Goal: Transaction & Acquisition: Purchase product/service

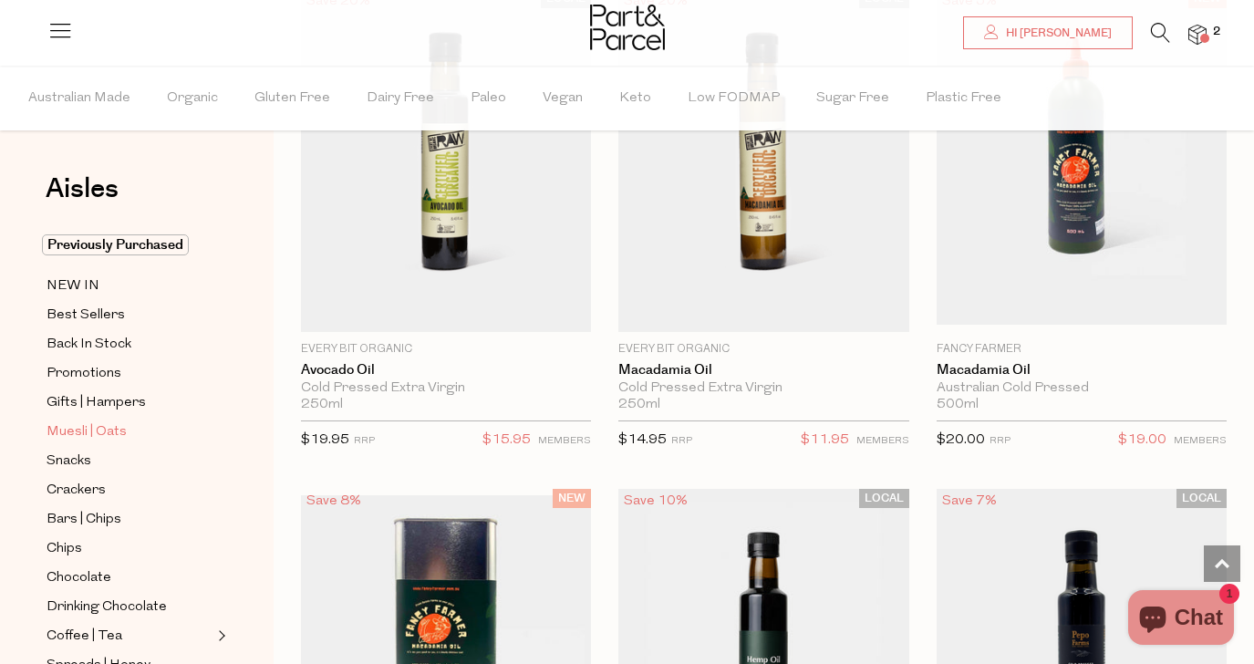
click at [98, 428] on span "Muesli | Oats" at bounding box center [86, 432] width 80 height 22
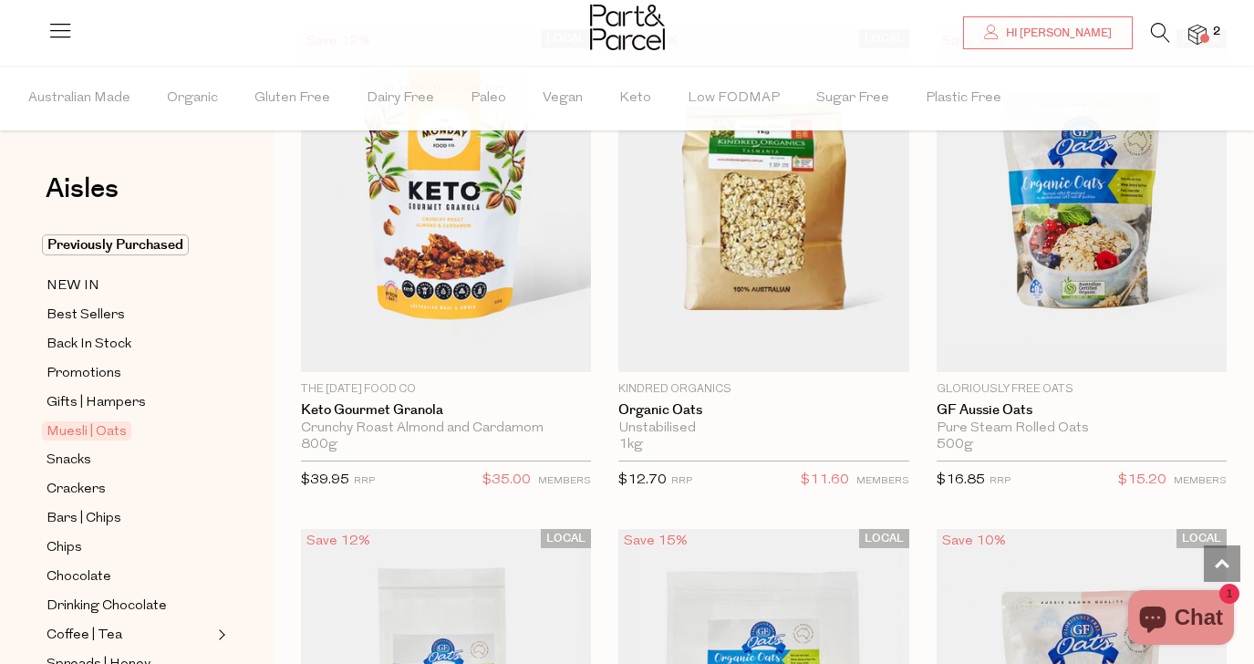
scroll to position [6741, 0]
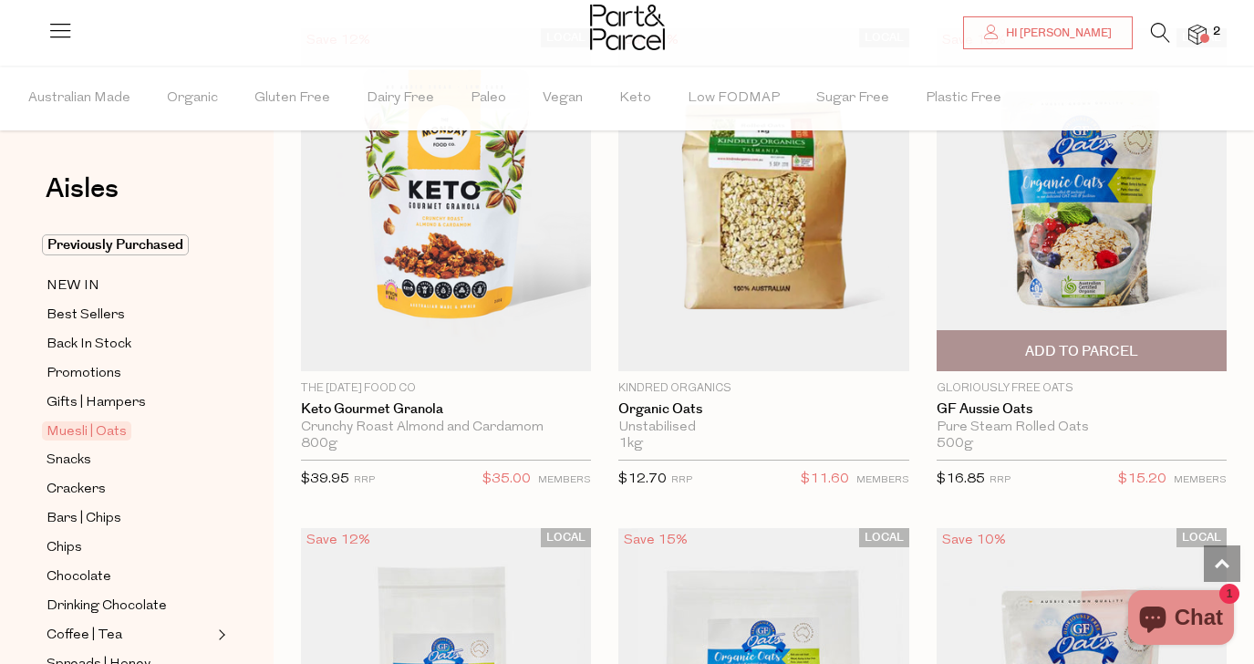
click at [1080, 348] on span "Add To Parcel" at bounding box center [1081, 351] width 113 height 19
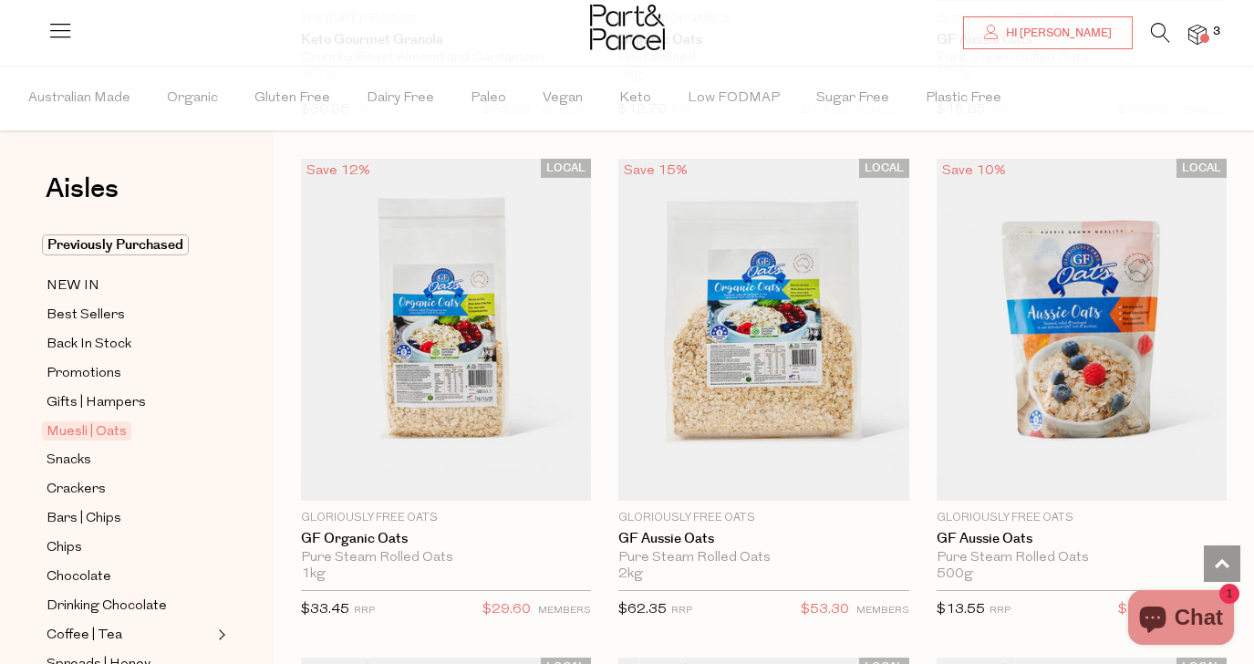
scroll to position [7113, 0]
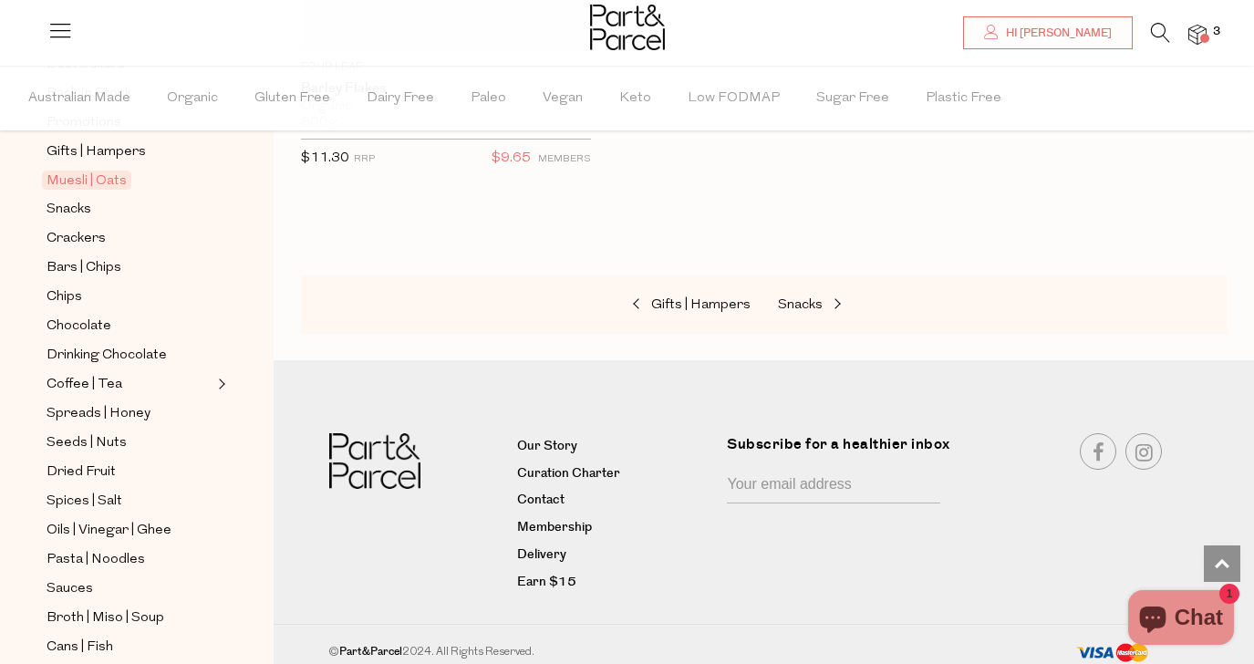
scroll to position [259, 0]
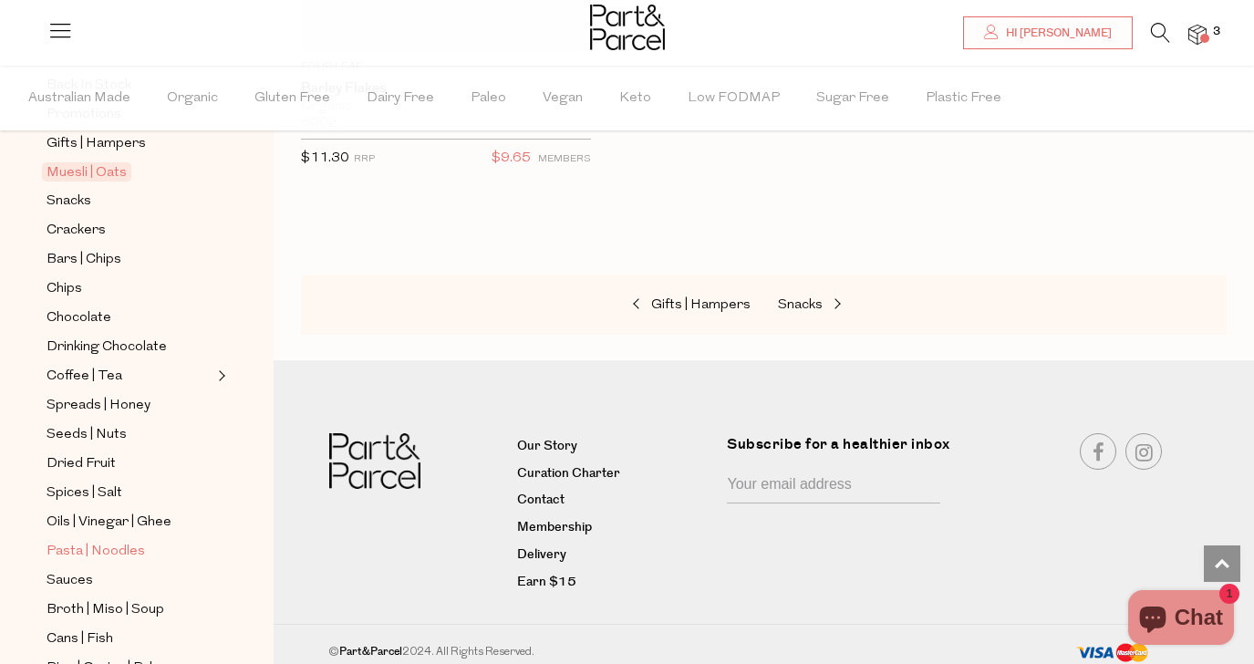
click at [64, 558] on span "Pasta | Noodles" at bounding box center [95, 552] width 98 height 22
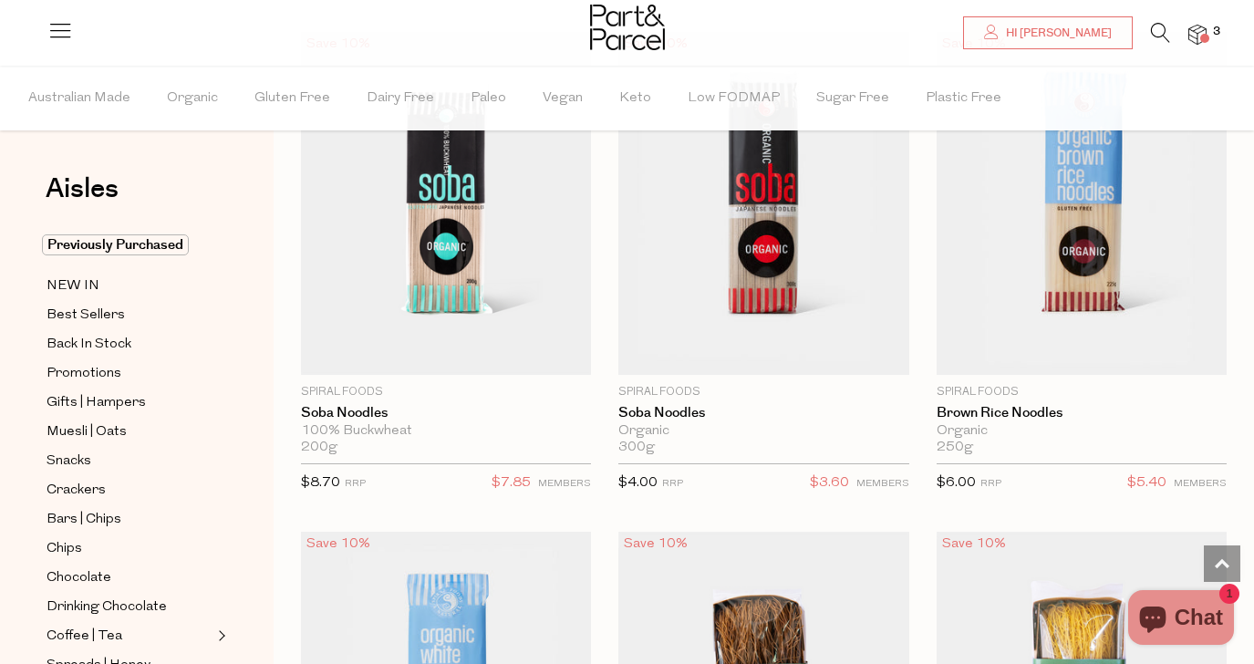
scroll to position [6219, 0]
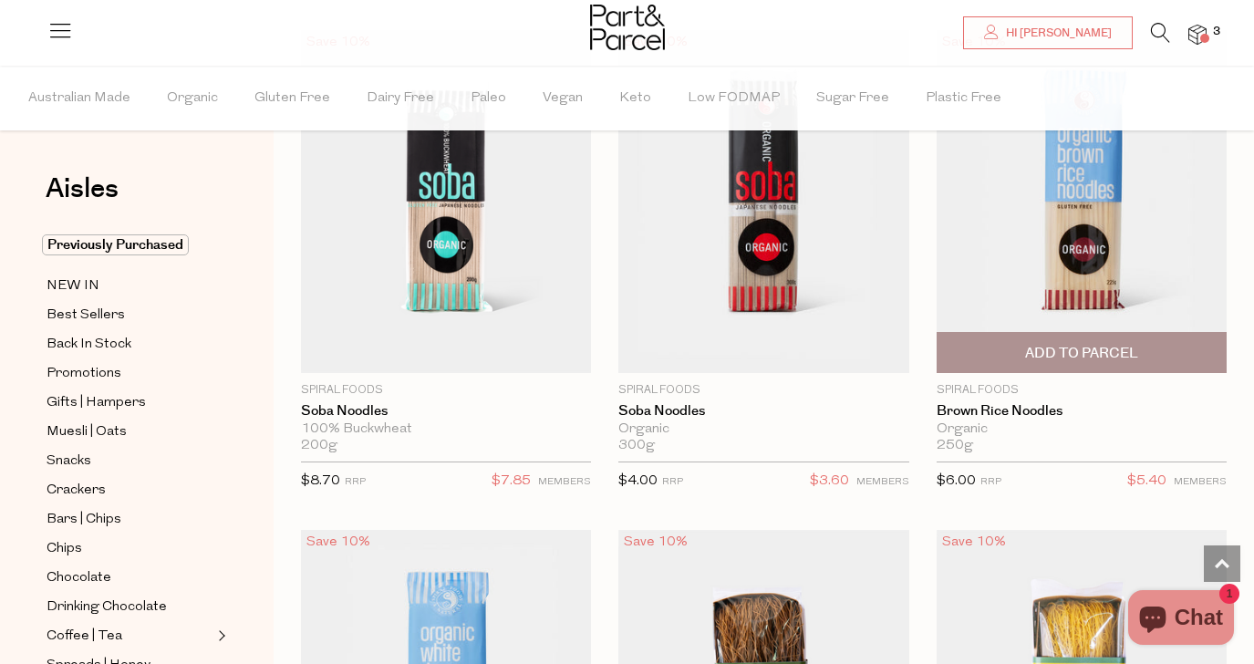
click at [1137, 355] on span "Add To Parcel" at bounding box center [1081, 353] width 113 height 19
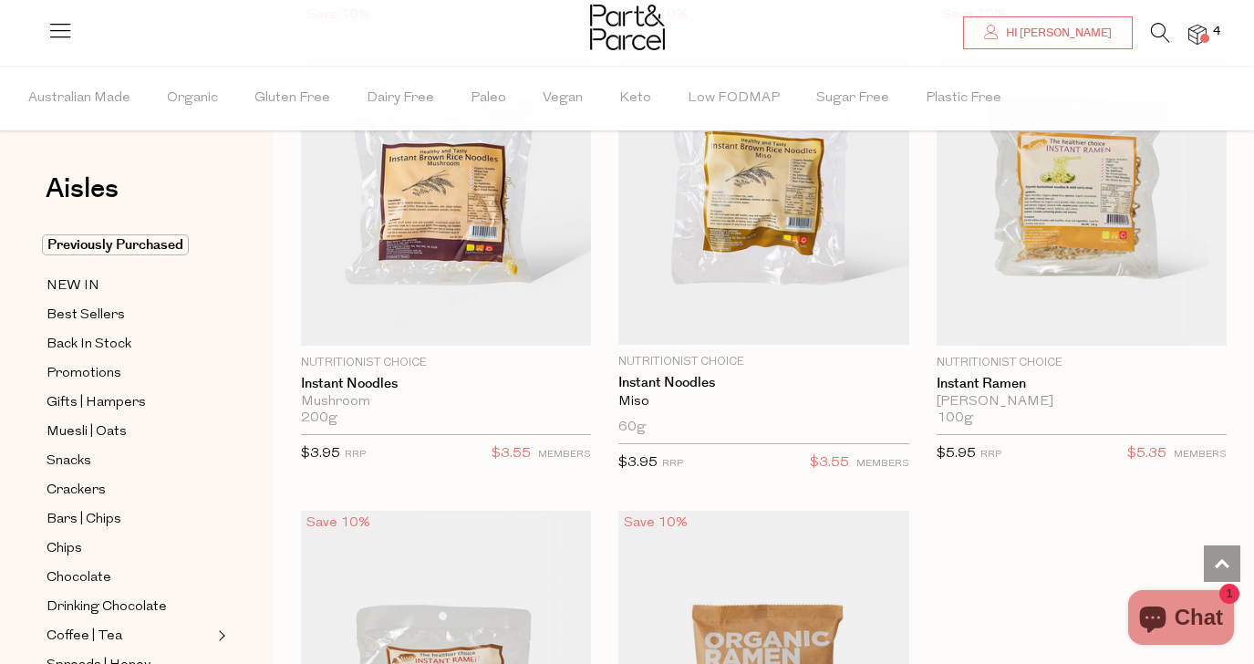
scroll to position [7757, 0]
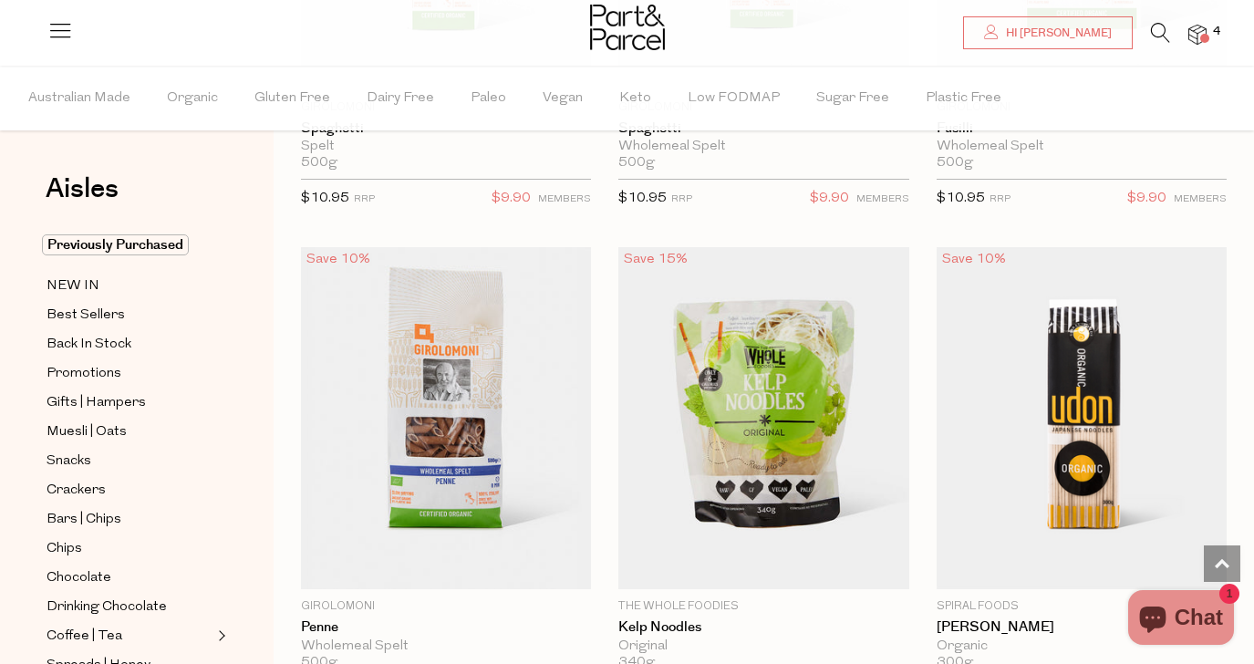
scroll to position [5510, 0]
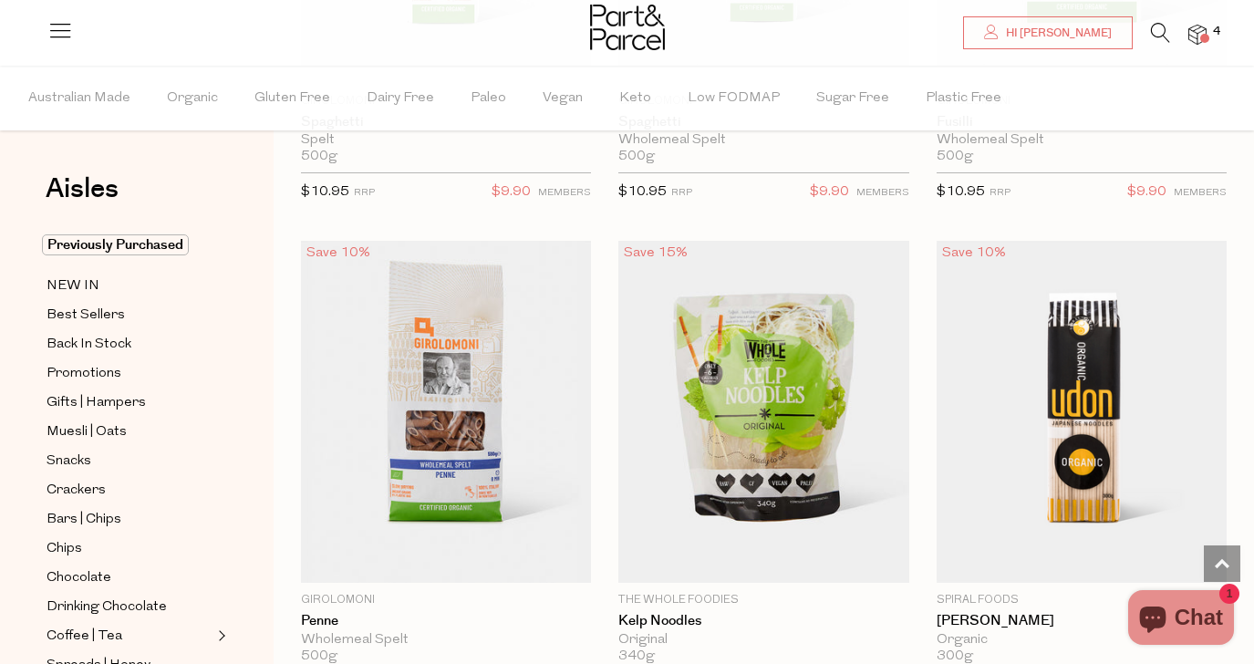
click at [1161, 30] on icon at bounding box center [1160, 33] width 19 height 20
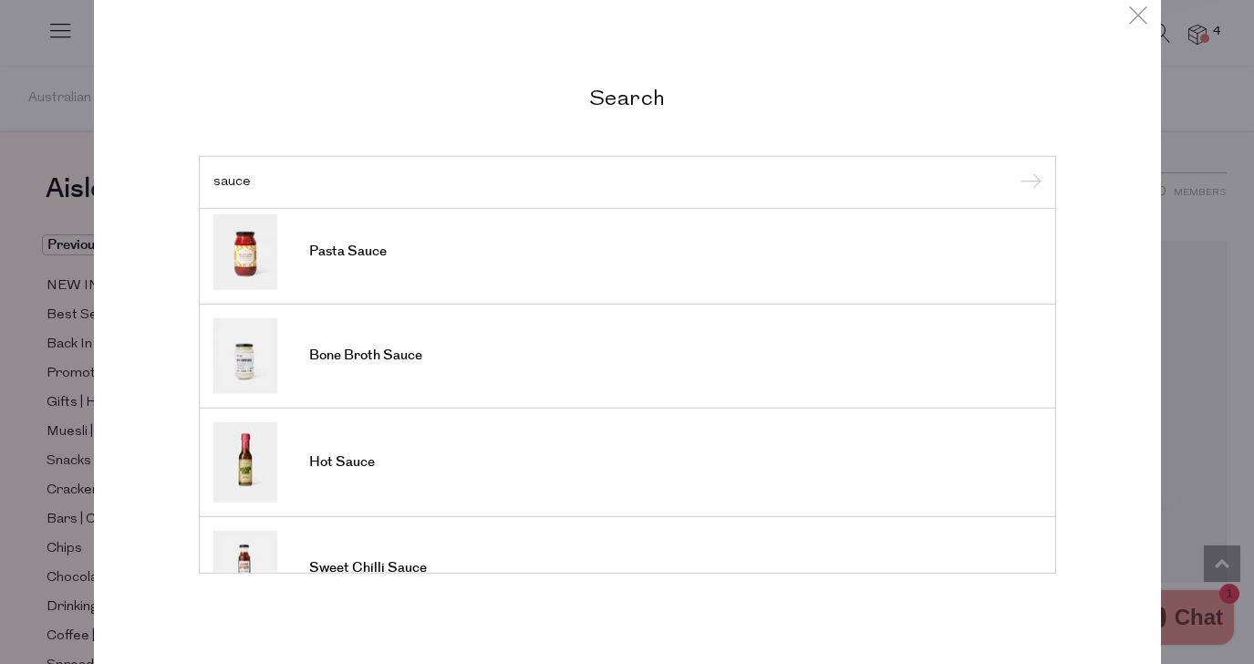
scroll to position [0, 0]
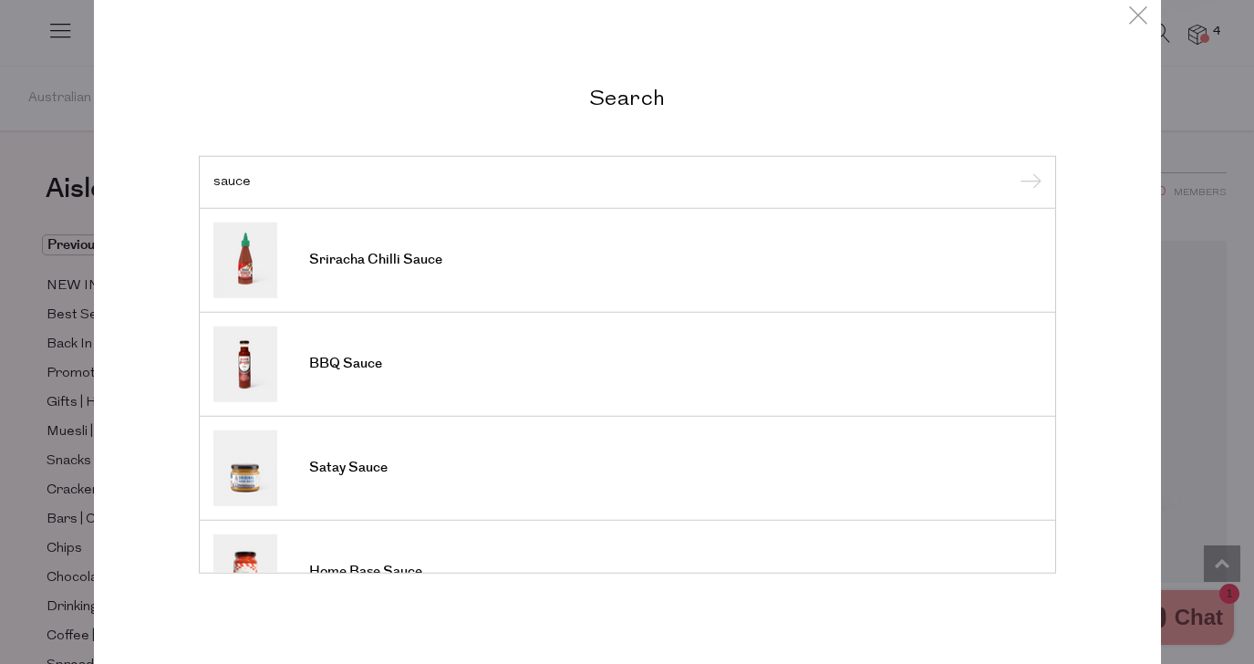
click at [213, 180] on input "sauce" at bounding box center [627, 182] width 828 height 14
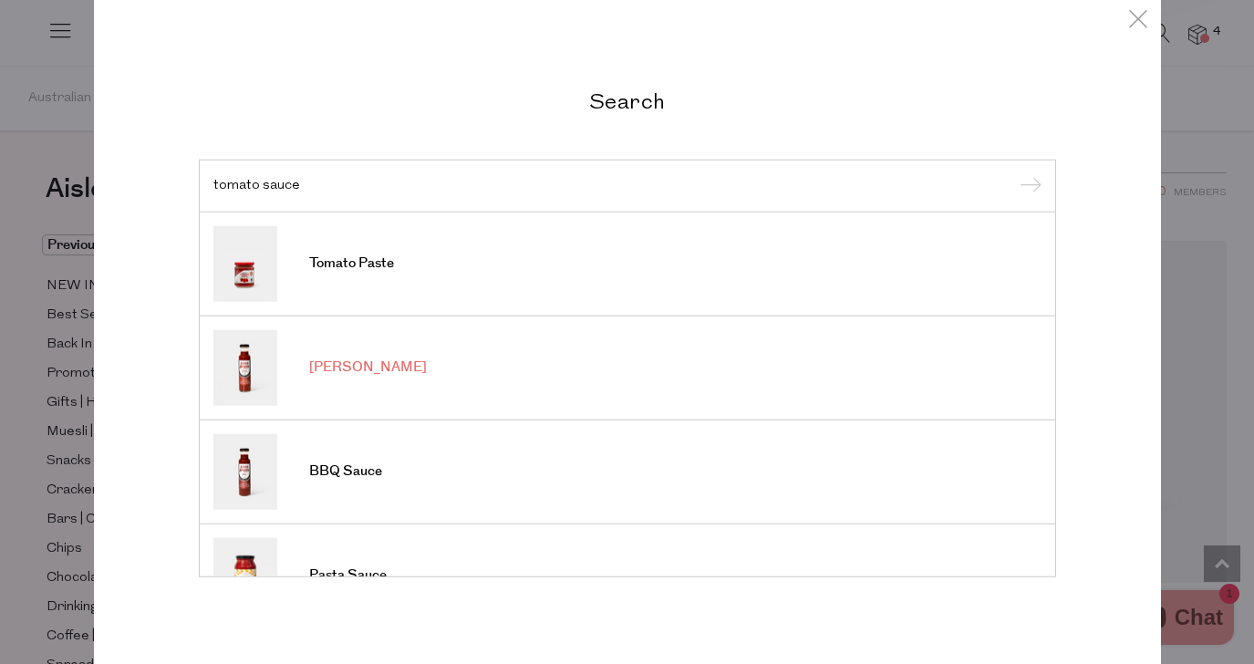
type input "tomato sauce"
click at [335, 364] on span "[PERSON_NAME]" at bounding box center [368, 367] width 118 height 18
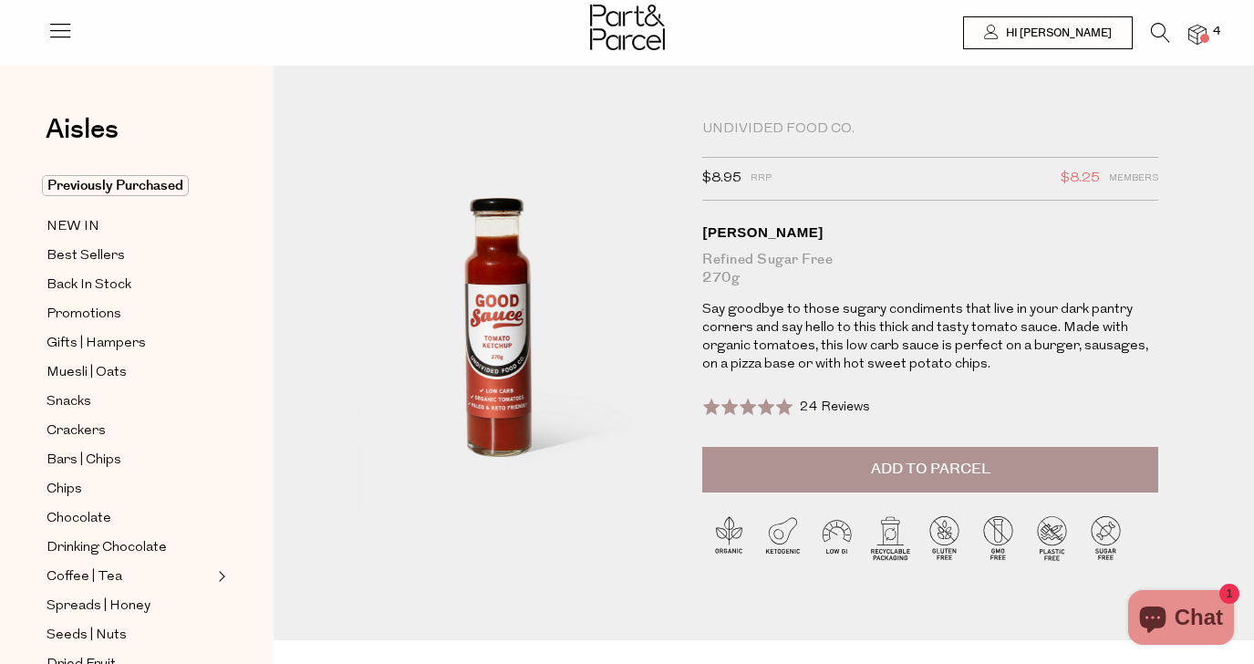
click at [850, 470] on button "Add to Parcel" at bounding box center [930, 470] width 456 height 46
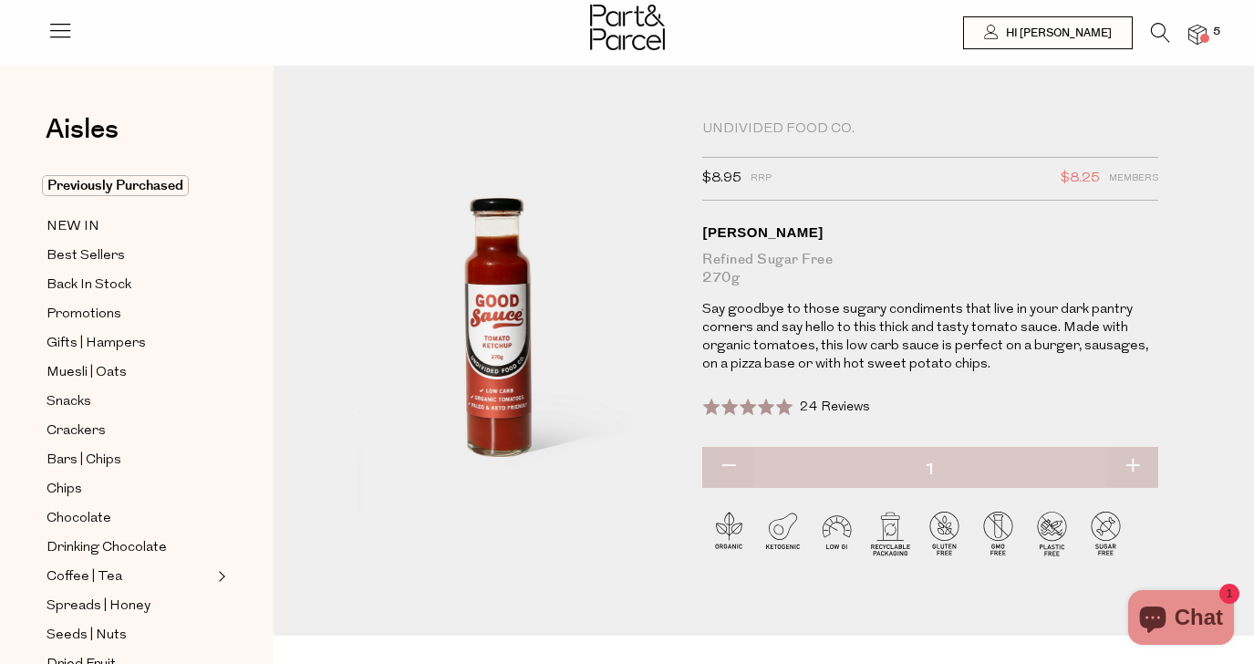
click at [1152, 32] on icon at bounding box center [1160, 33] width 19 height 20
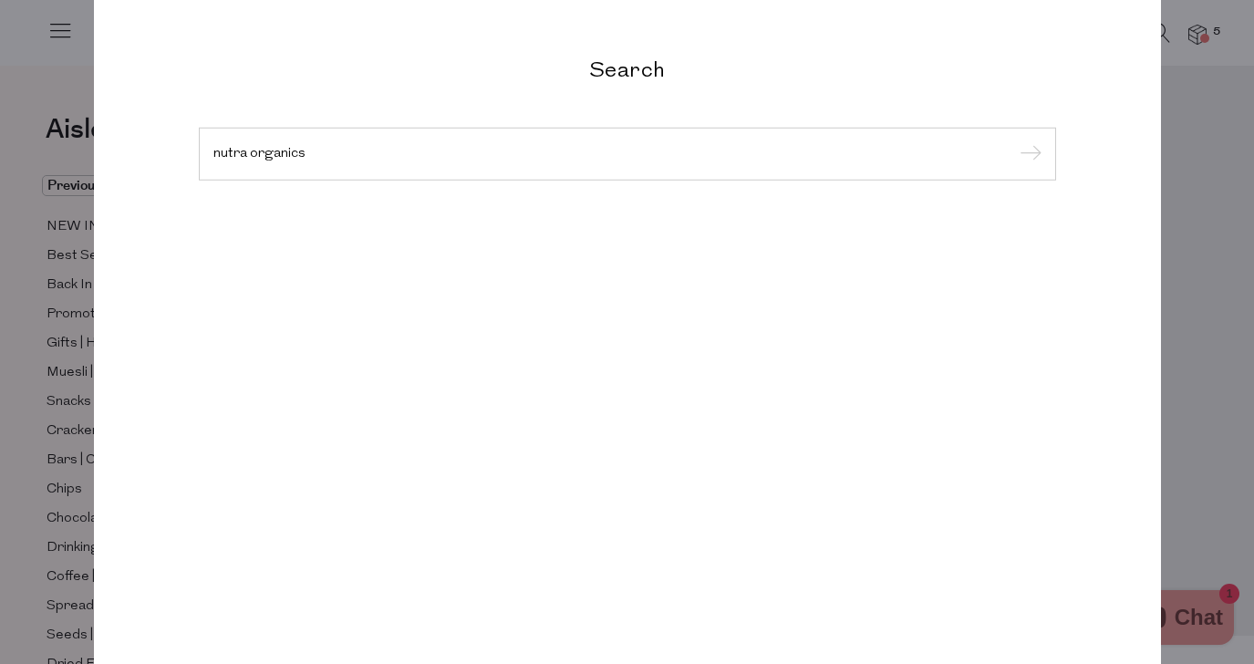
type input "nutra organics"
click at [1014, 141] on input "submit" at bounding box center [1027, 154] width 27 height 27
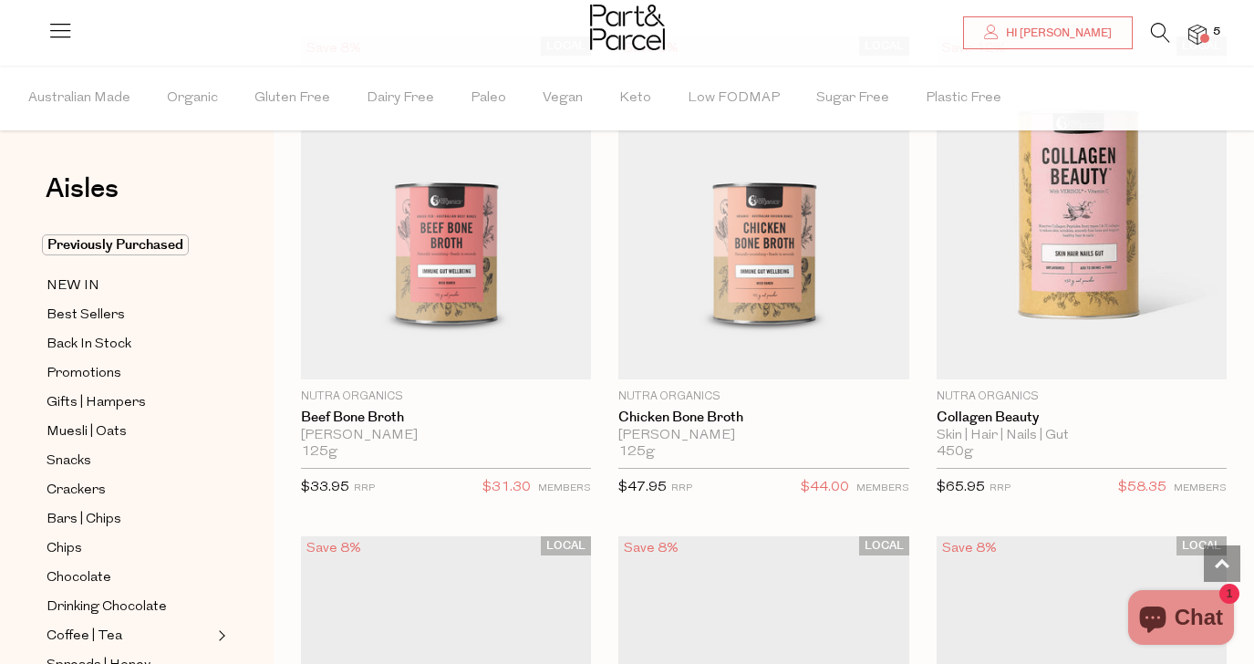
scroll to position [4662, 0]
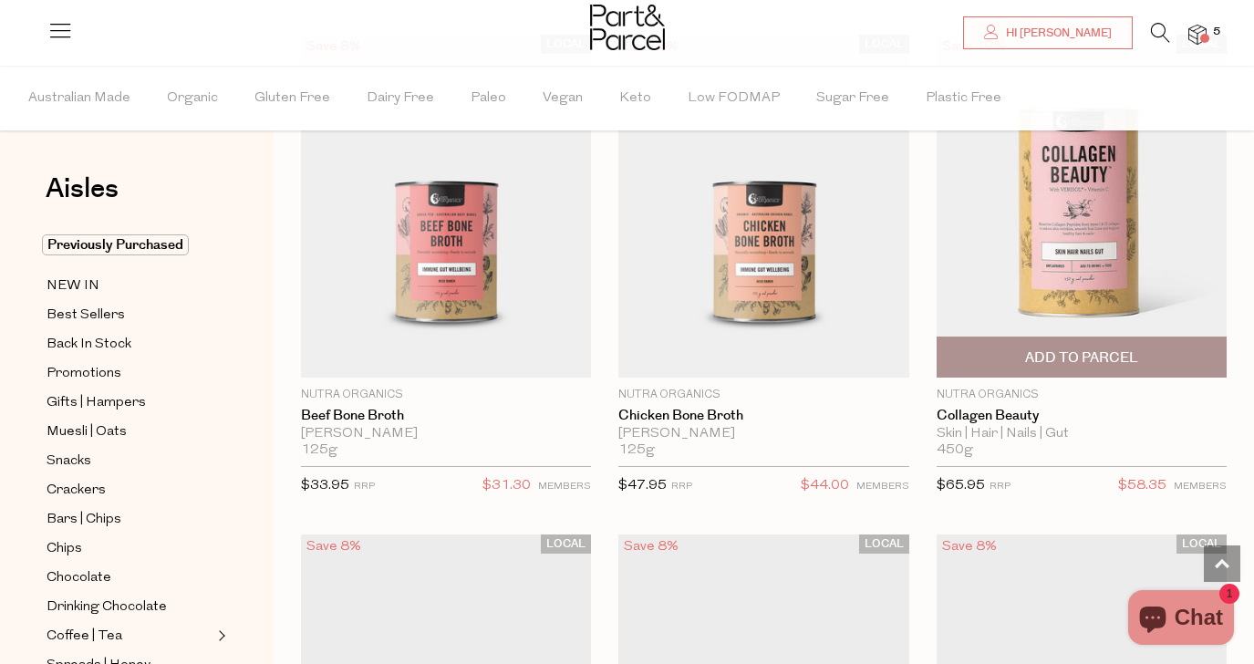
click at [1111, 360] on span "Add To Parcel" at bounding box center [1081, 357] width 113 height 19
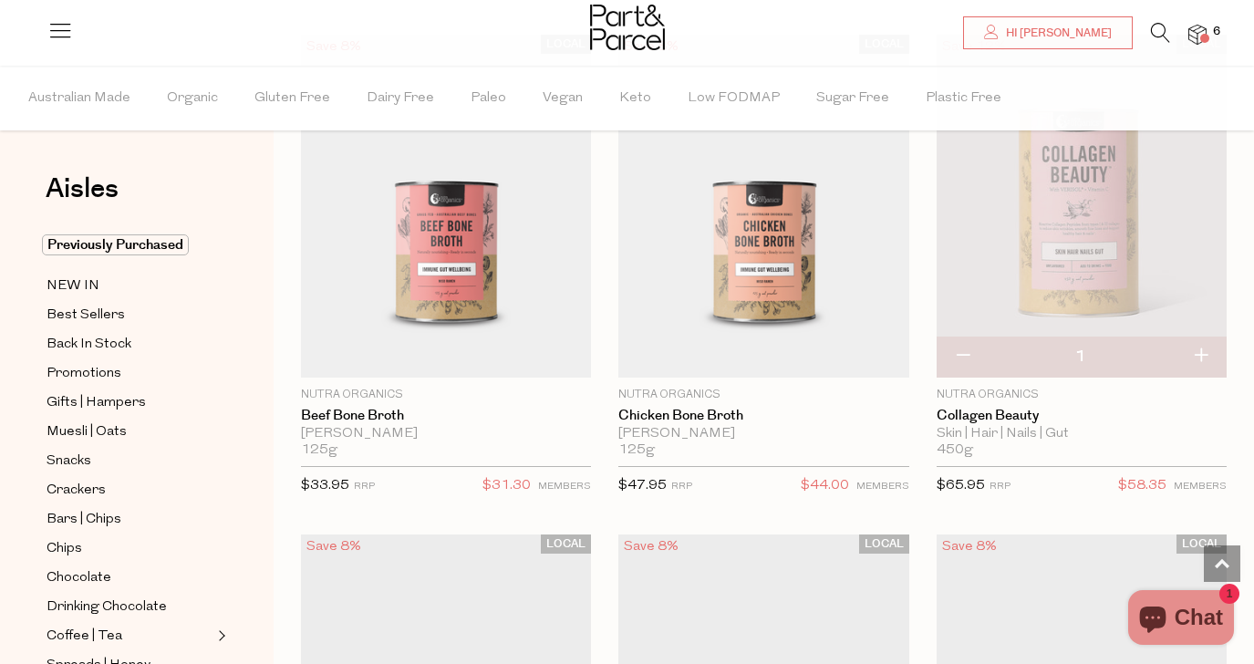
click at [1200, 34] on img at bounding box center [1197, 35] width 18 height 21
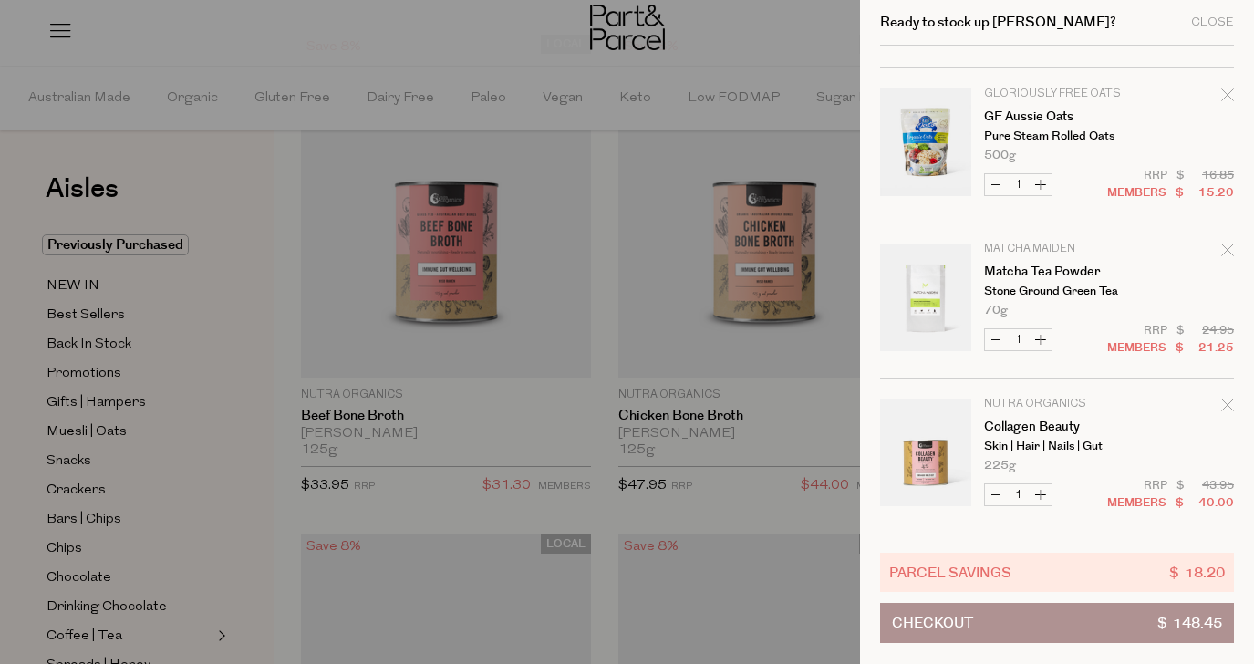
scroll to position [444, 0]
click at [1222, 403] on icon "Remove Collagen Beauty" at bounding box center [1227, 403] width 13 height 13
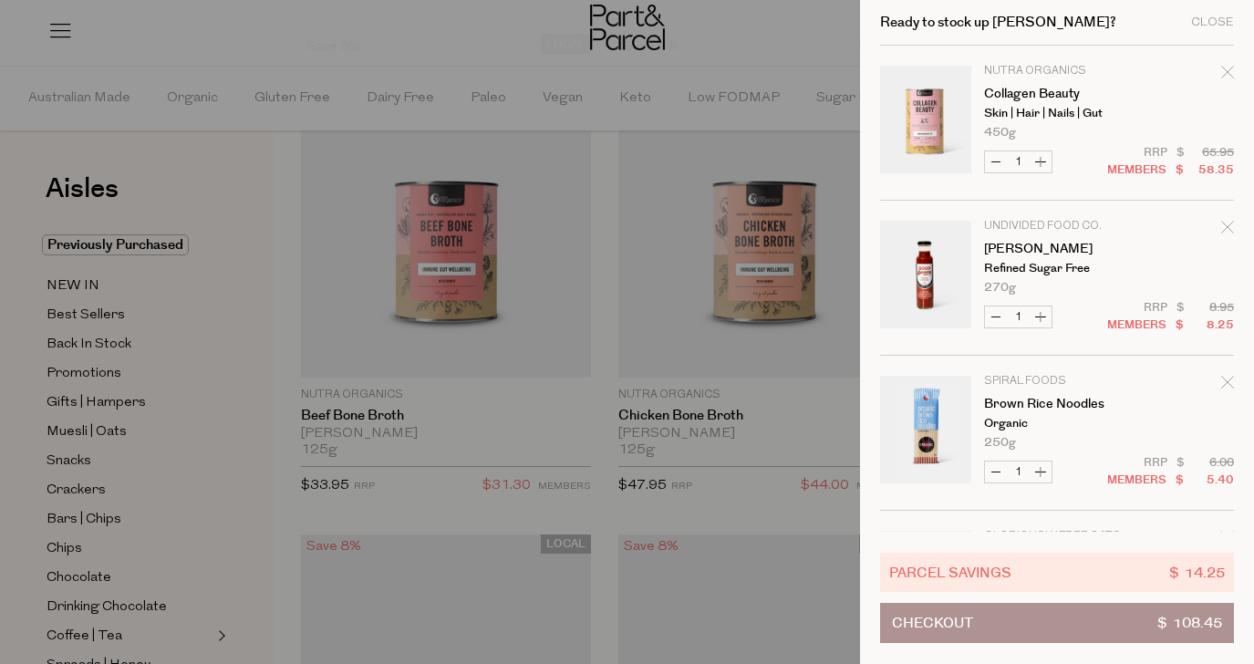
click at [493, 34] on div at bounding box center [627, 332] width 1254 height 664
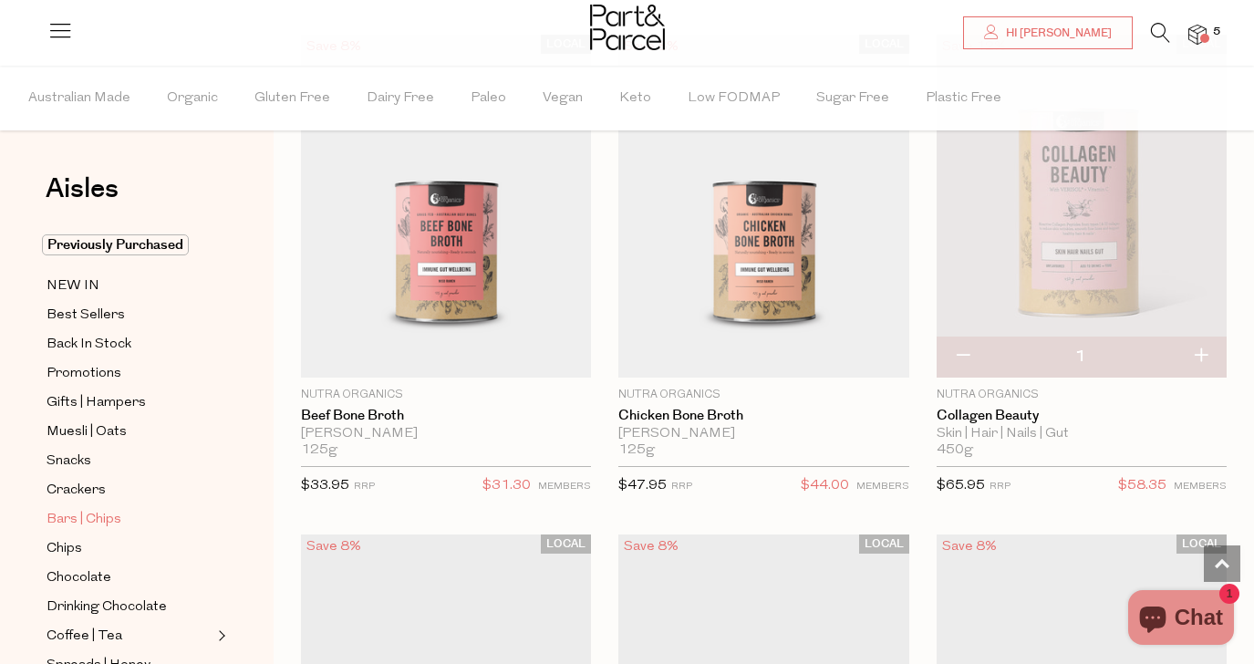
click at [80, 518] on span "Bars | Chips" at bounding box center [83, 520] width 75 height 22
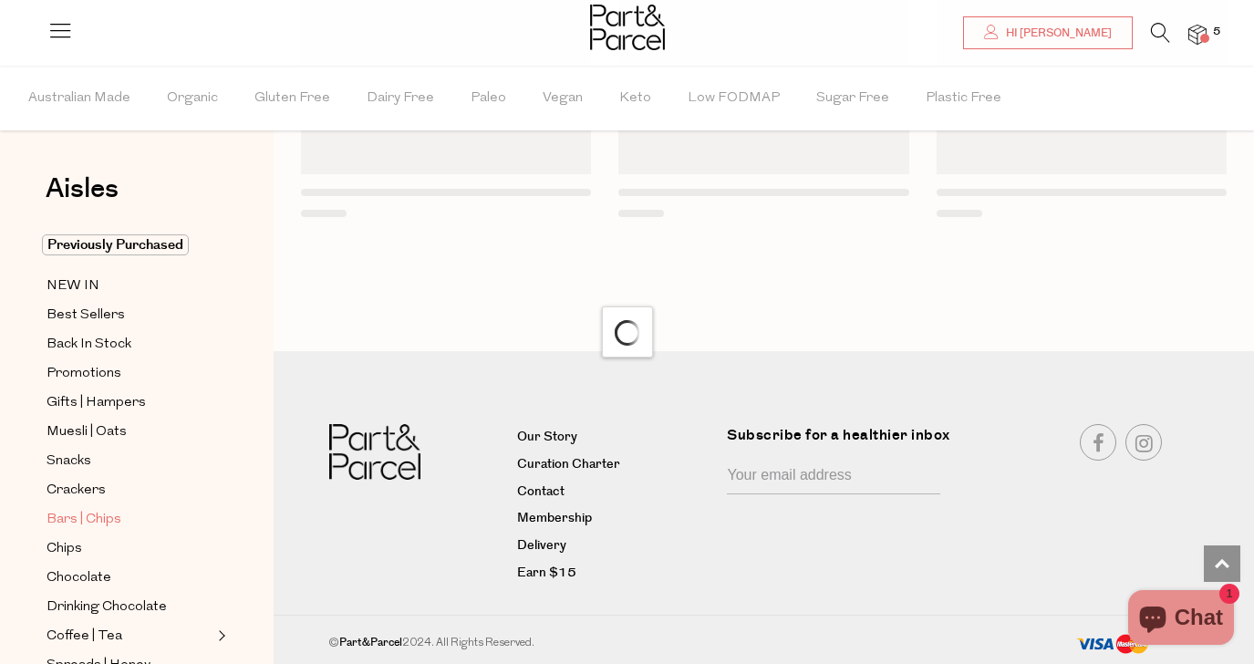
scroll to position [2395, 0]
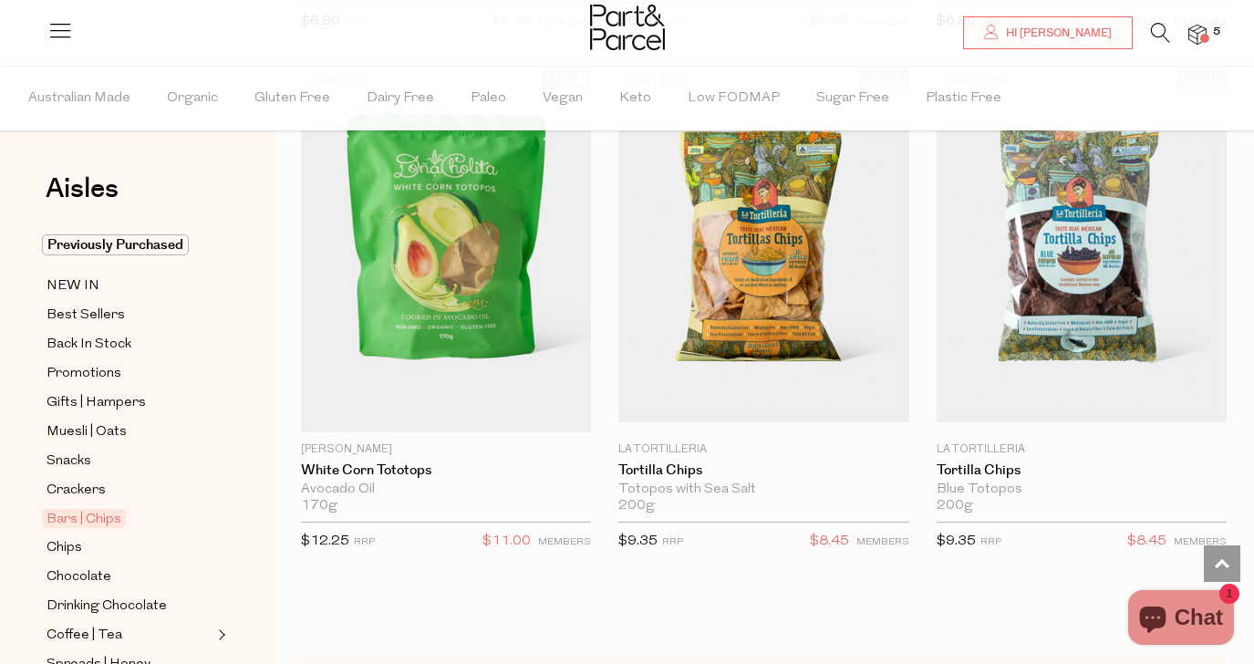
scroll to position [11233, 0]
click at [60, 459] on span "Snacks" at bounding box center [68, 461] width 45 height 22
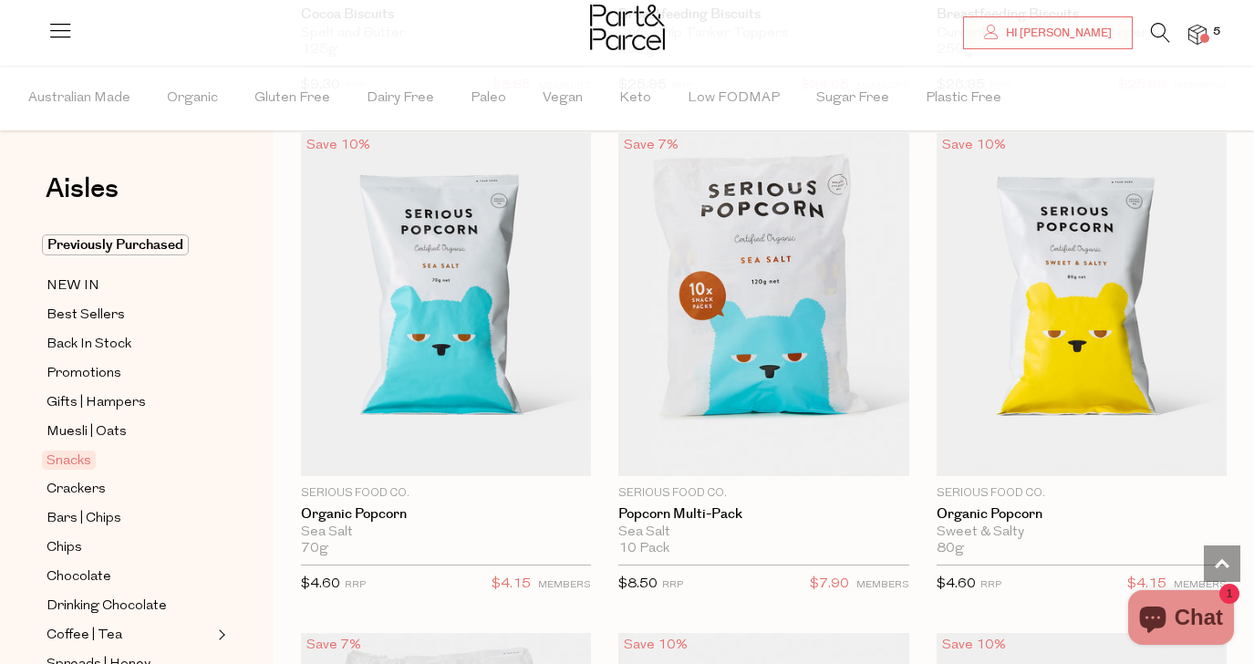
scroll to position [7120, 0]
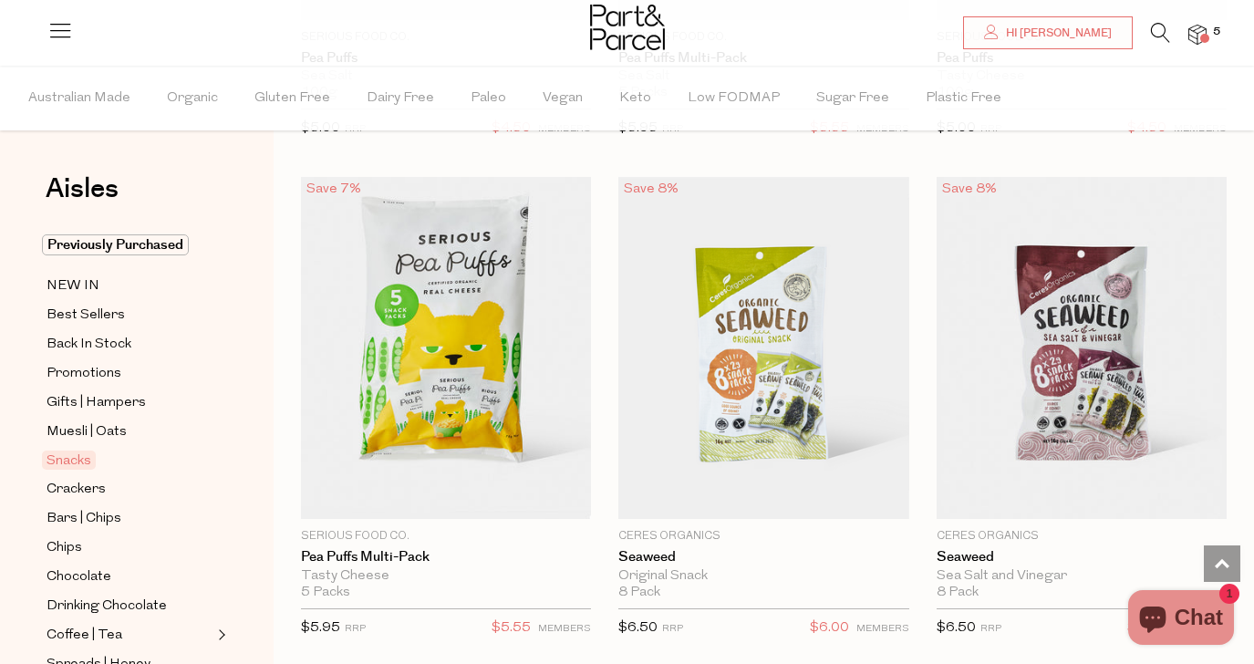
scroll to position [8591, 0]
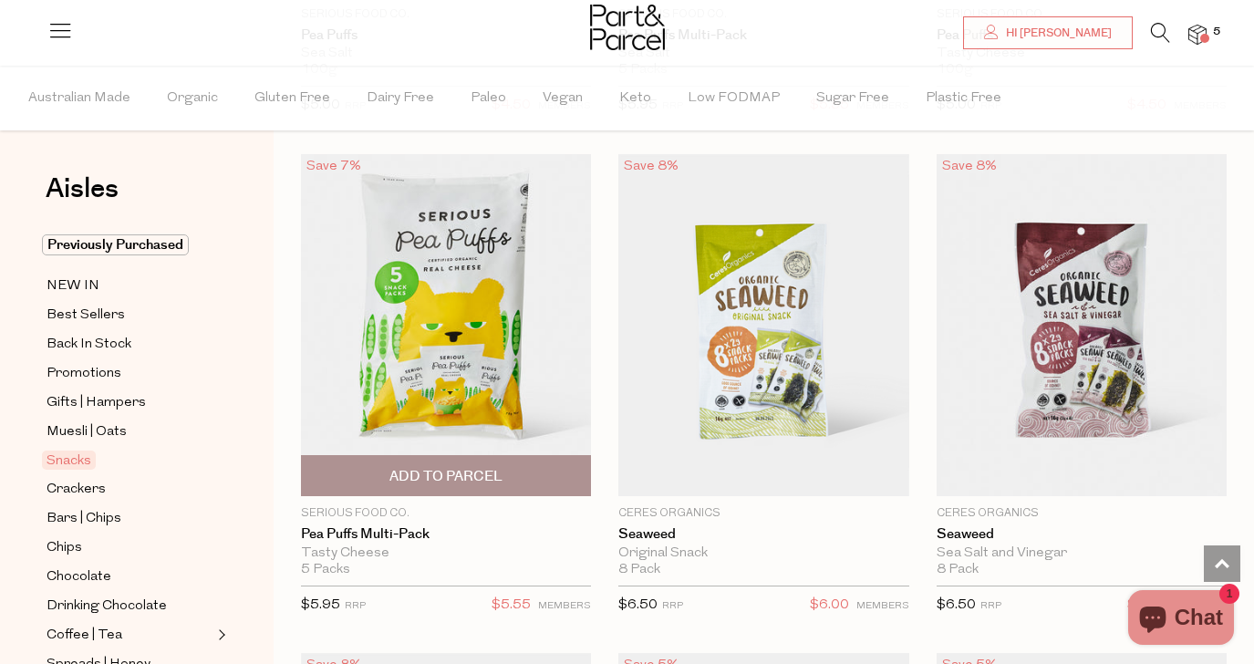
click at [501, 471] on span "Add To Parcel" at bounding box center [445, 476] width 113 height 19
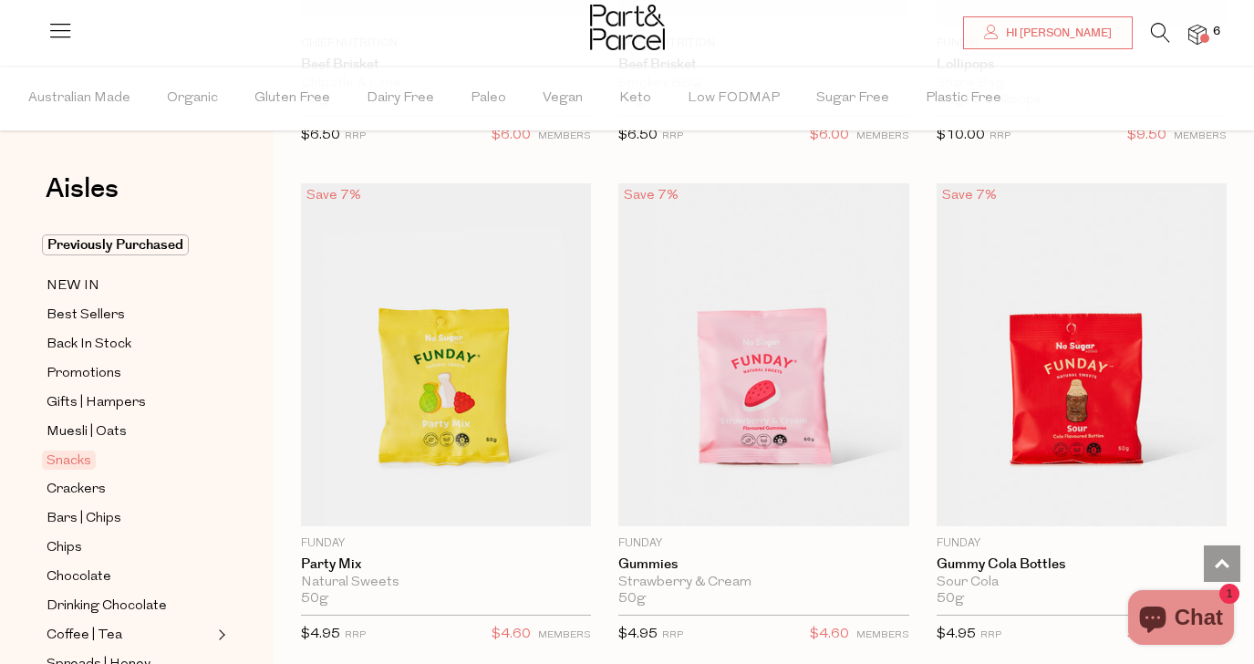
scroll to position [2569, 0]
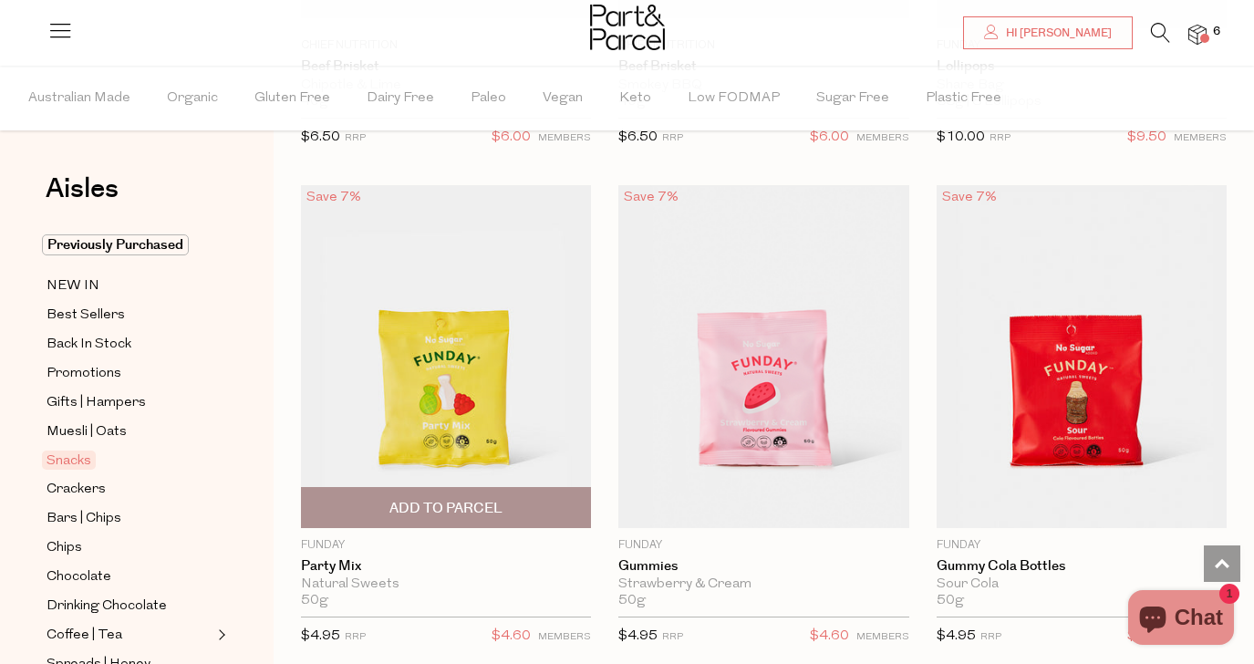
click at [549, 511] on span "Add To Parcel" at bounding box center [445, 507] width 279 height 39
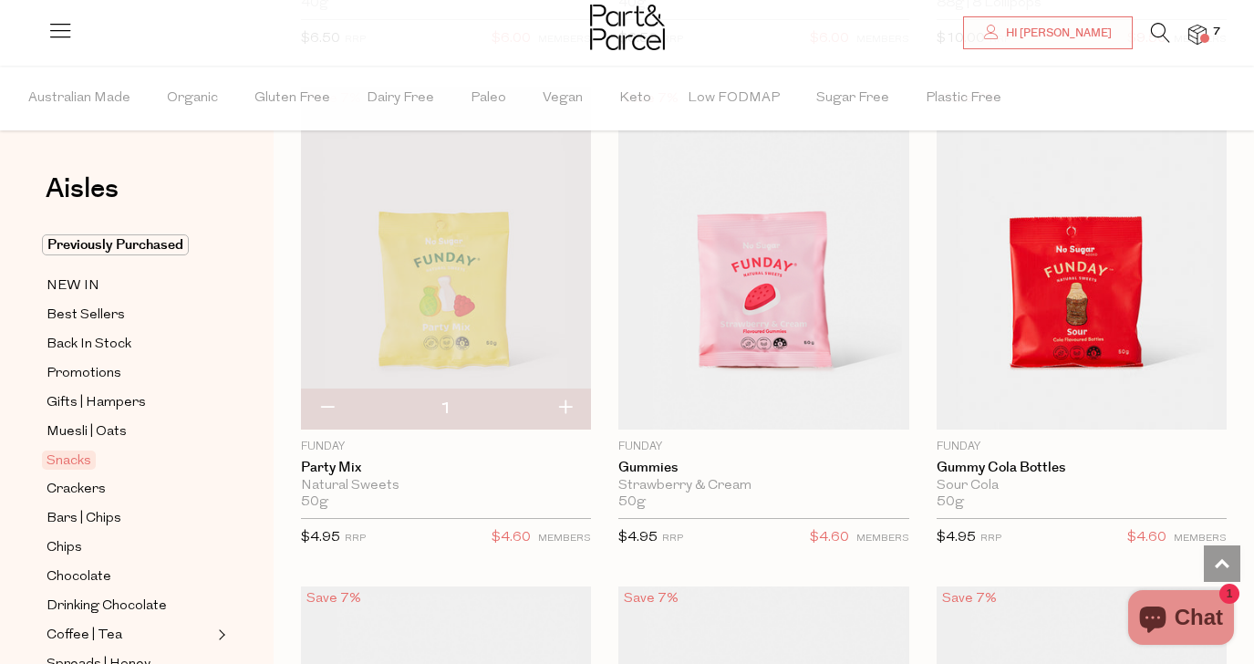
scroll to position [2680, 0]
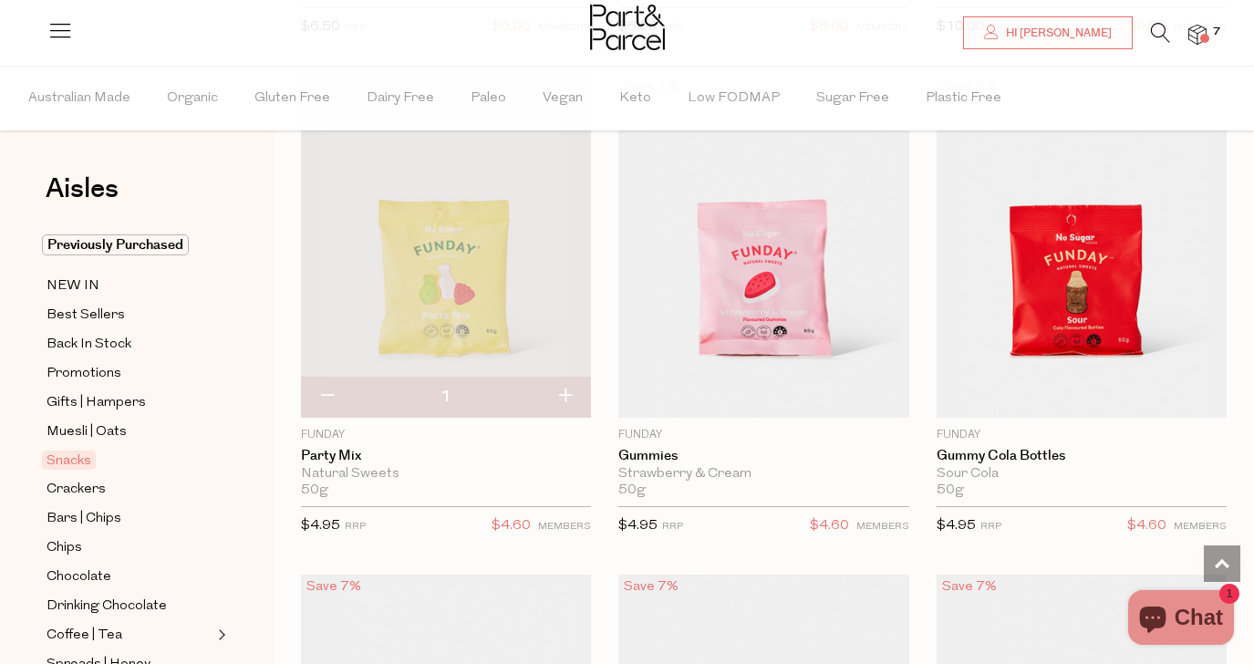
click at [449, 296] on img at bounding box center [446, 246] width 290 height 343
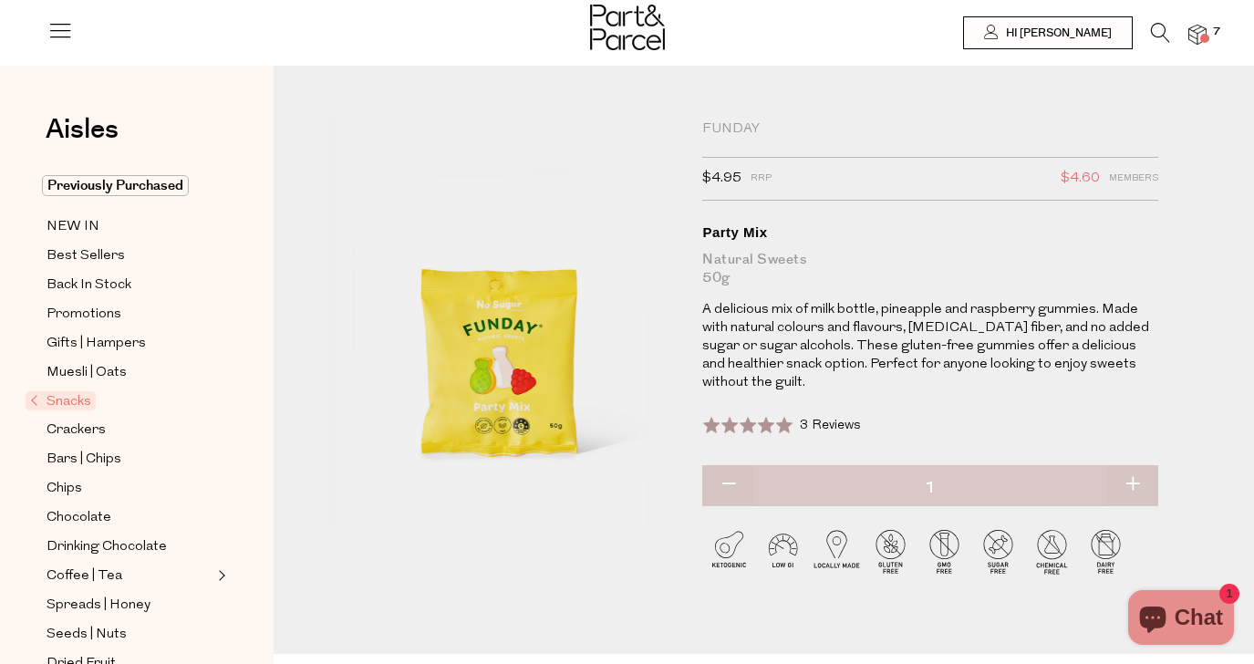
click at [825, 418] on span "3 Reviews" at bounding box center [830, 425] width 61 height 14
click at [107, 282] on span "Back In Stock" at bounding box center [88, 285] width 85 height 22
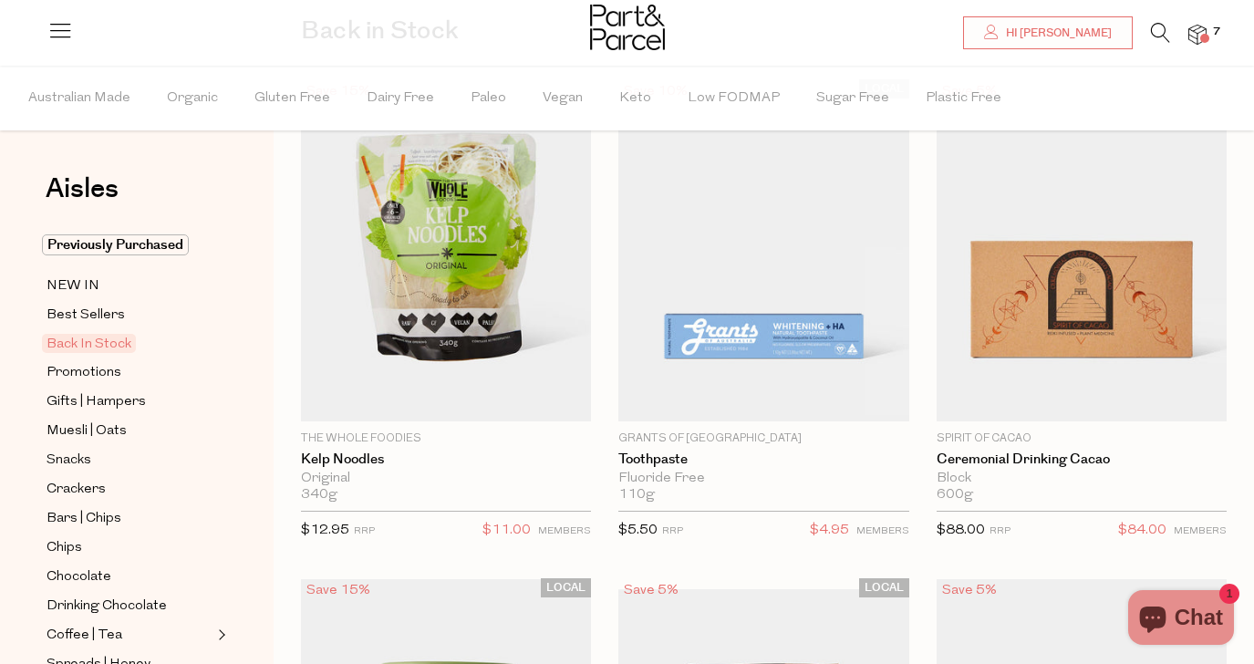
scroll to position [173, 0]
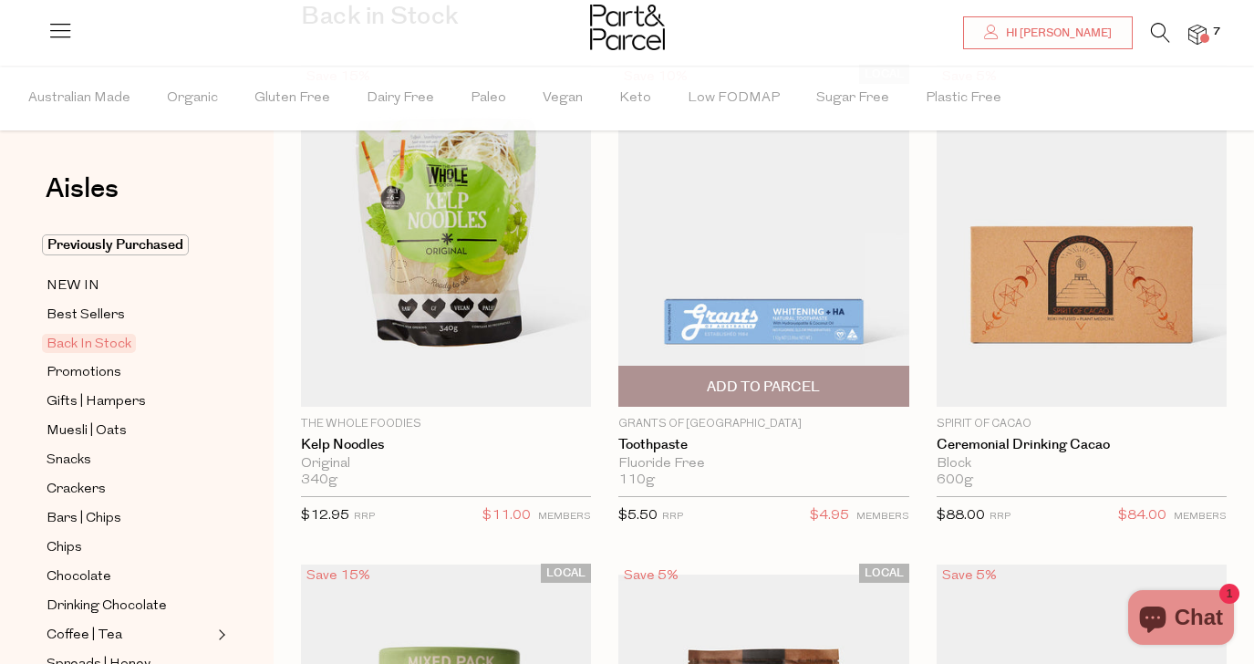
click at [793, 328] on img at bounding box center [763, 236] width 290 height 343
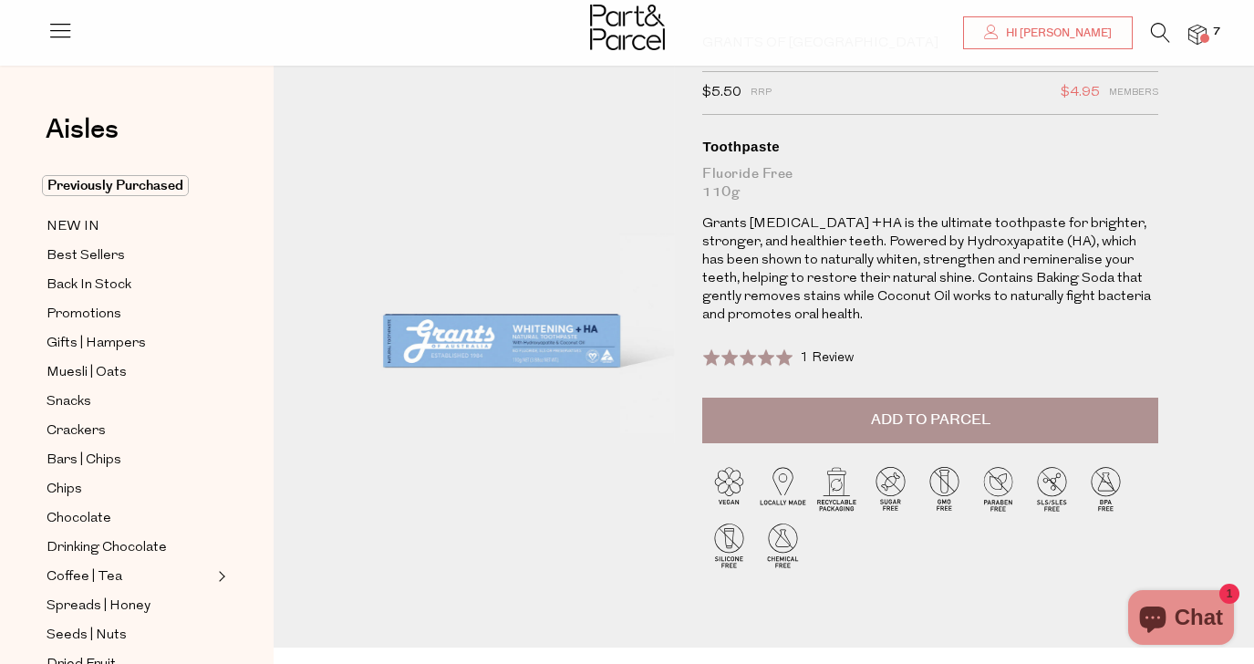
scroll to position [20, 0]
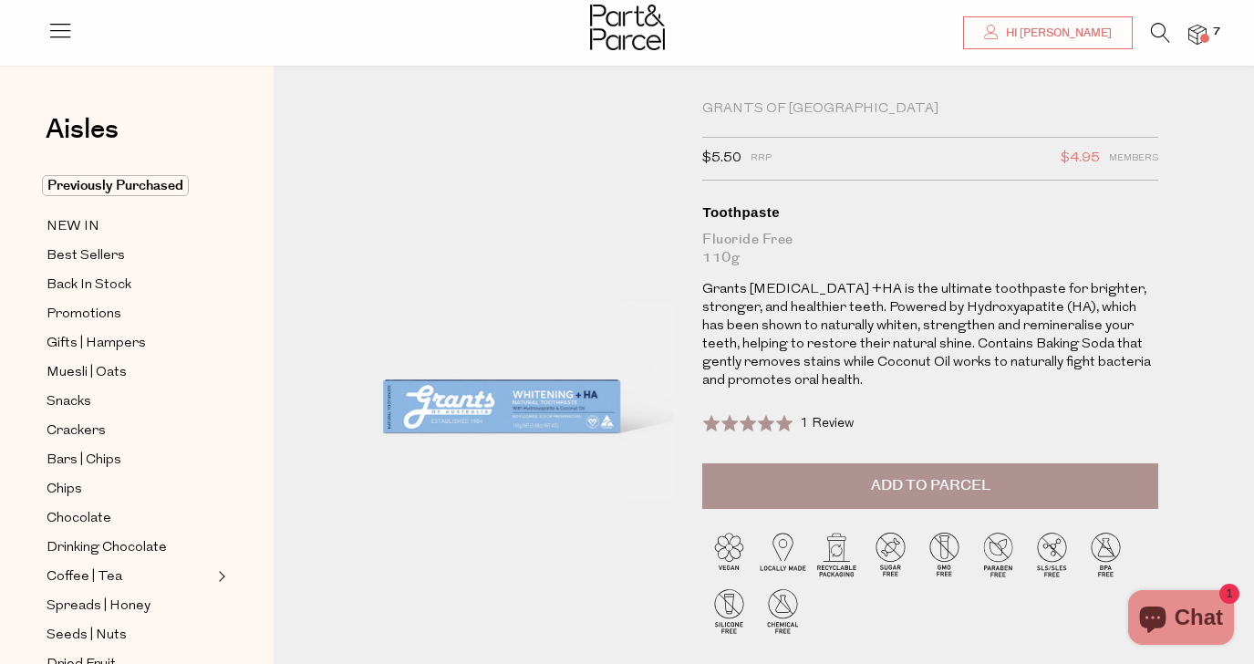
click at [1154, 34] on icon at bounding box center [1160, 33] width 19 height 20
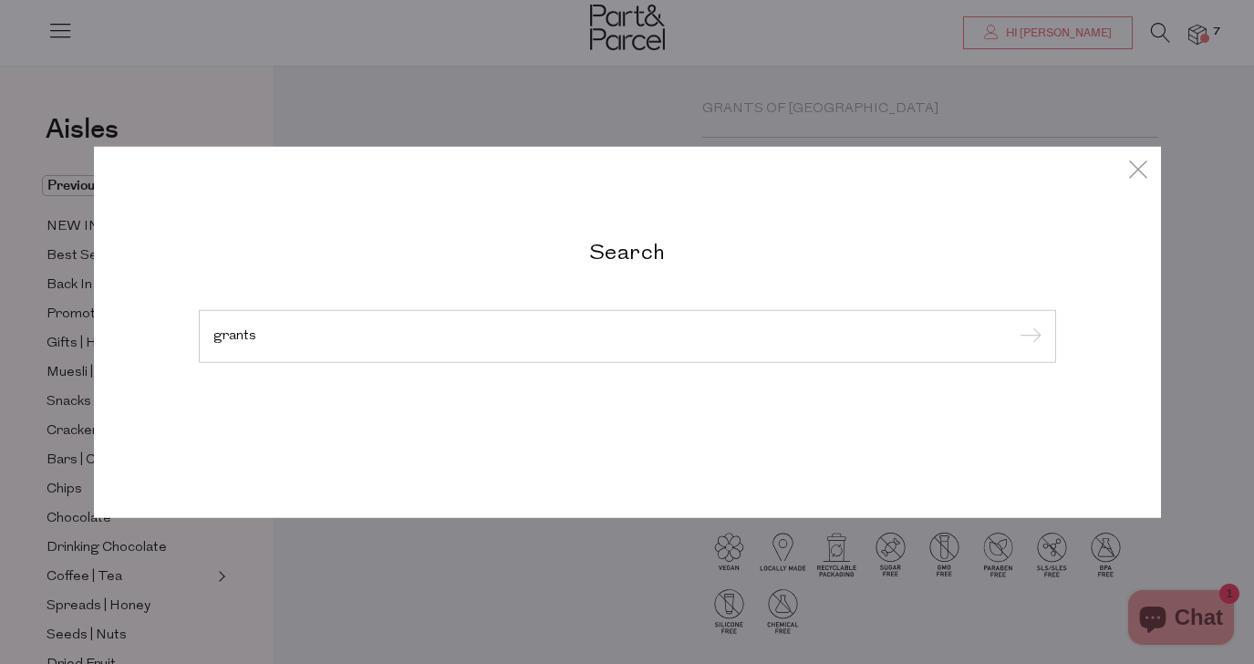
type input "grants"
click at [1014, 324] on input "submit" at bounding box center [1027, 337] width 27 height 27
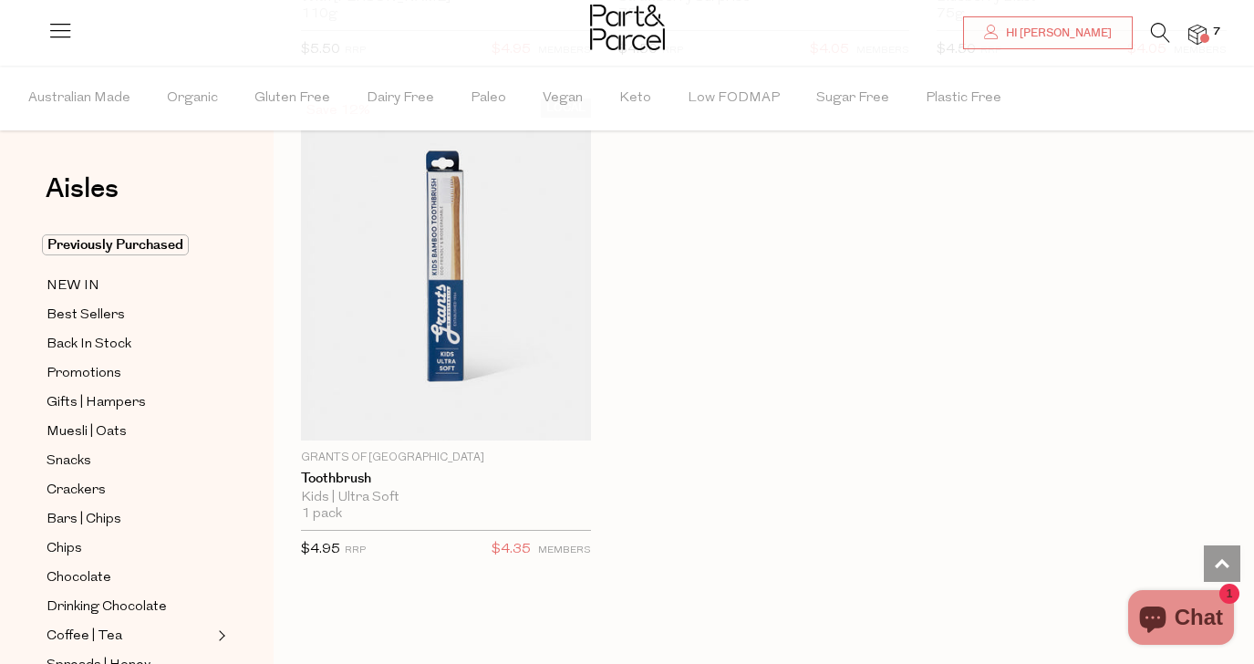
scroll to position [2600, 0]
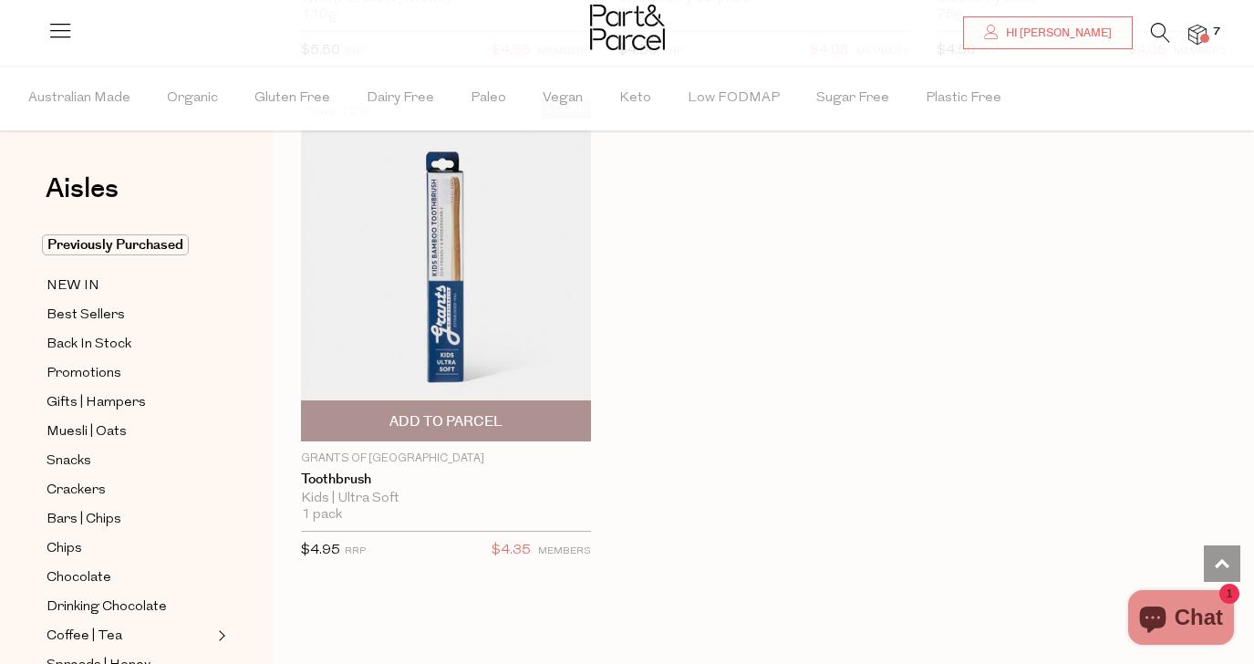
click at [439, 272] on img at bounding box center [446, 270] width 290 height 343
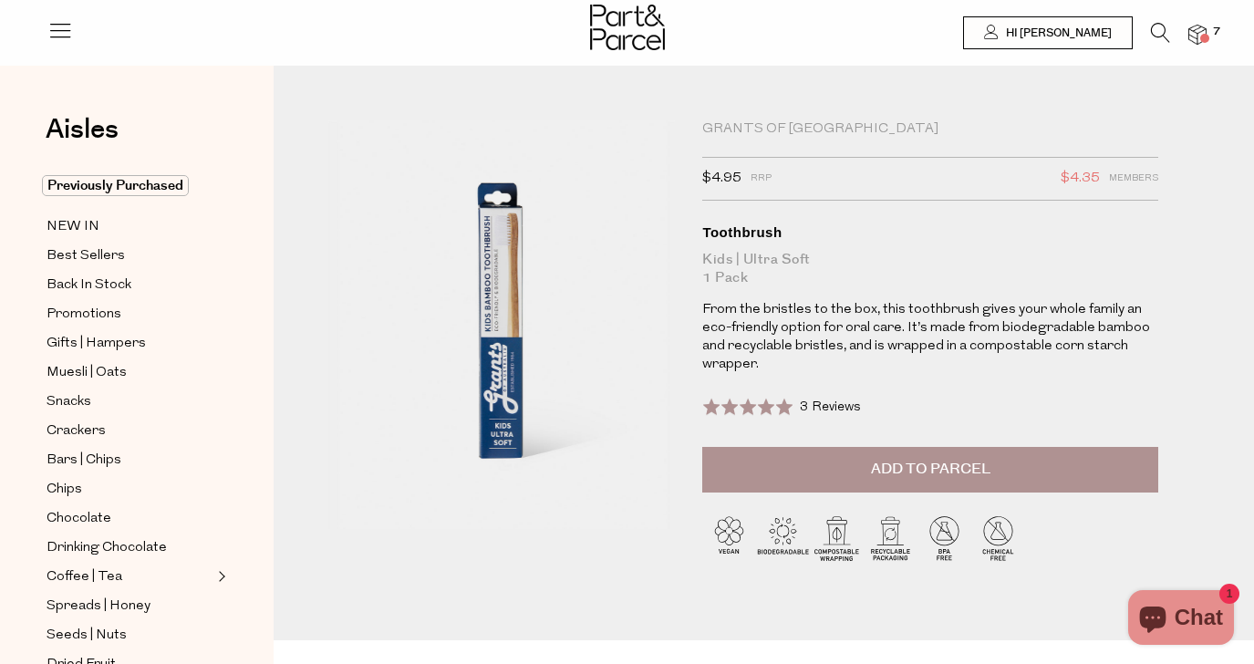
click at [823, 407] on span "3 Reviews" at bounding box center [830, 407] width 61 height 14
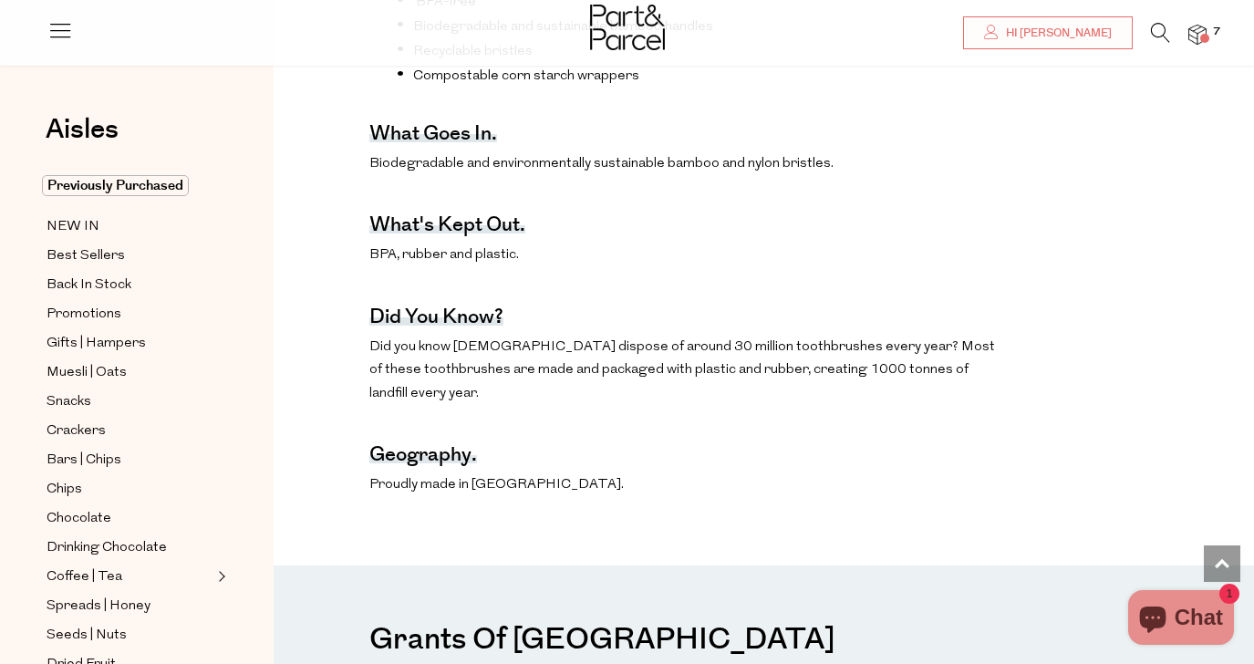
scroll to position [760, 0]
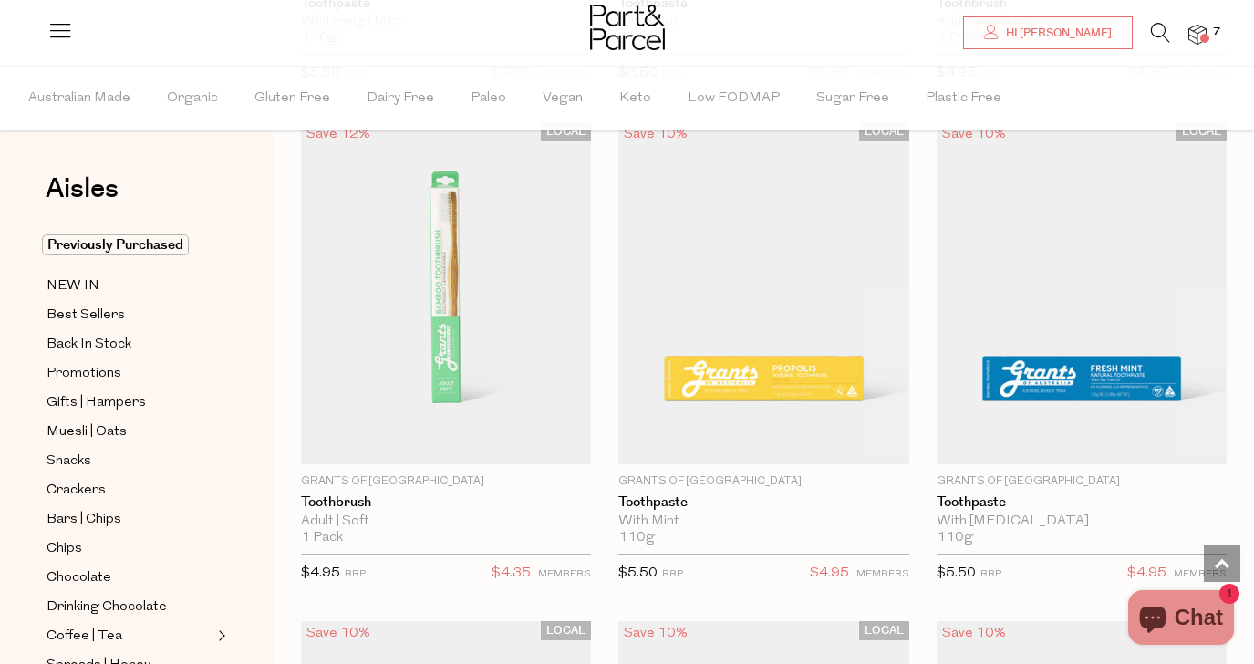
scroll to position [1577, 0]
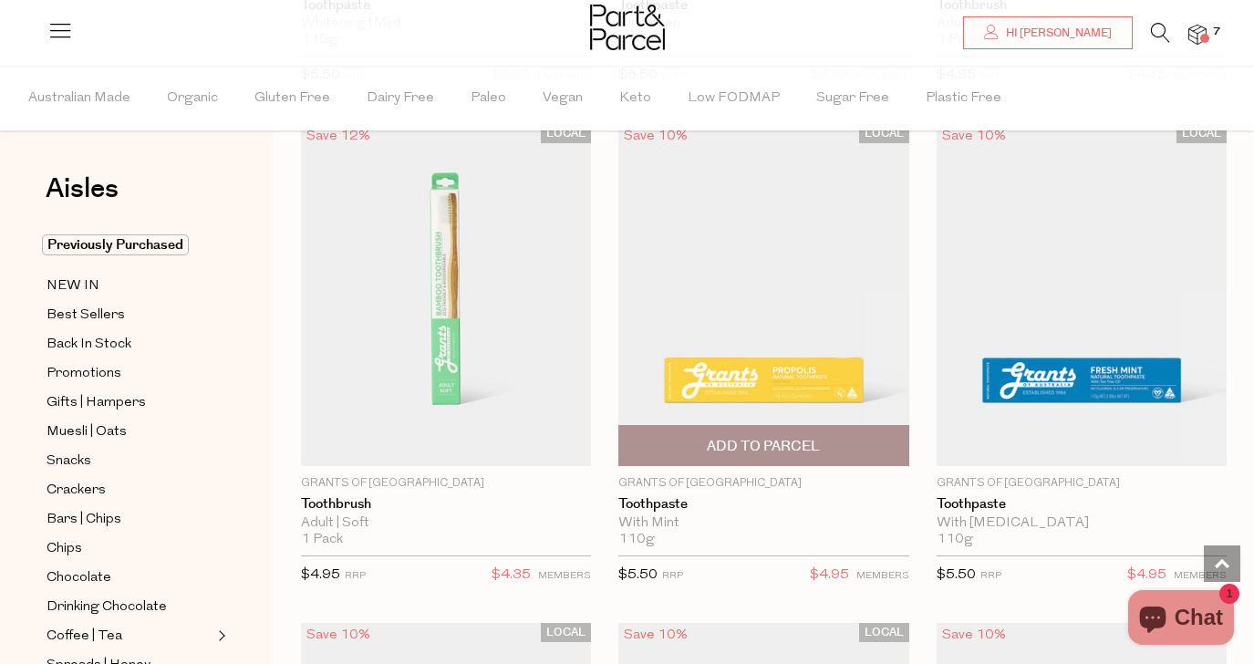
click at [755, 387] on img at bounding box center [763, 295] width 290 height 343
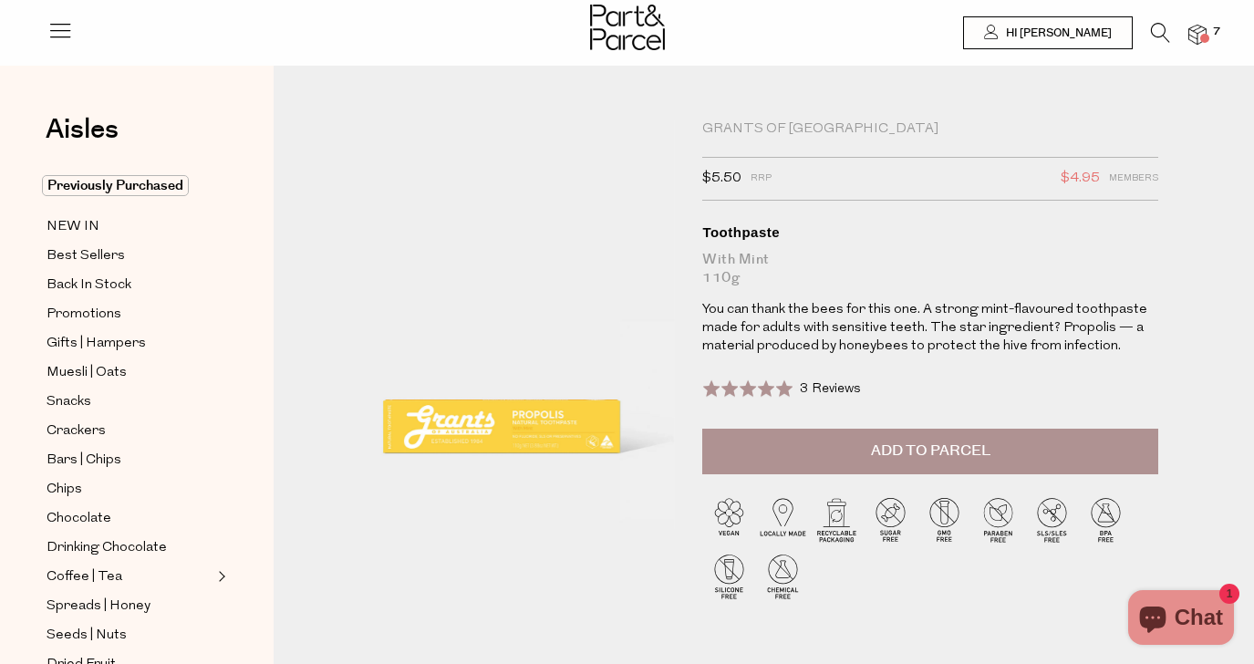
click at [755, 387] on span at bounding box center [747, 388] width 91 height 18
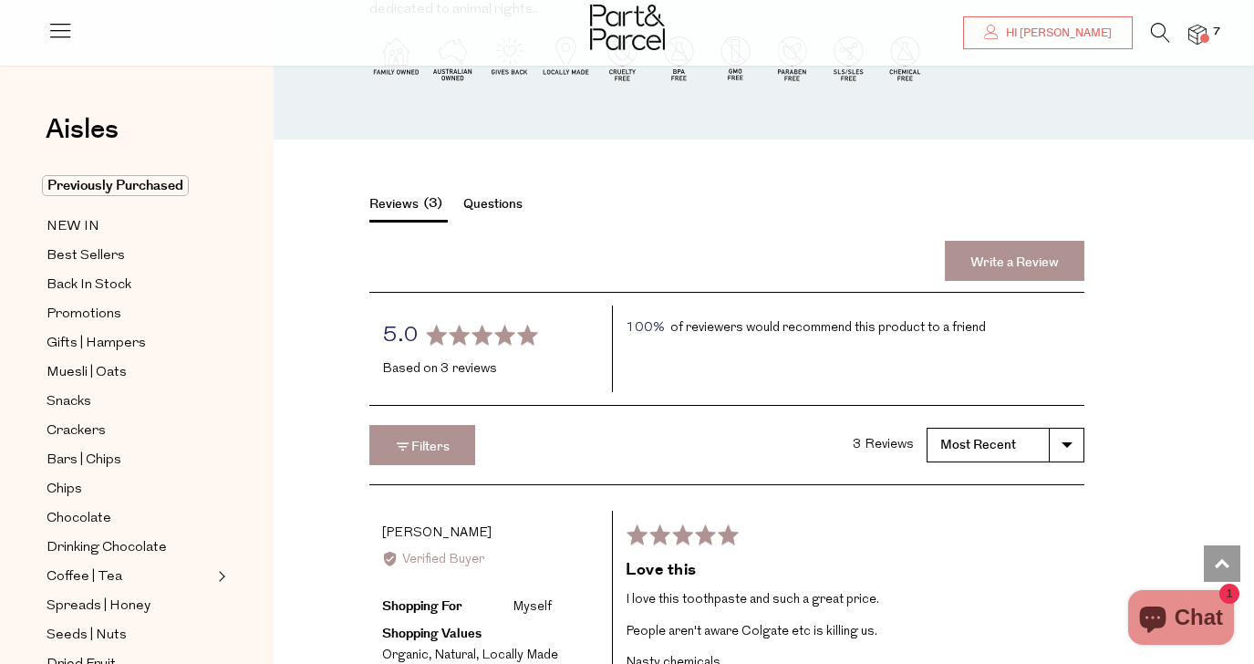
scroll to position [1765, 0]
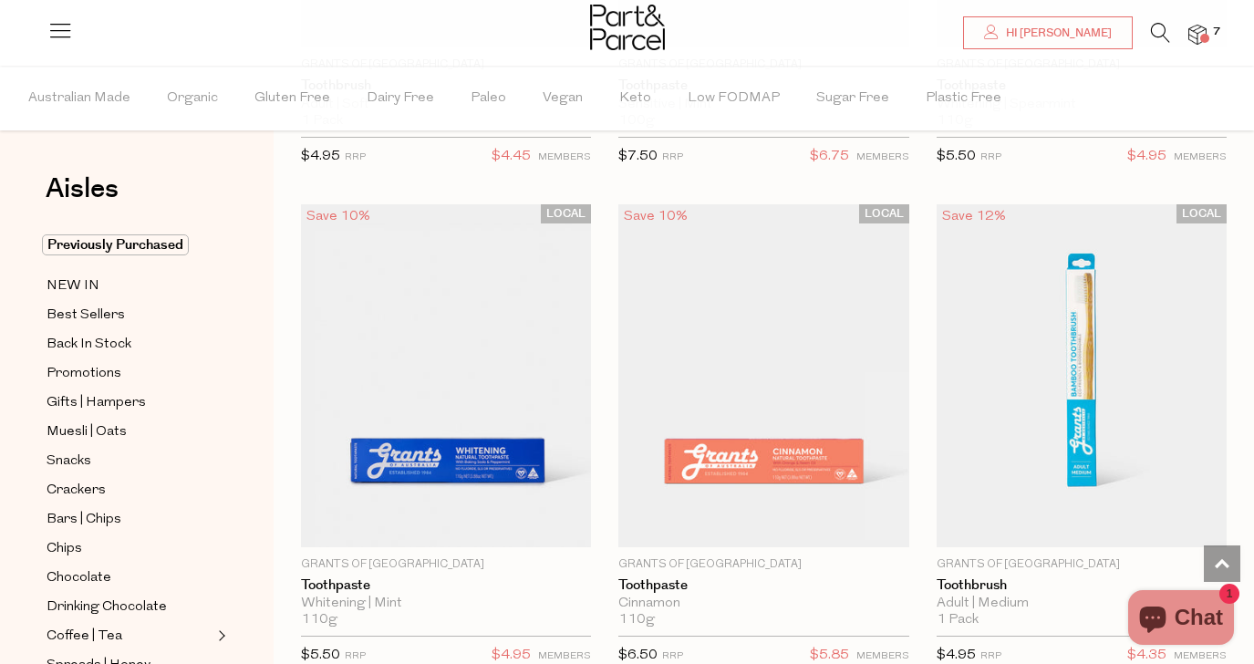
scroll to position [1014, 0]
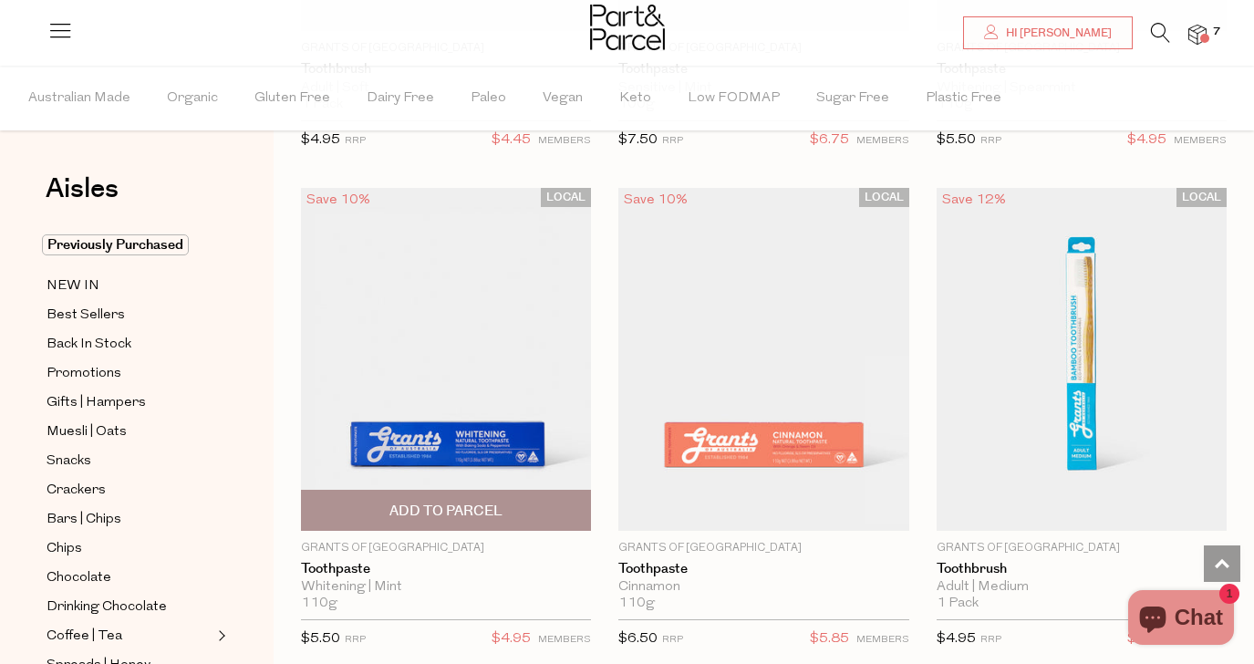
click at [452, 449] on img at bounding box center [446, 359] width 290 height 343
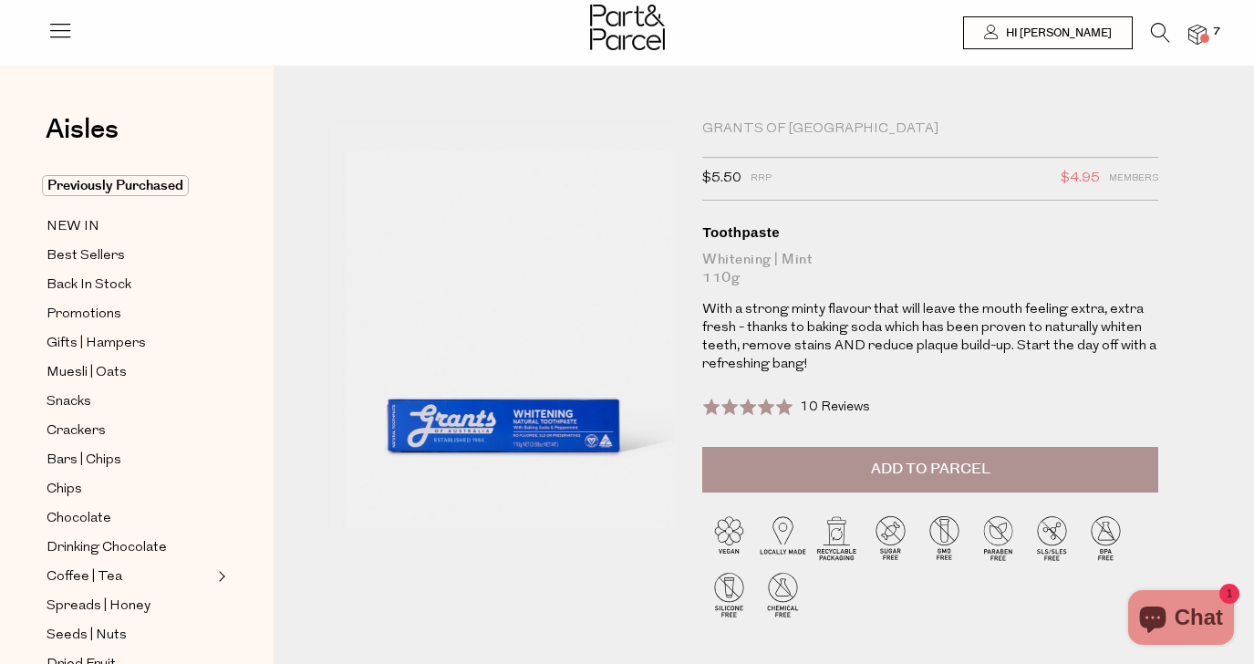
click at [846, 405] on span "10 Reviews" at bounding box center [835, 407] width 70 height 14
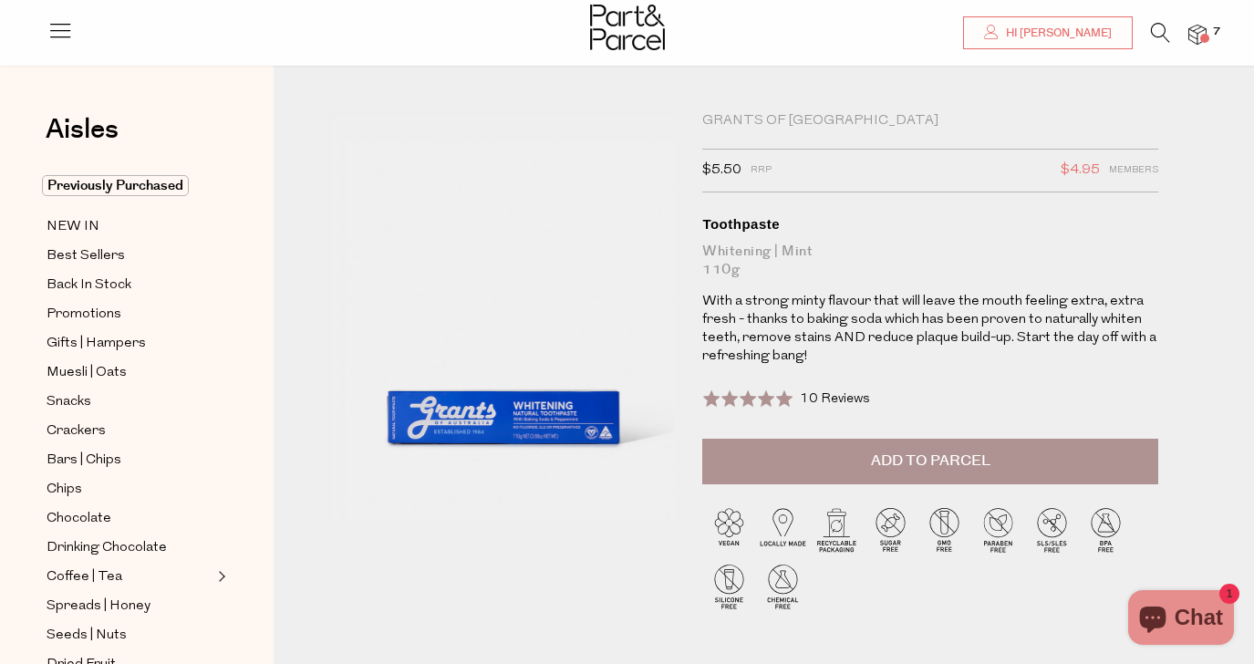
scroll to position [5, 0]
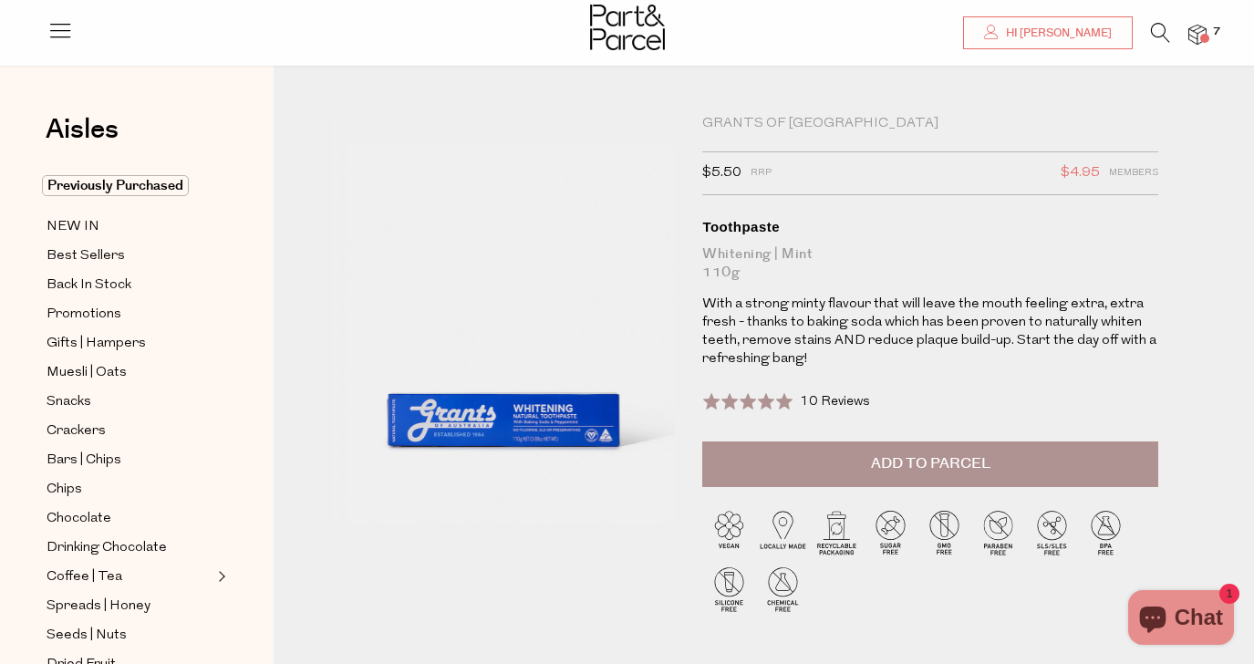
click at [926, 473] on button "Add to Parcel" at bounding box center [930, 464] width 456 height 46
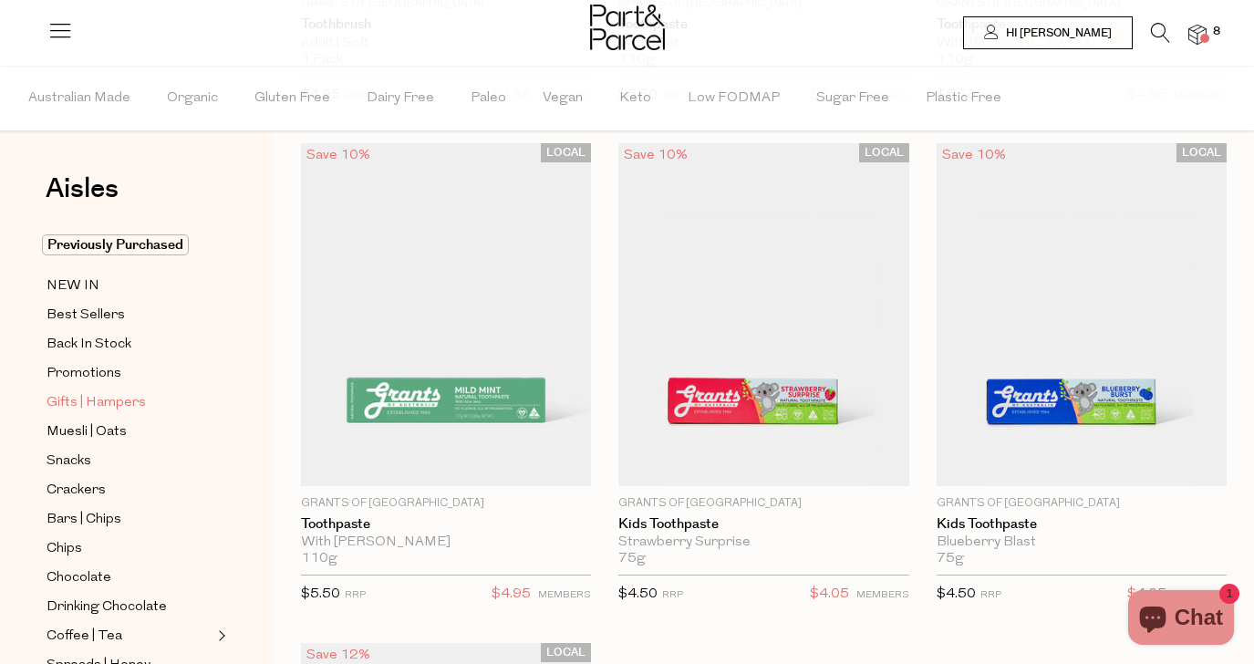
scroll to position [1014, 0]
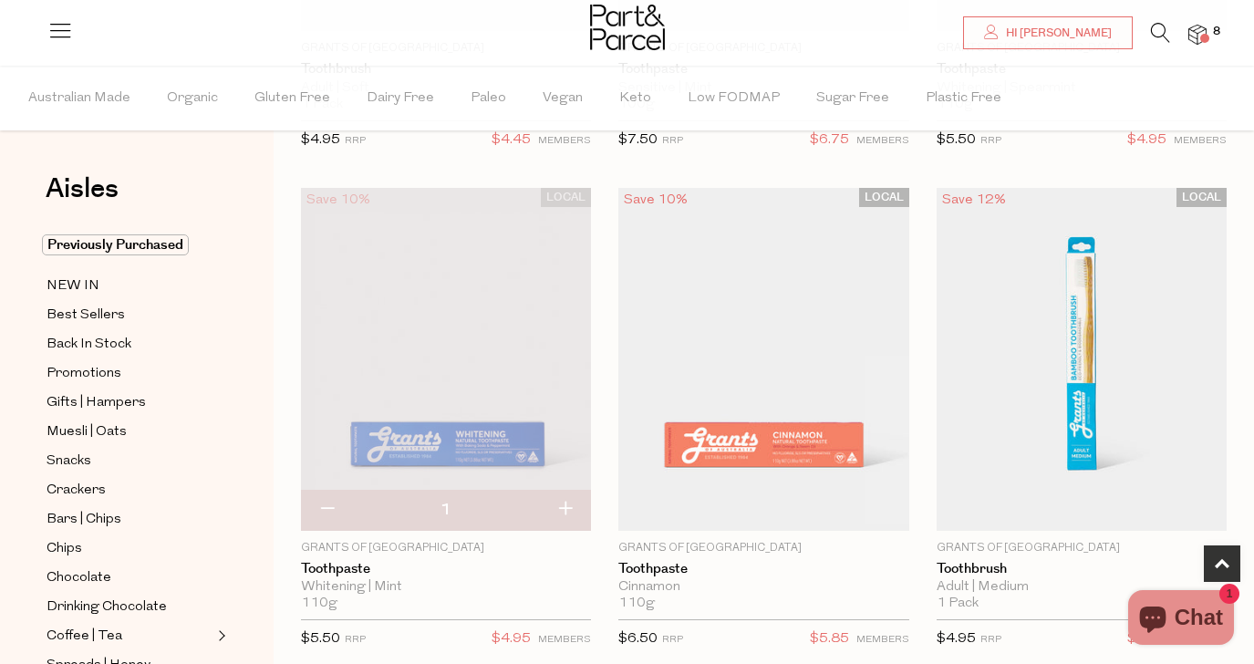
click at [1155, 34] on icon at bounding box center [1160, 33] width 19 height 20
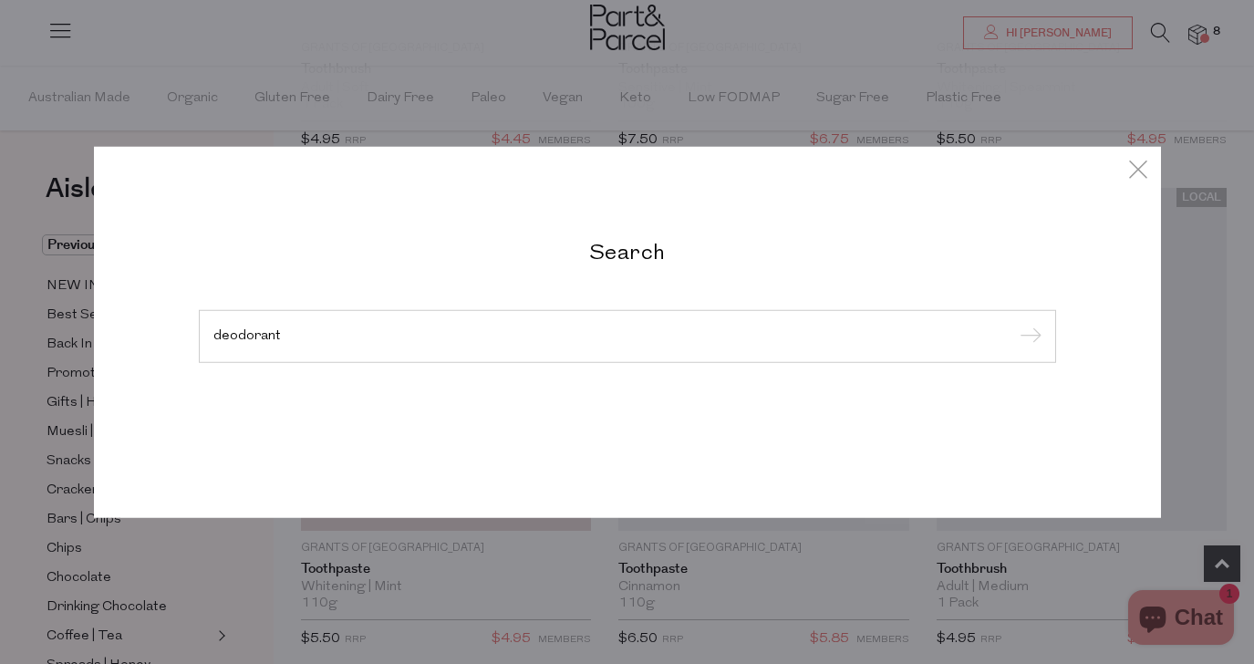
type input "deodorant"
click at [1014, 324] on input "submit" at bounding box center [1027, 337] width 27 height 27
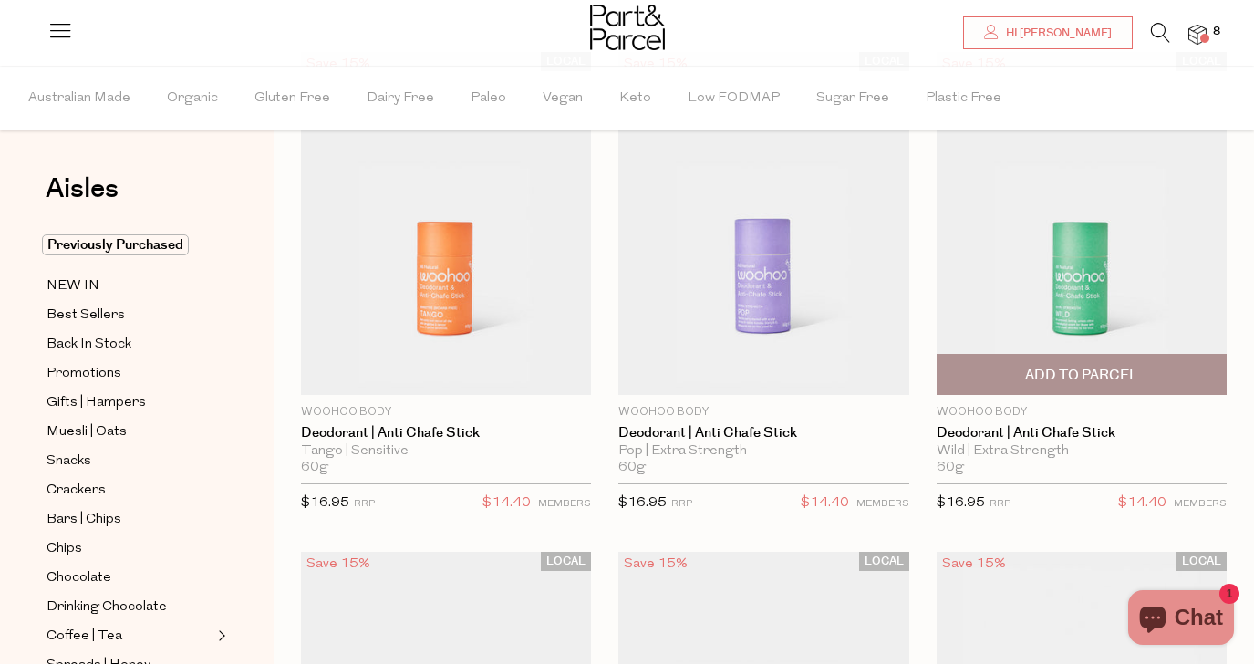
scroll to position [152, 0]
click at [1065, 372] on span "Add To Parcel" at bounding box center [1081, 374] width 113 height 19
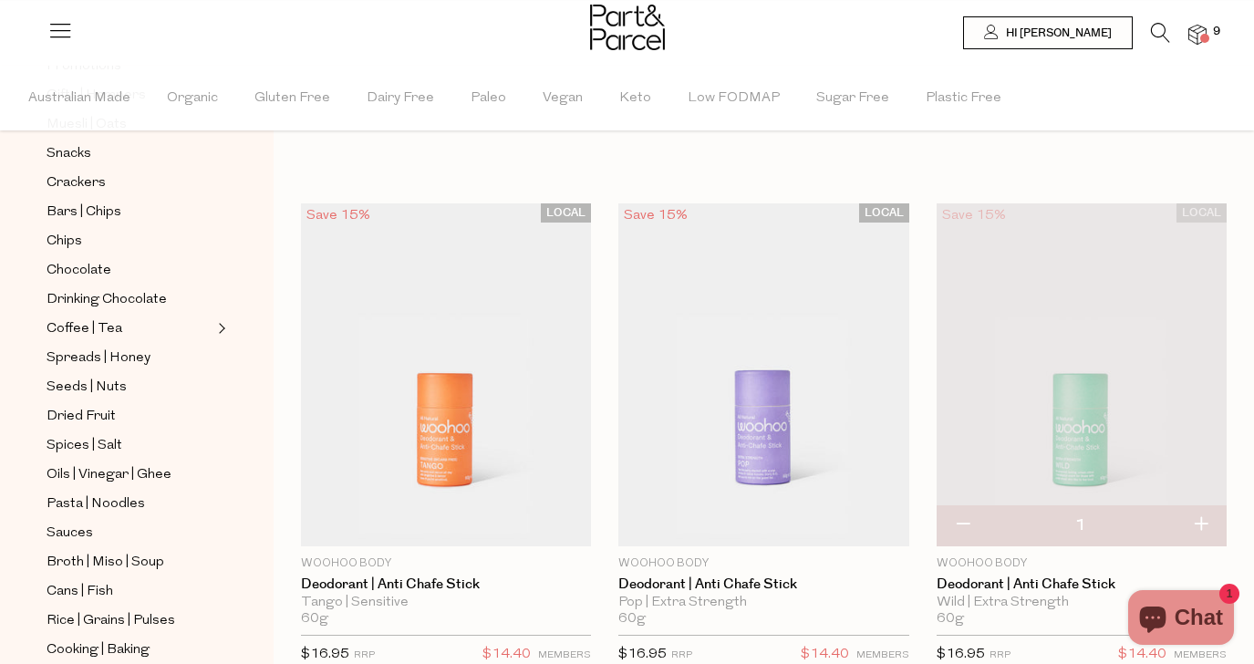
scroll to position [312, 0]
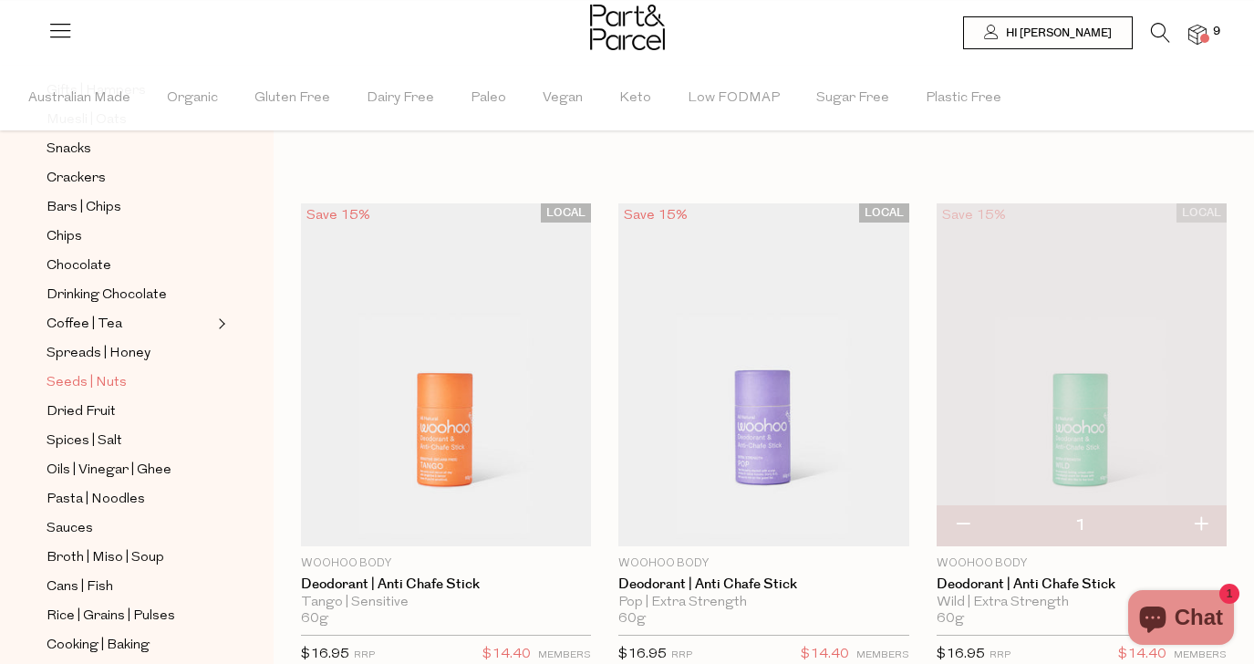
click at [81, 387] on span "Seeds | Nuts" at bounding box center [86, 383] width 80 height 22
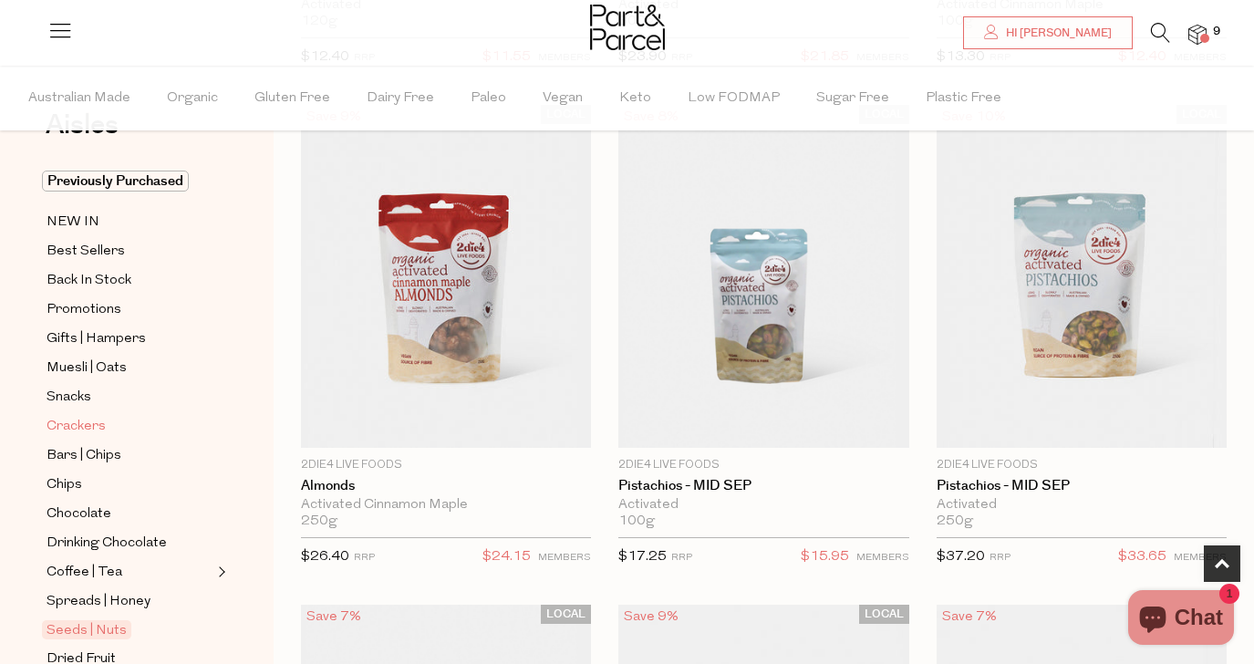
scroll to position [74, 0]
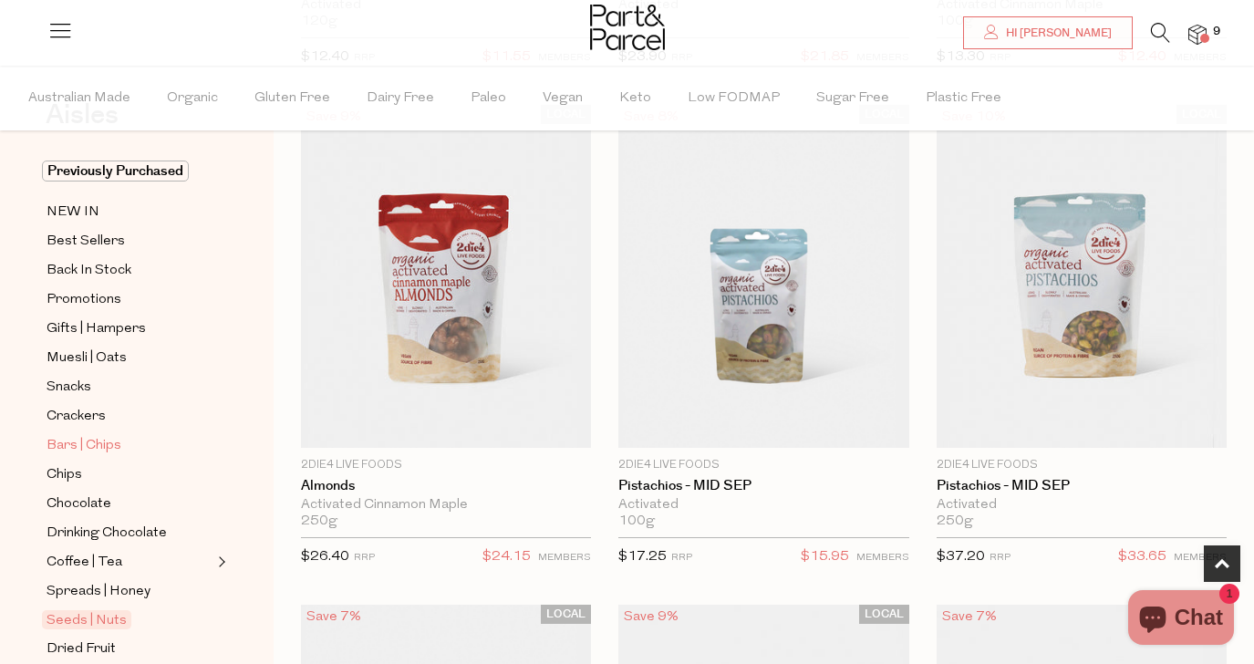
click at [99, 443] on span "Bars | Chips" at bounding box center [83, 446] width 75 height 22
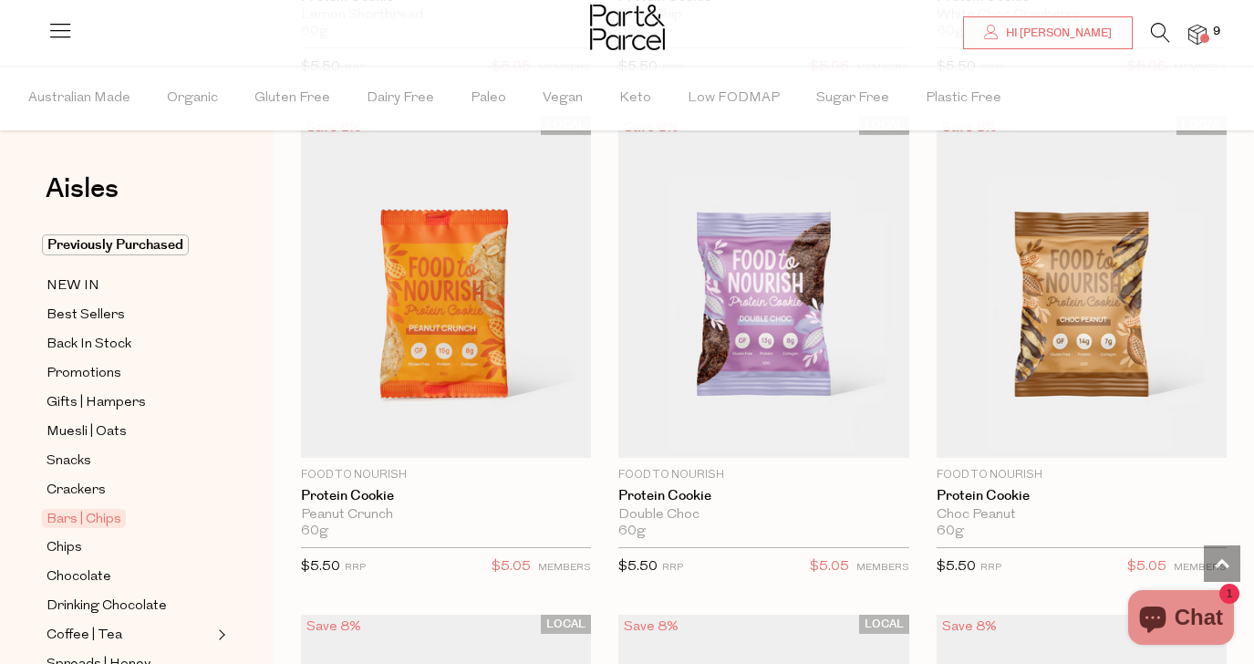
scroll to position [5637, 0]
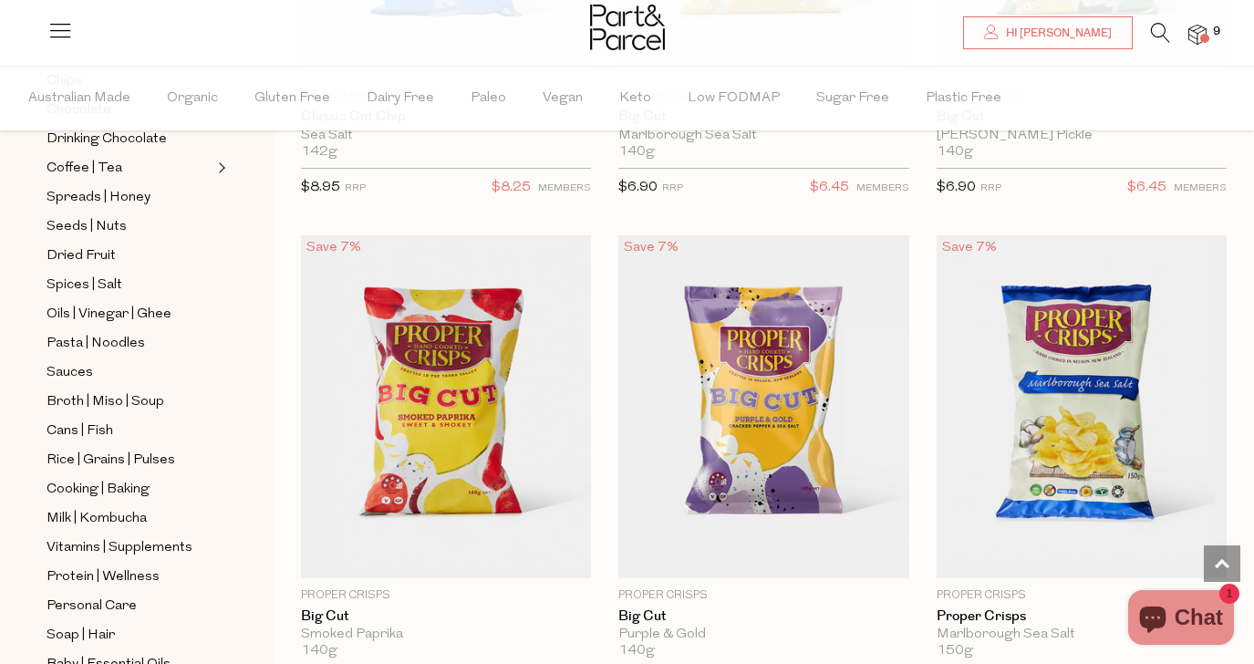
scroll to position [466, 0]
click at [110, 406] on span "Broth | Miso | Soup" at bounding box center [105, 403] width 118 height 22
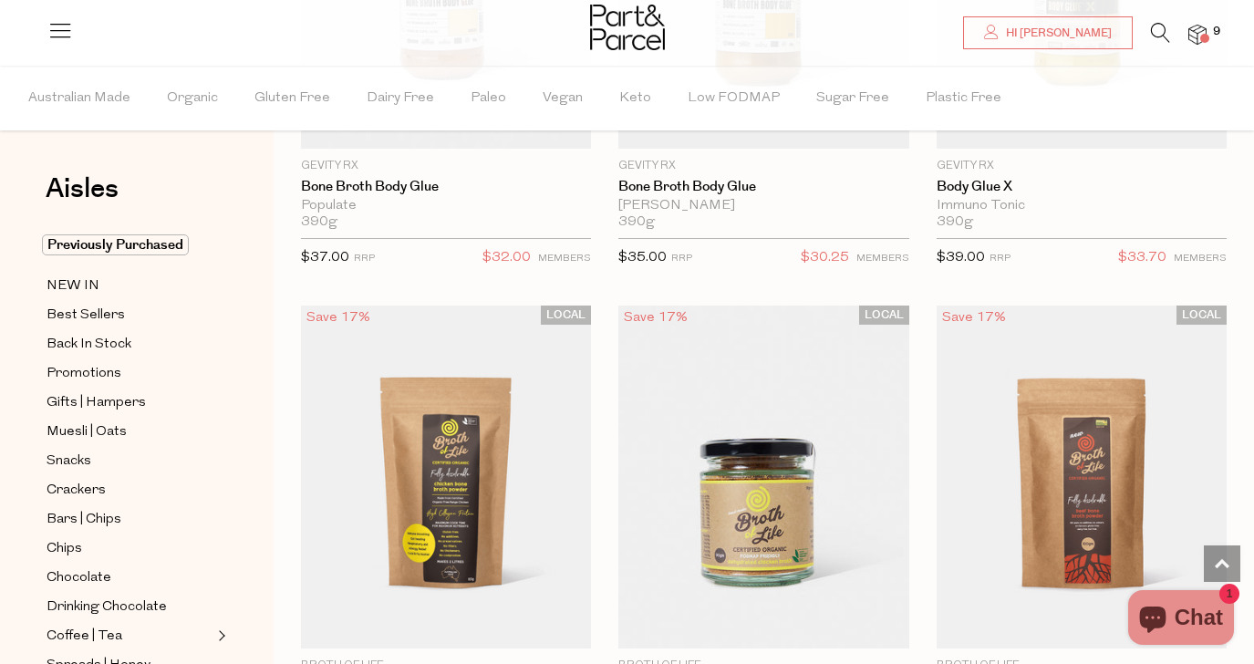
scroll to position [2932, 0]
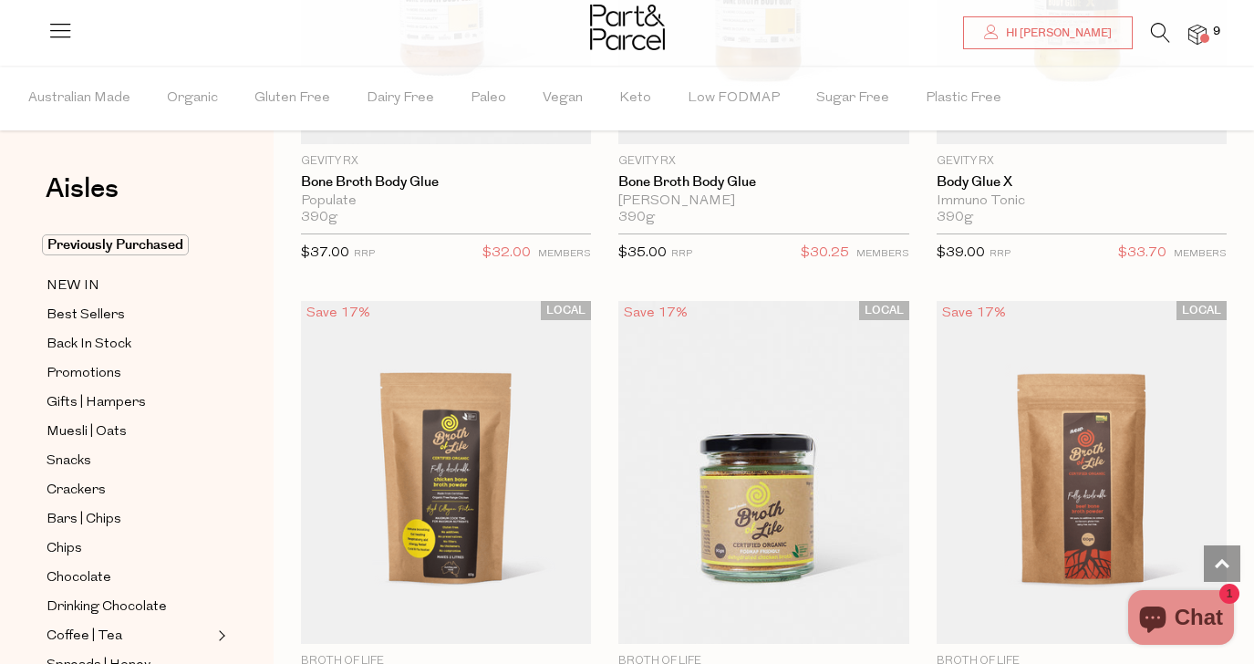
click at [1158, 30] on icon at bounding box center [1160, 33] width 19 height 20
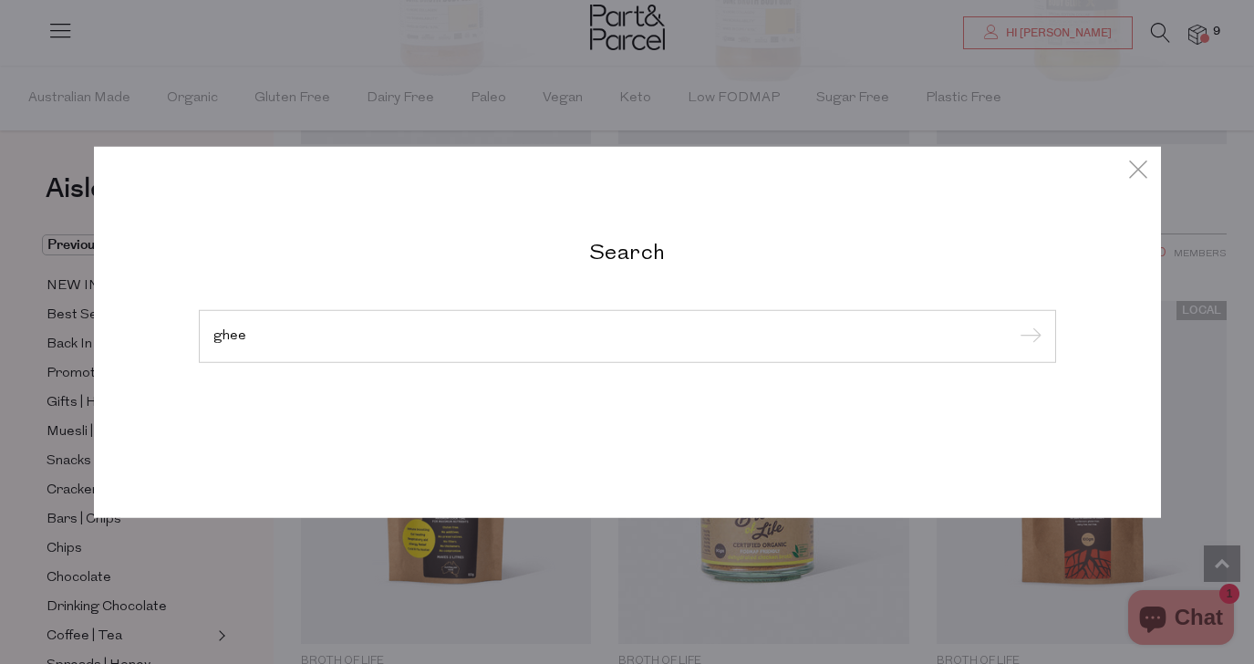
type input "ghee"
click at [1014, 324] on input "submit" at bounding box center [1027, 337] width 27 height 27
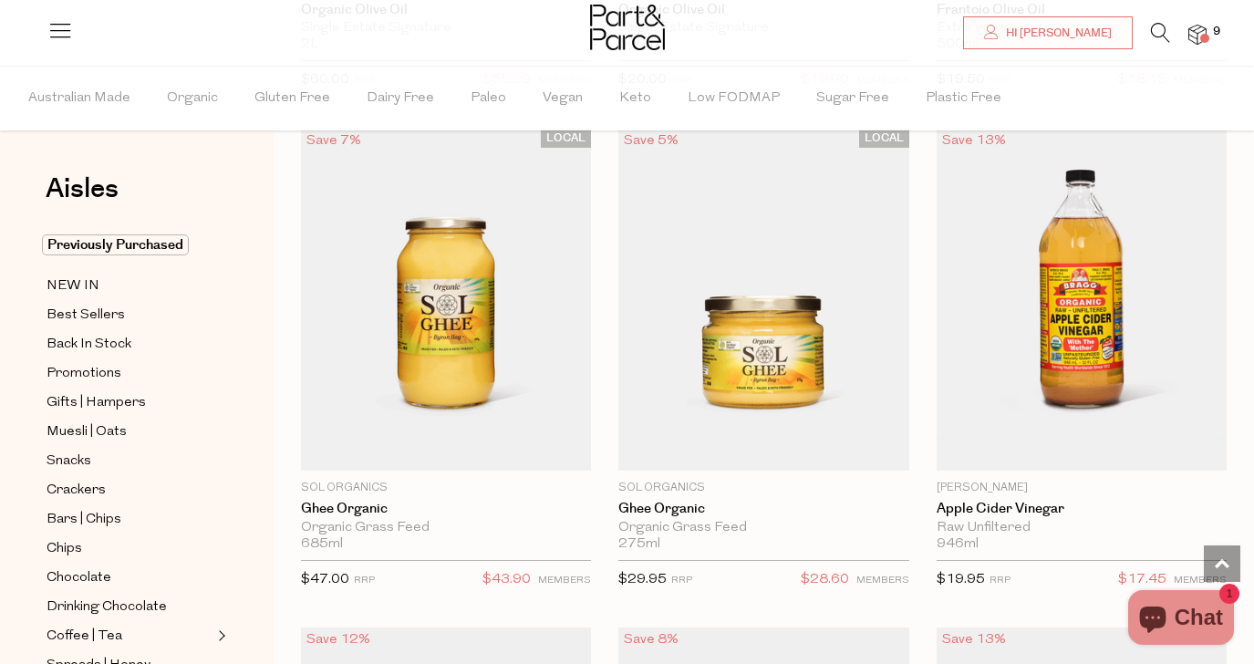
scroll to position [6617, 0]
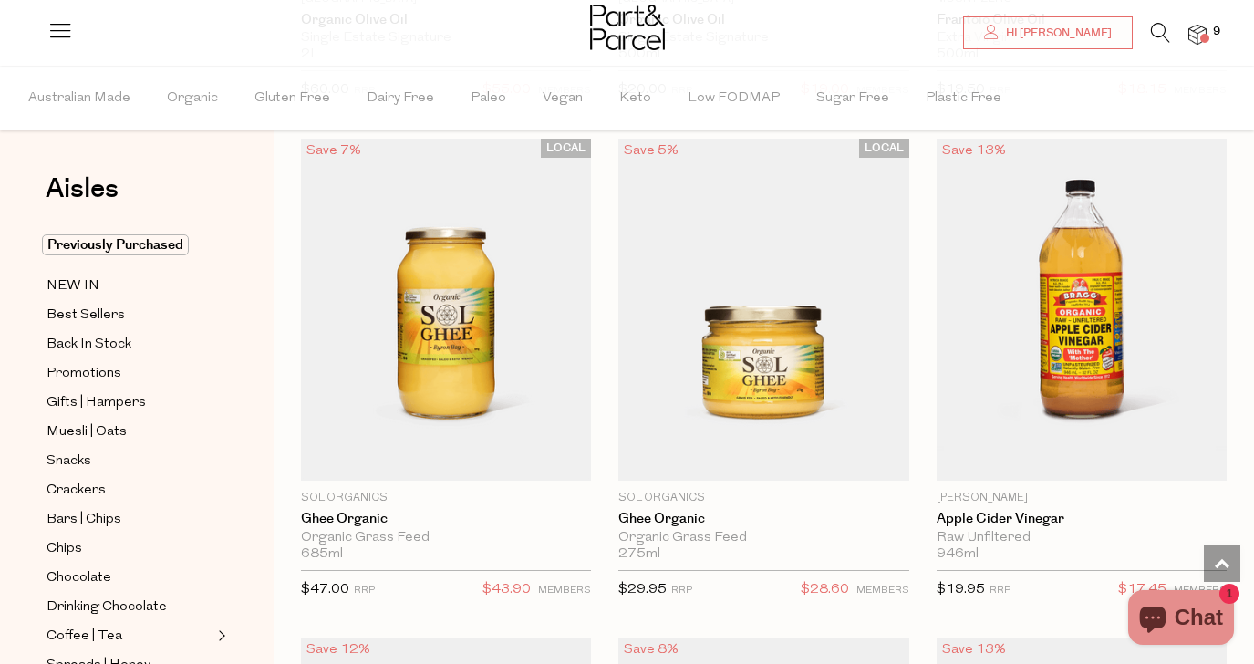
click at [1155, 36] on icon at bounding box center [1160, 33] width 19 height 20
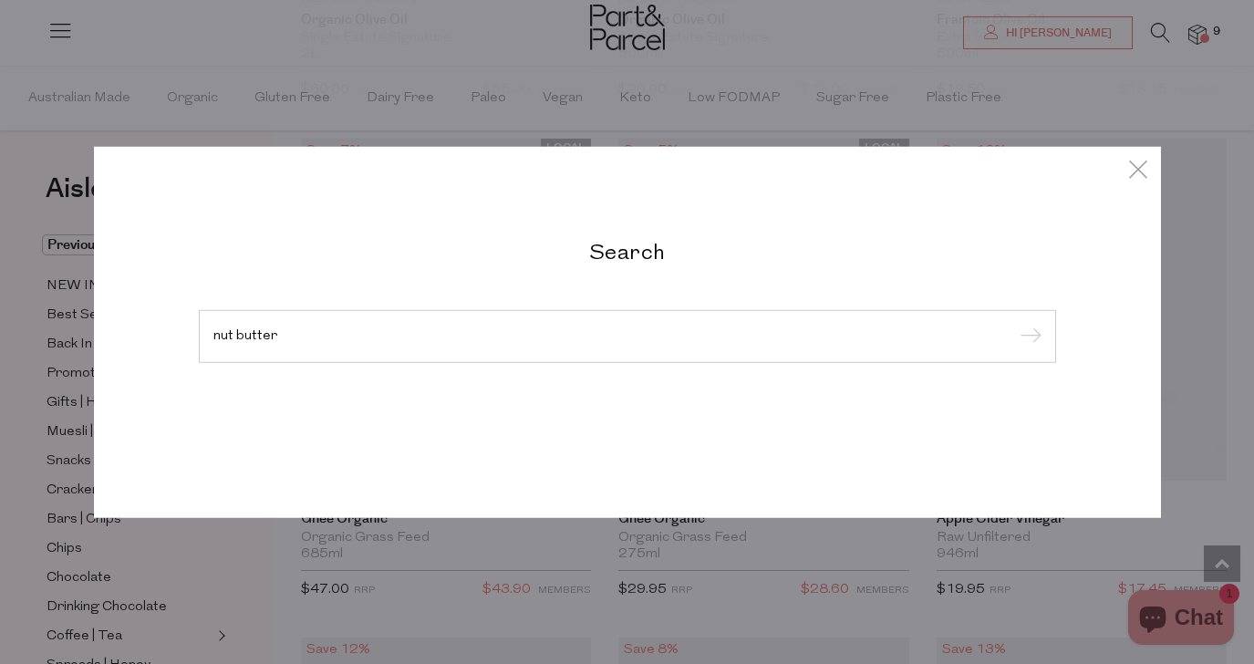
type input "nut butter"
click at [1014, 324] on input "submit" at bounding box center [1027, 337] width 27 height 27
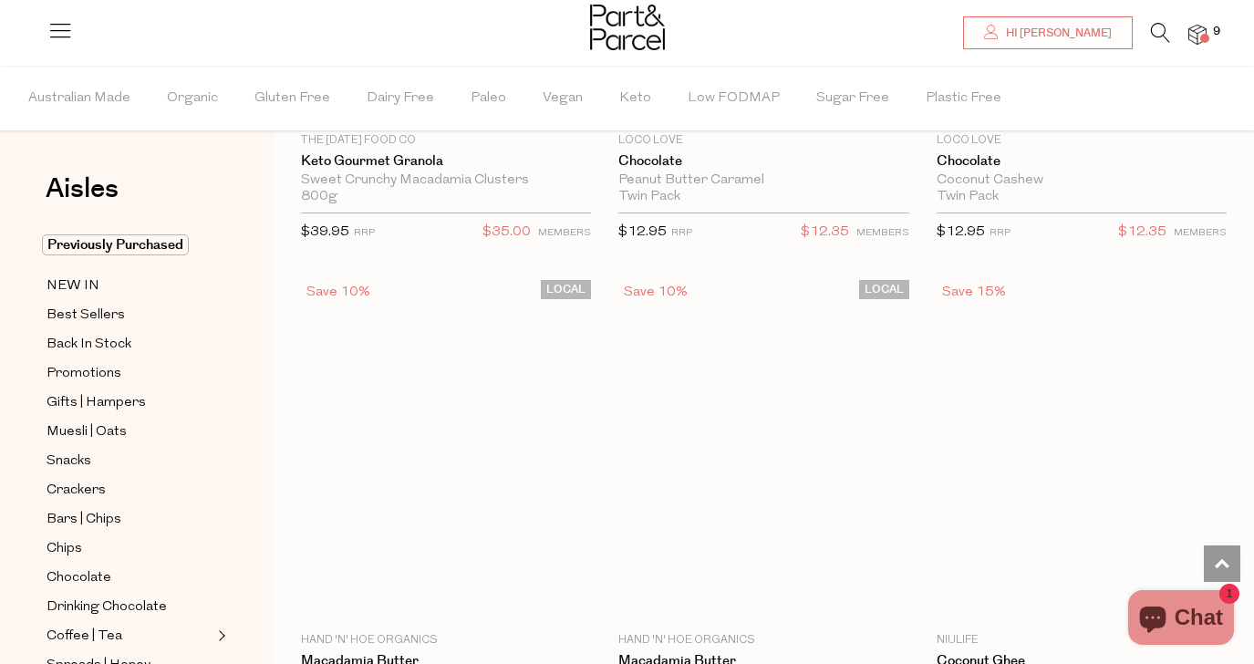
scroll to position [7414, 0]
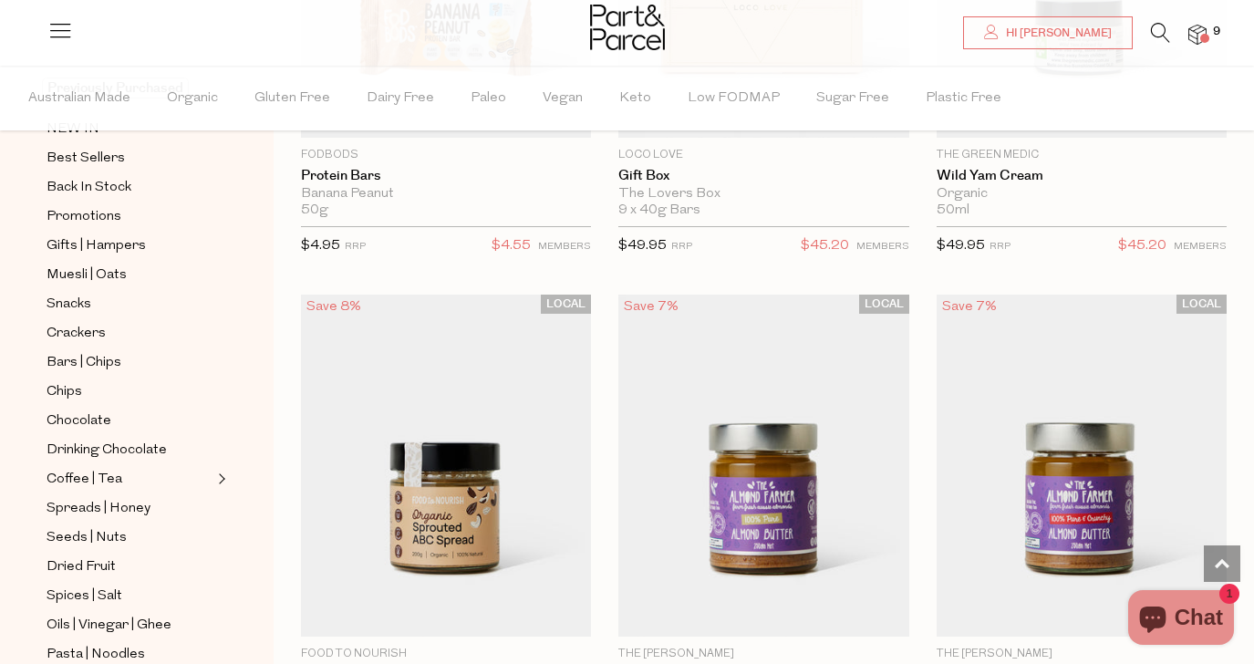
scroll to position [172, 0]
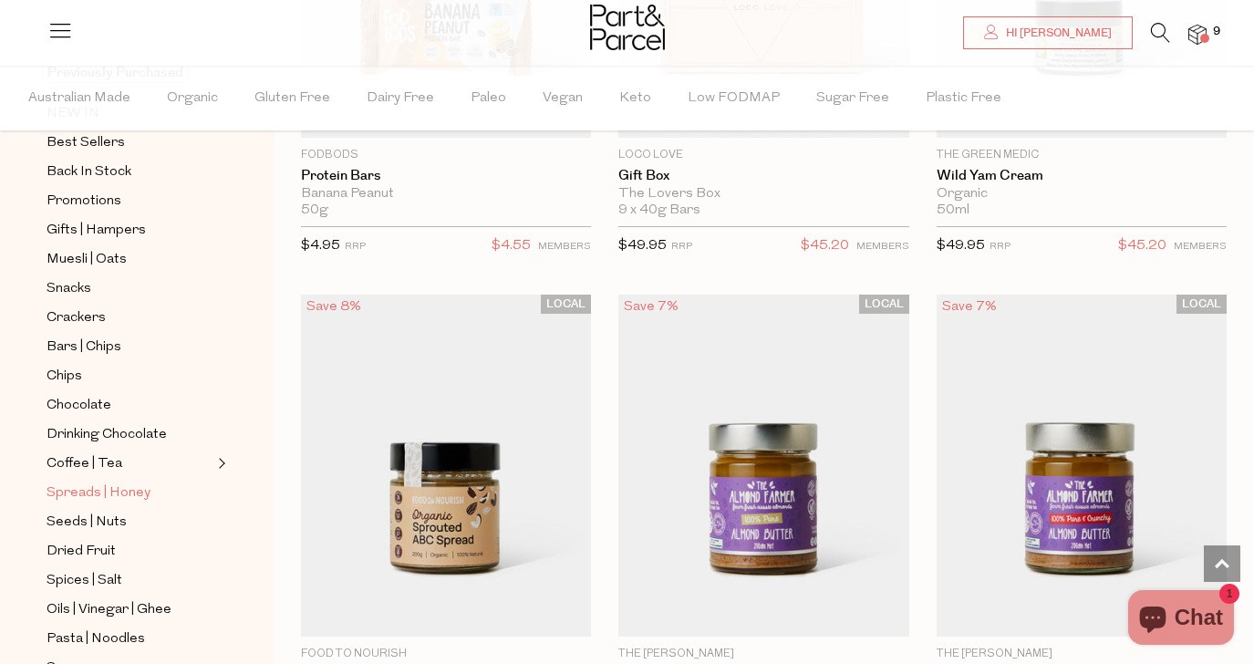
click at [110, 490] on span "Spreads | Honey" at bounding box center [98, 493] width 104 height 22
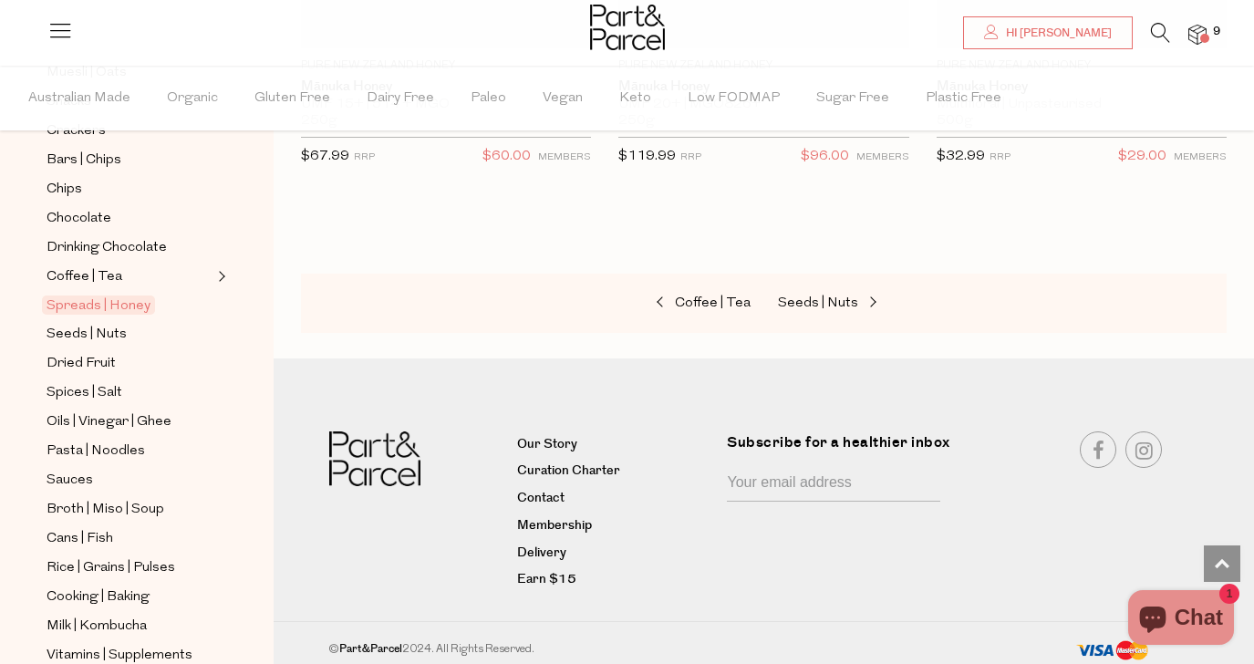
scroll to position [376, 0]
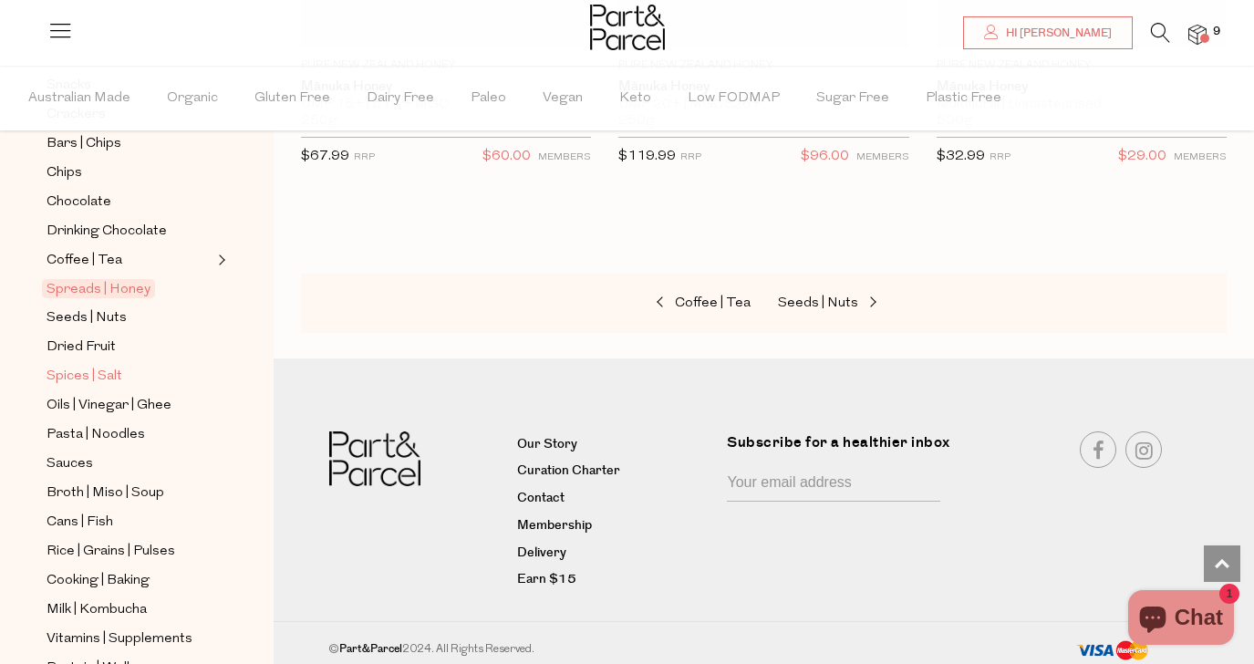
click at [107, 377] on span "Spices | Salt" at bounding box center [84, 377] width 76 height 22
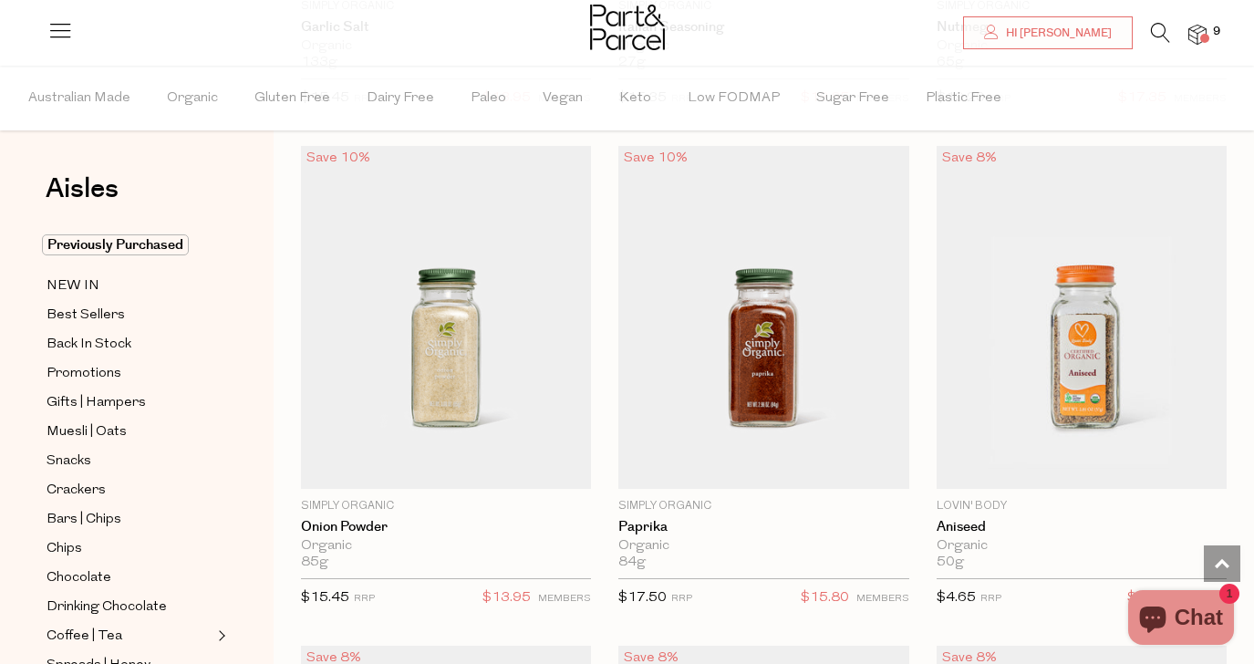
scroll to position [4612, 0]
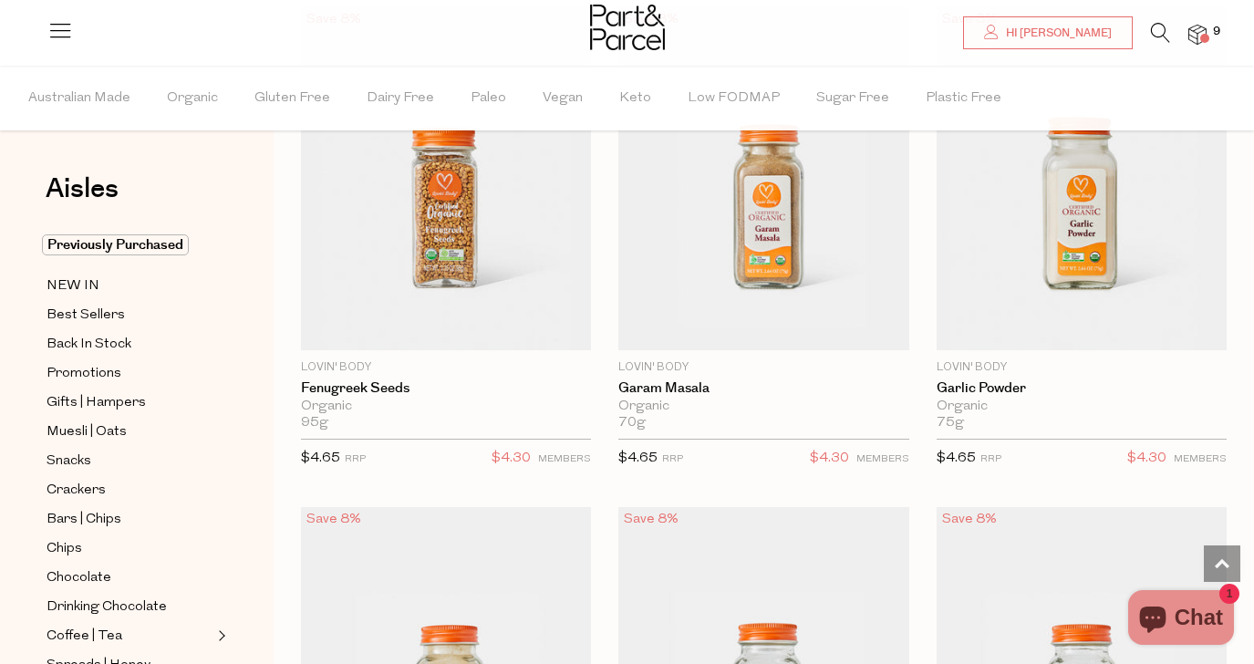
scroll to position [7238, 0]
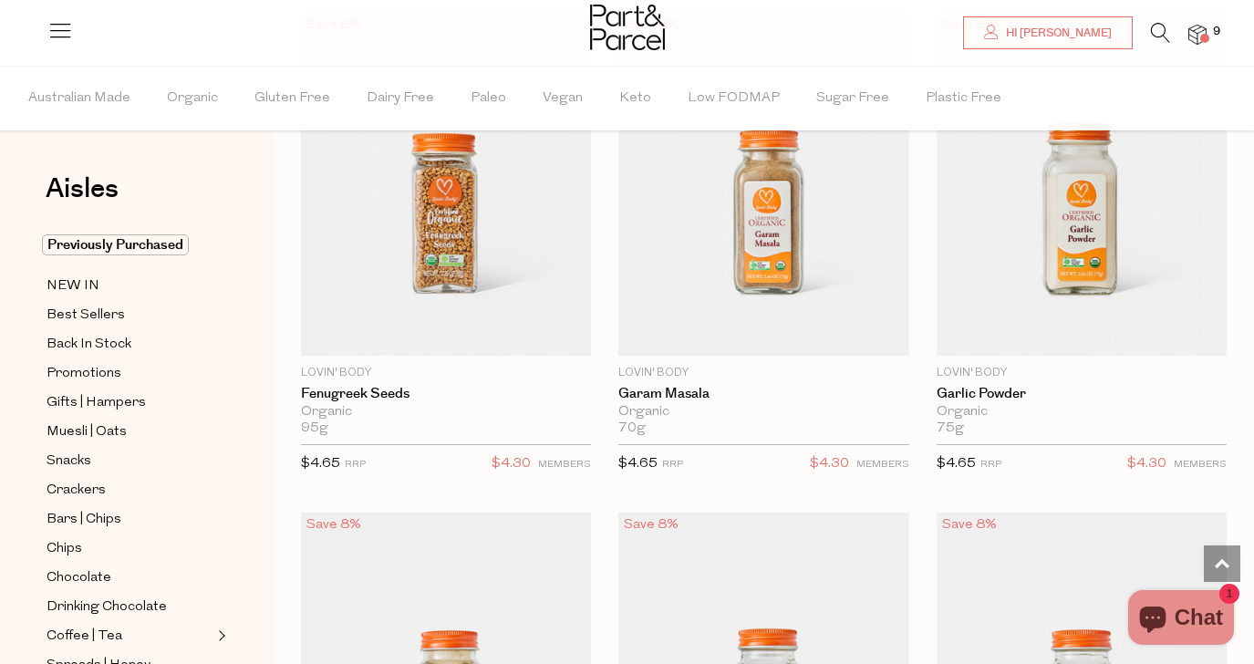
click at [1161, 29] on icon at bounding box center [1160, 33] width 19 height 20
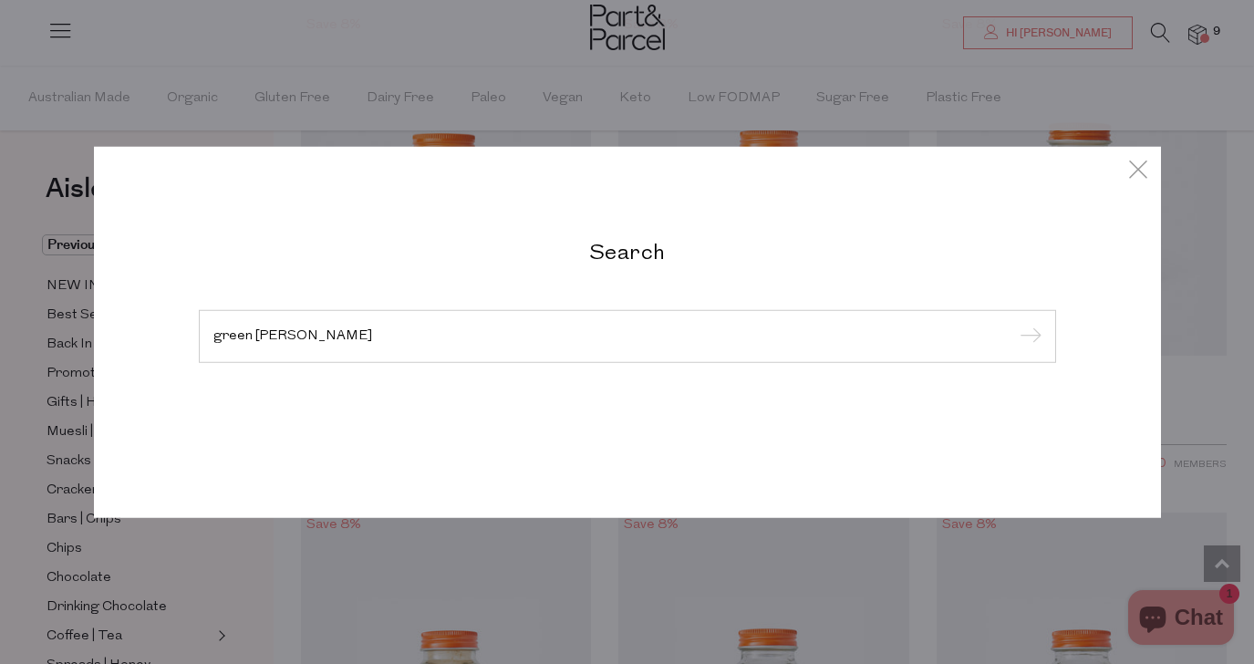
type input "green curry"
click at [1014, 324] on input "submit" at bounding box center [1027, 337] width 27 height 27
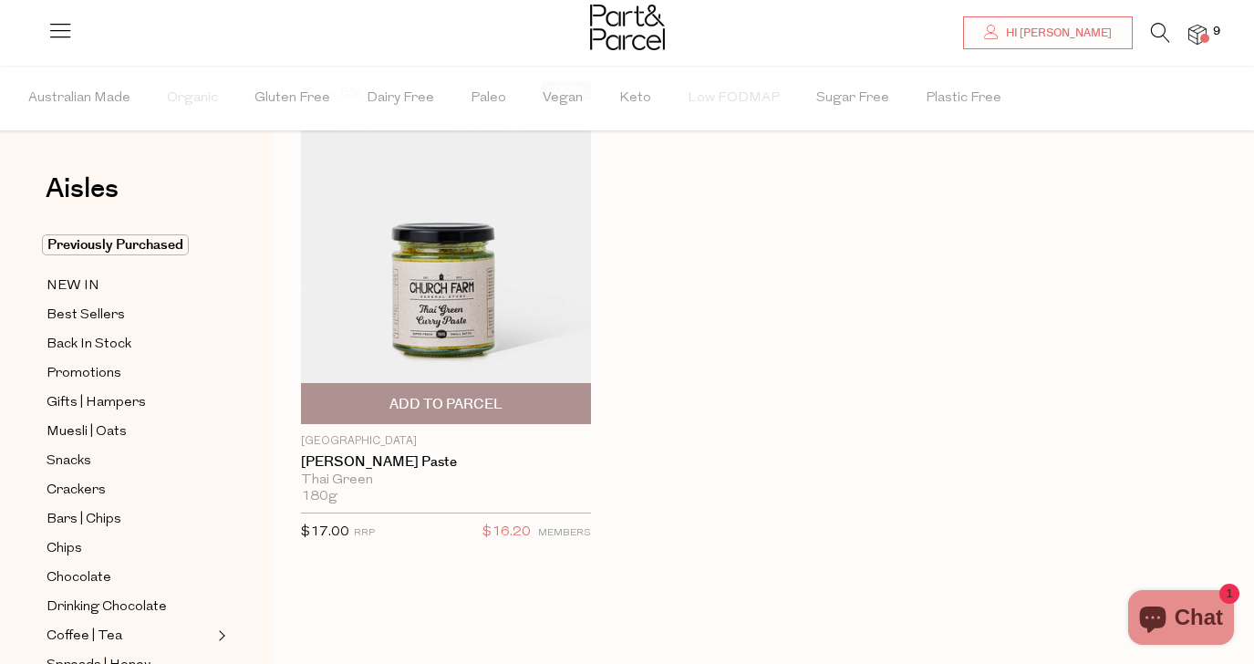
scroll to position [123, 0]
click at [454, 294] on img at bounding box center [446, 251] width 290 height 343
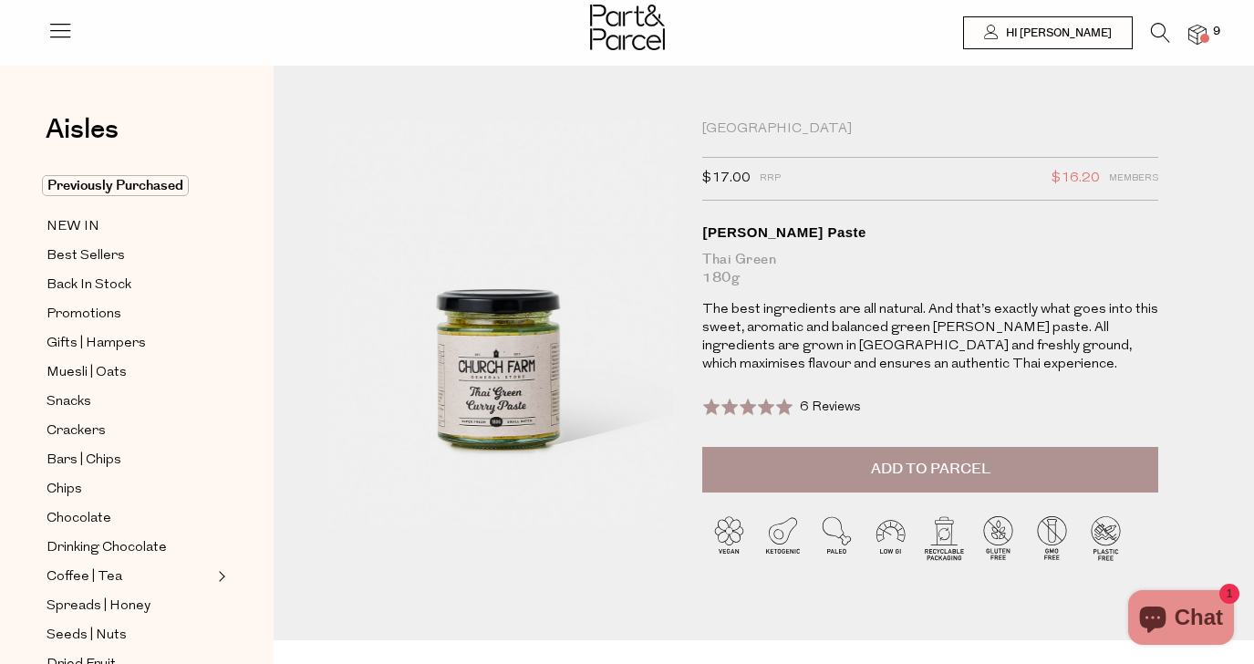
click at [719, 408] on span at bounding box center [747, 407] width 91 height 18
click at [825, 402] on span "6 Reviews" at bounding box center [830, 407] width 61 height 14
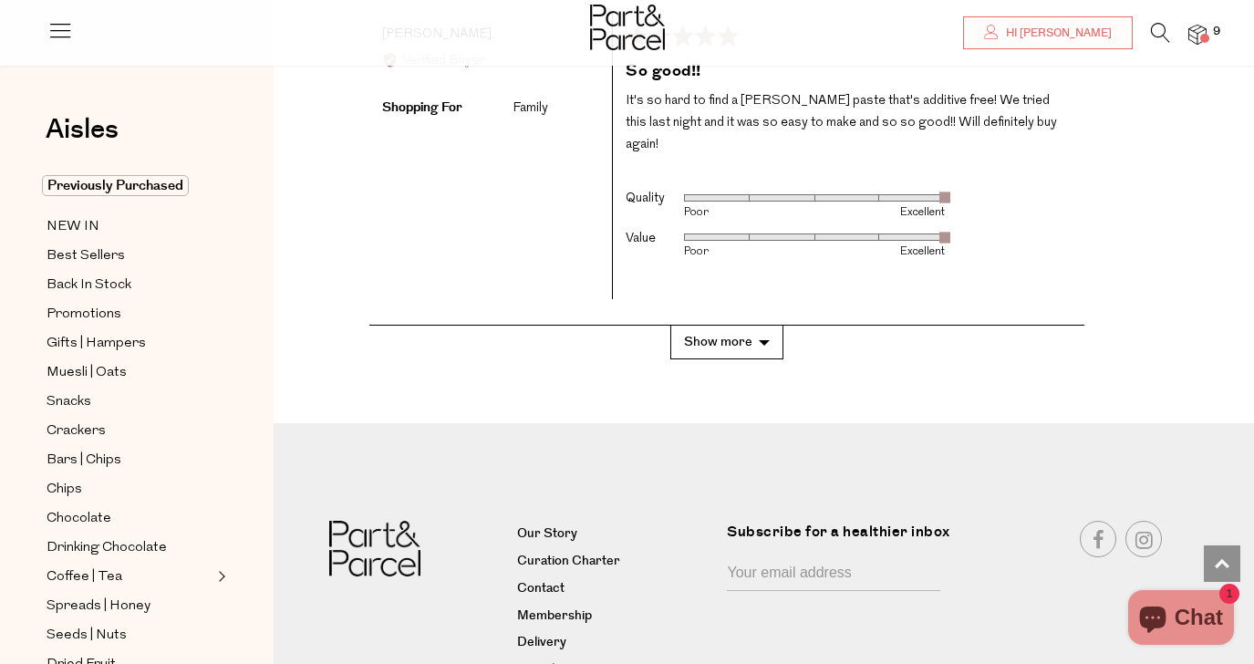
scroll to position [3725, 0]
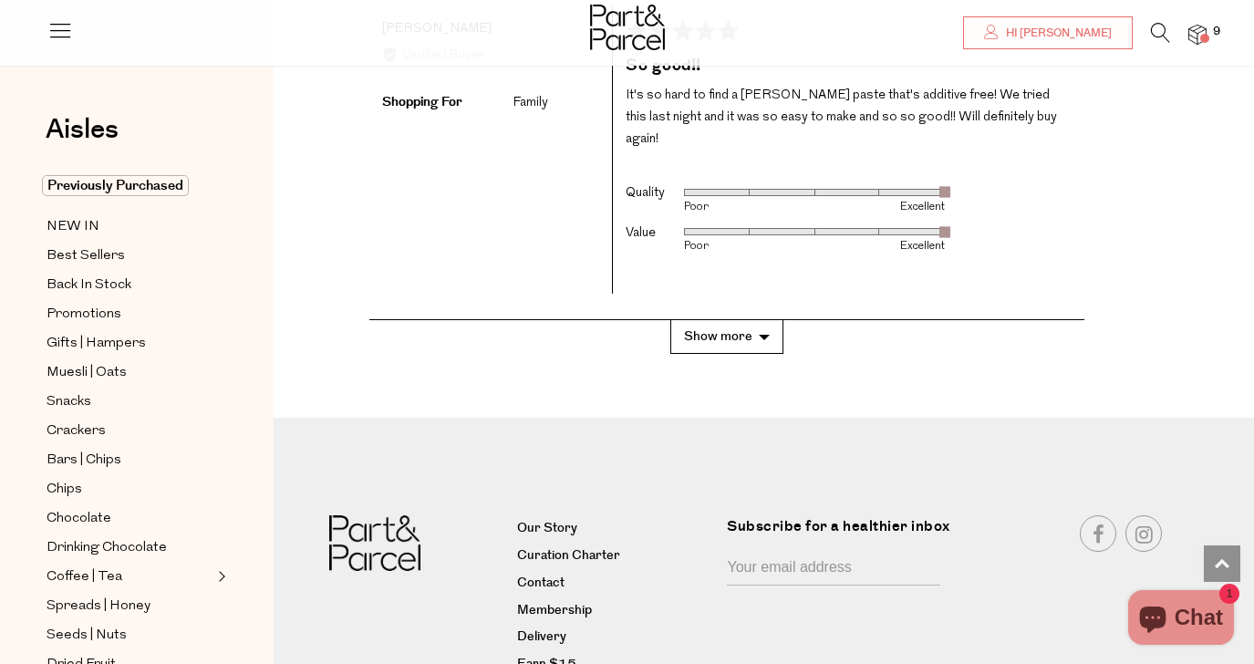
click at [735, 320] on button "Show more" at bounding box center [726, 337] width 113 height 34
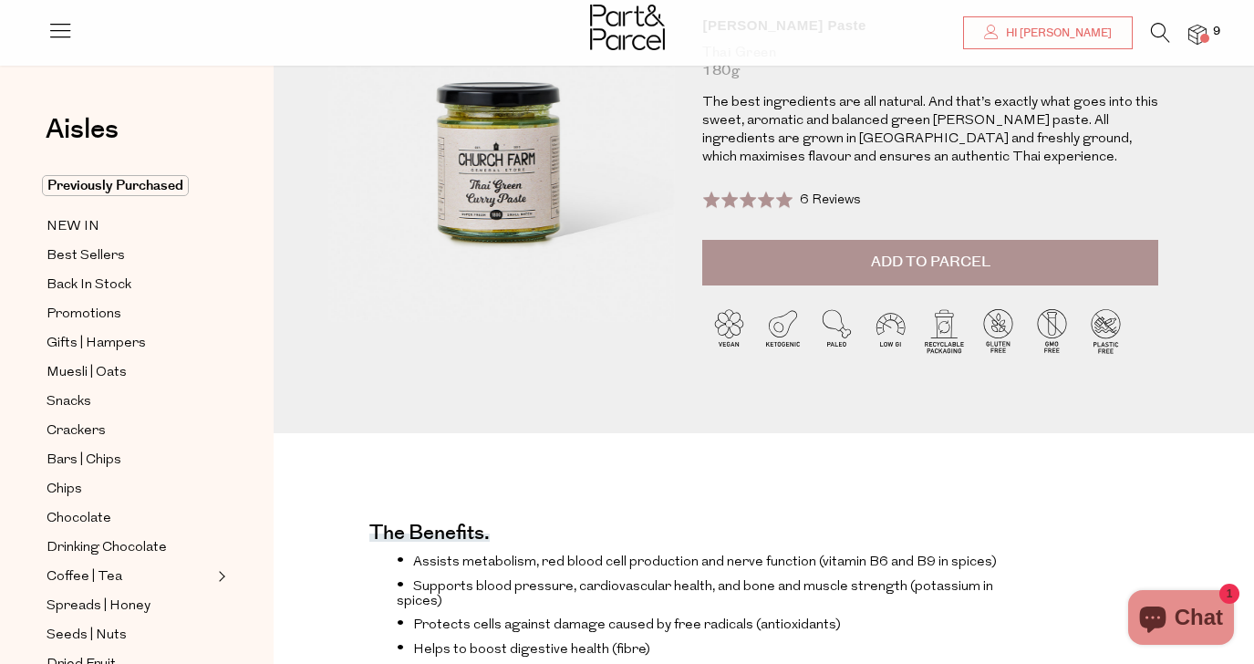
scroll to position [200, 0]
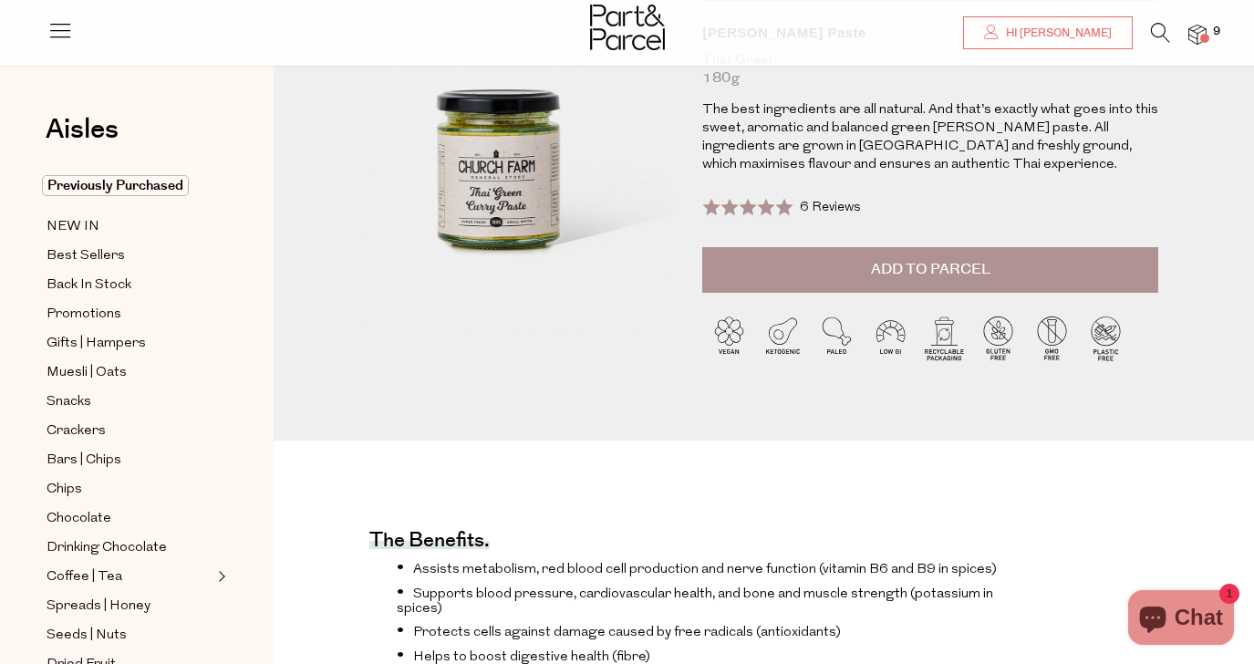
click at [956, 263] on span "Add to Parcel" at bounding box center [930, 269] width 119 height 21
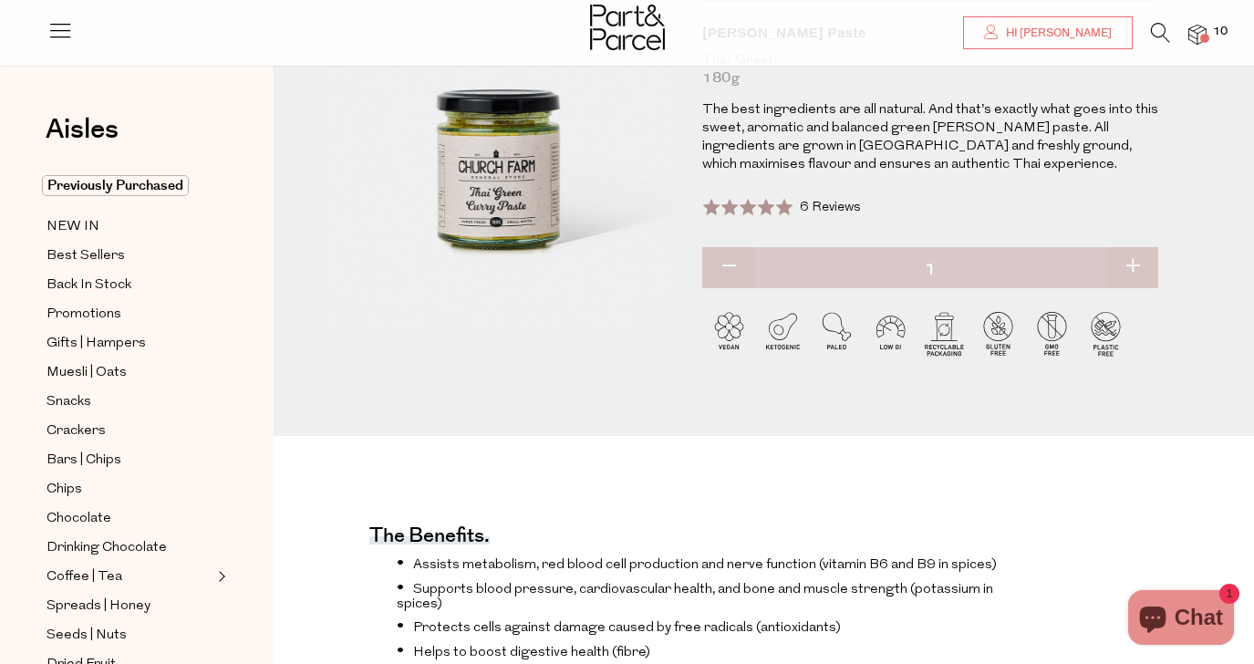
click at [1200, 30] on img at bounding box center [1197, 35] width 18 height 21
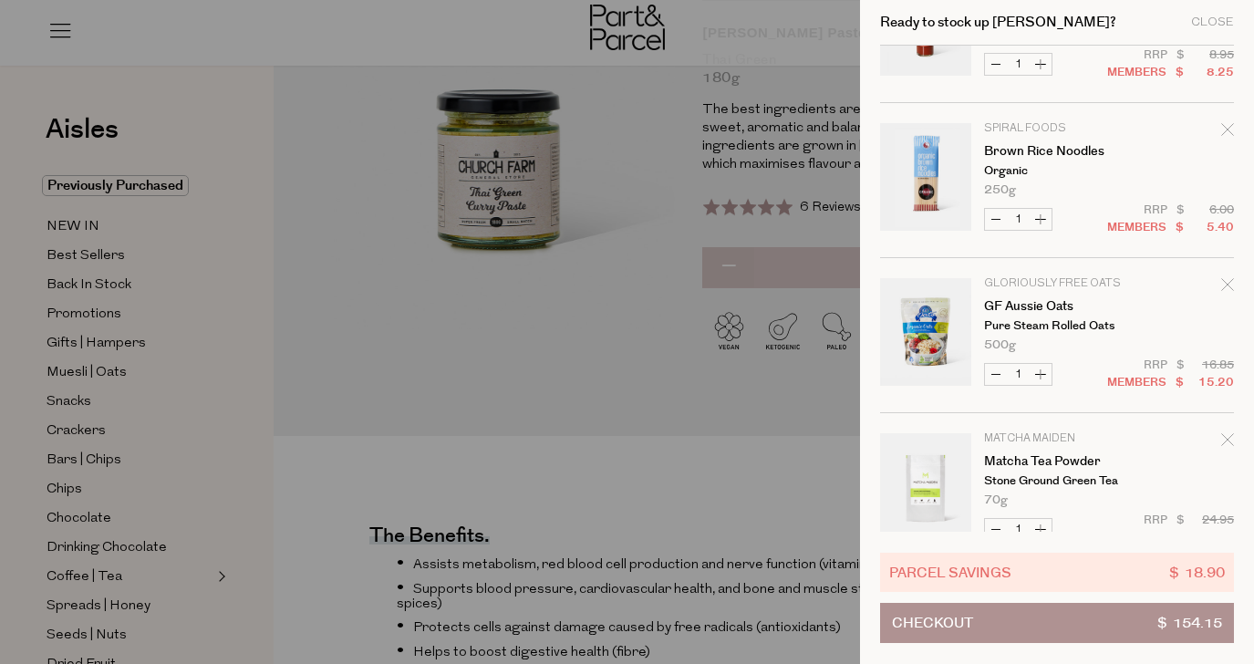
scroll to position [1064, 0]
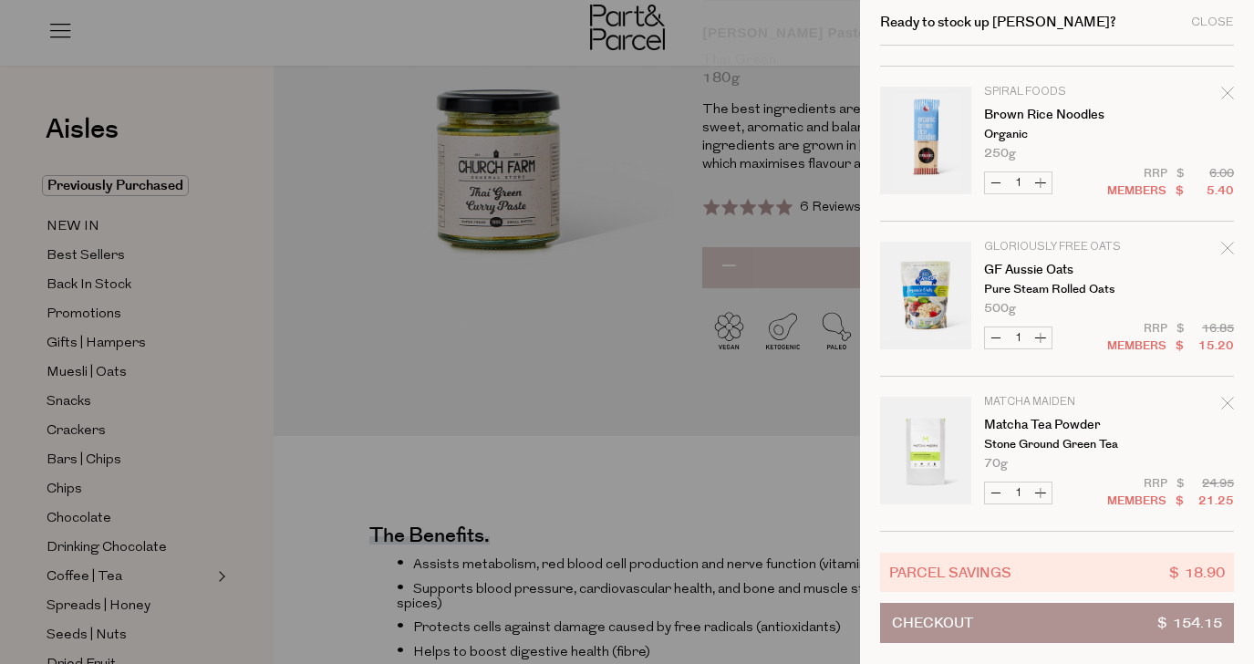
click at [666, 367] on div at bounding box center [627, 332] width 1254 height 664
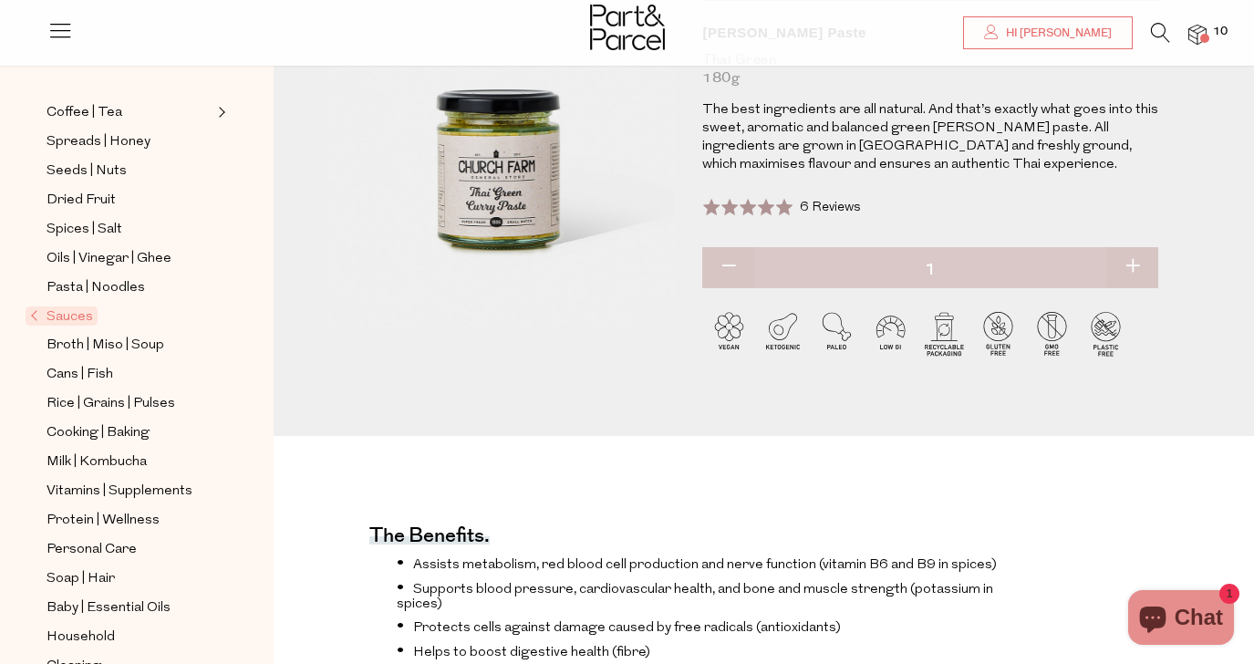
scroll to position [470, 0]
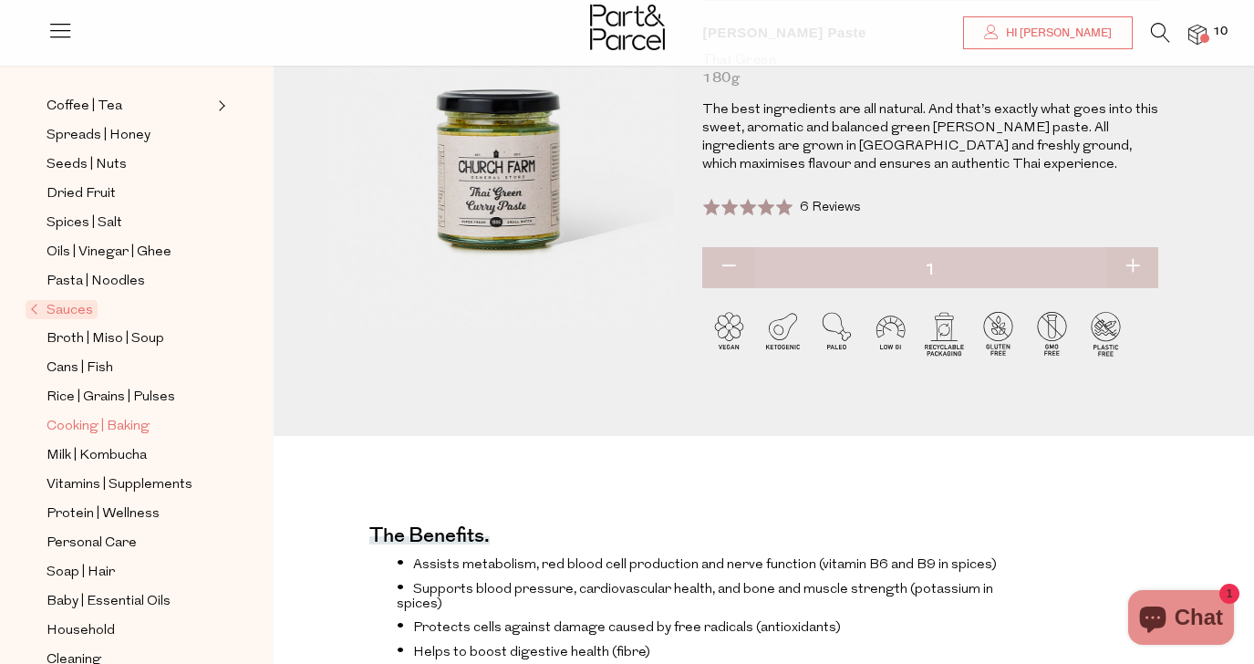
click at [66, 430] on span "Cooking | Baking" at bounding box center [97, 427] width 103 height 22
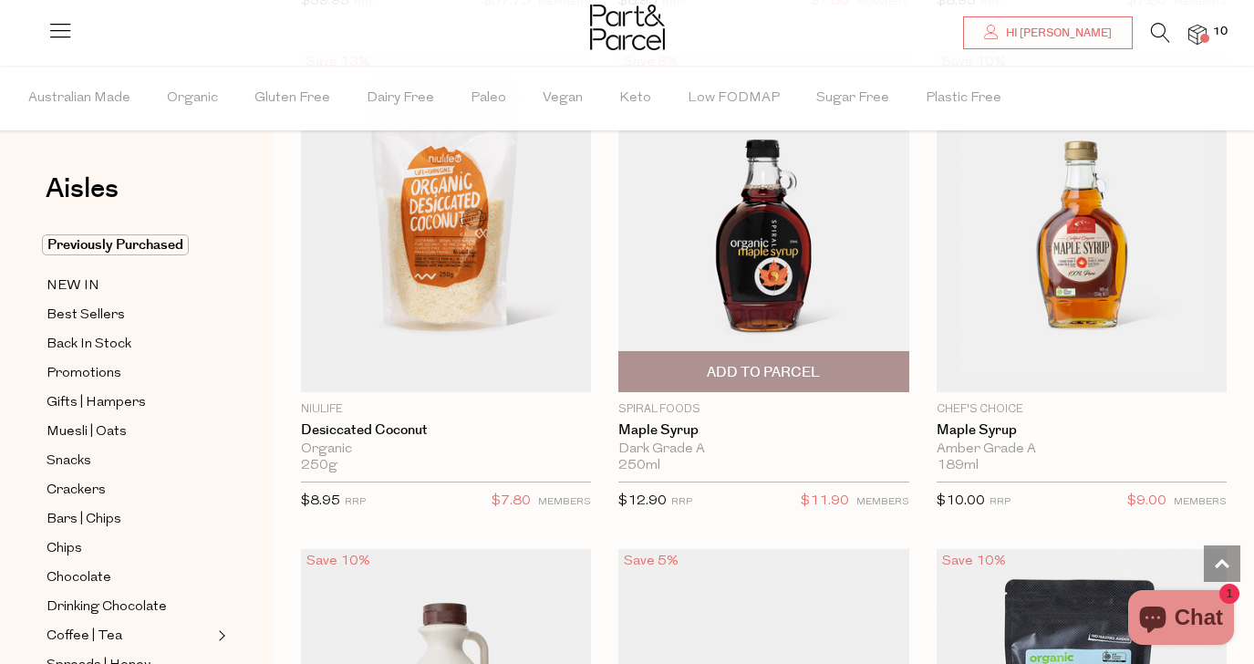
scroll to position [5699, 0]
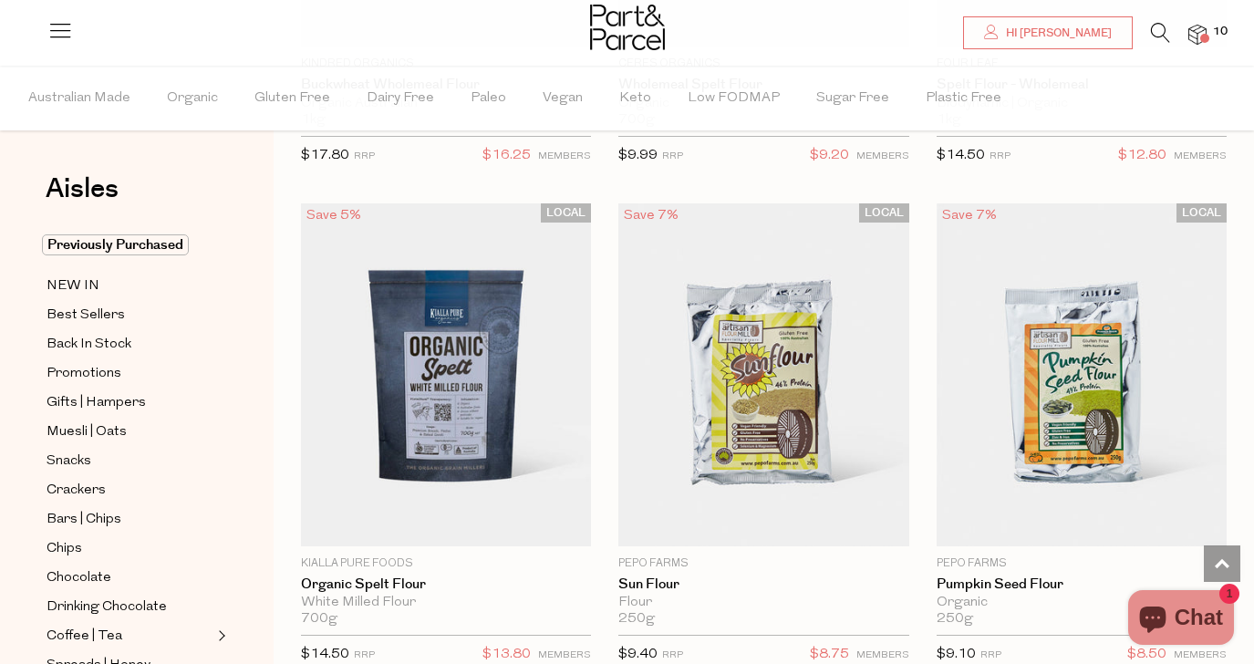
scroll to position [10561, 0]
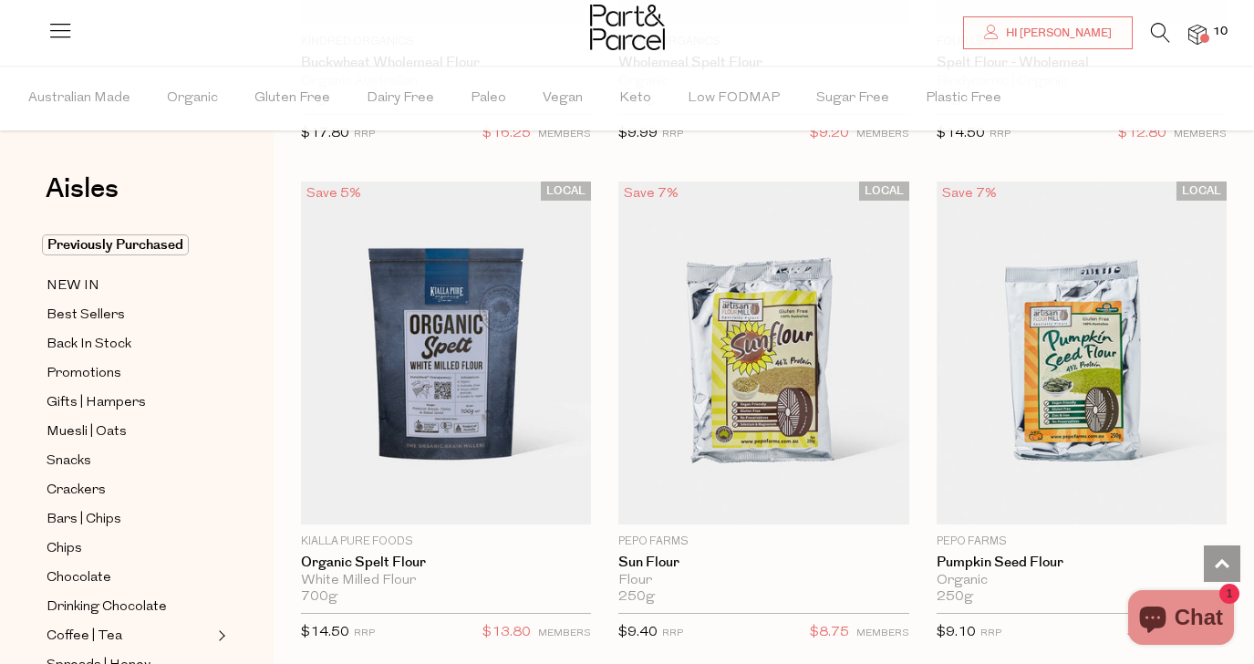
click at [1158, 28] on icon at bounding box center [1160, 33] width 19 height 20
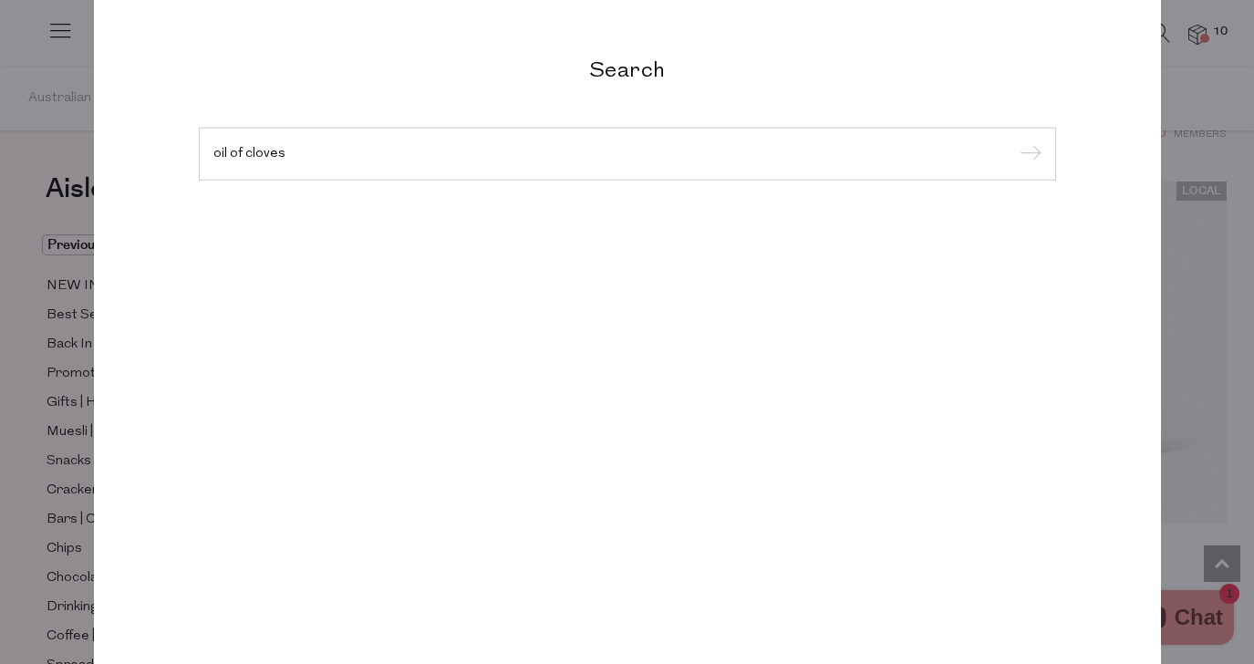
type input "oil of cloves"
click at [1014, 141] on input "submit" at bounding box center [1027, 154] width 27 height 27
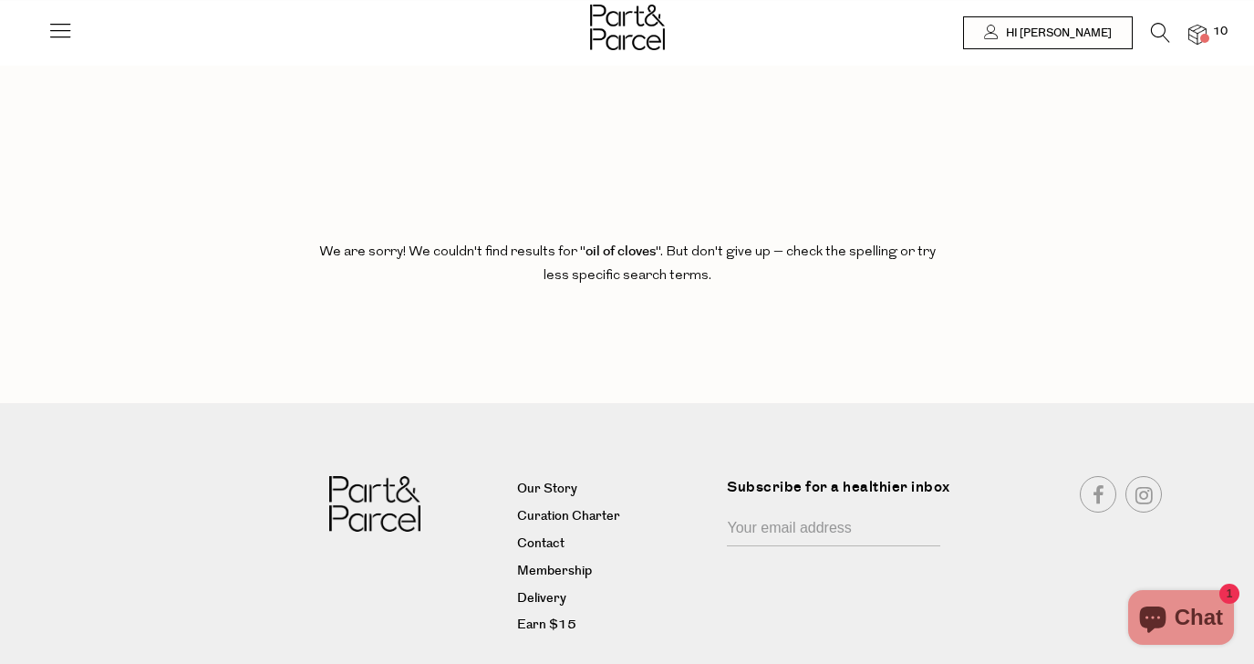
click at [1202, 35] on span at bounding box center [1204, 38] width 9 height 9
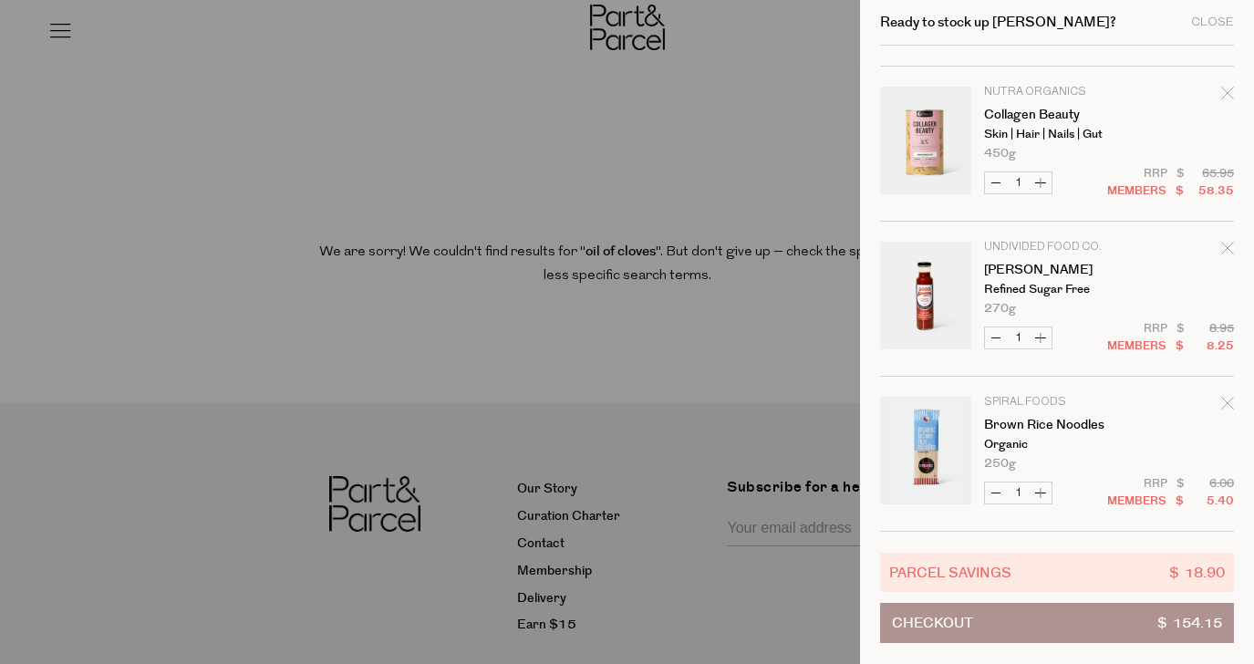
scroll to position [1064, 0]
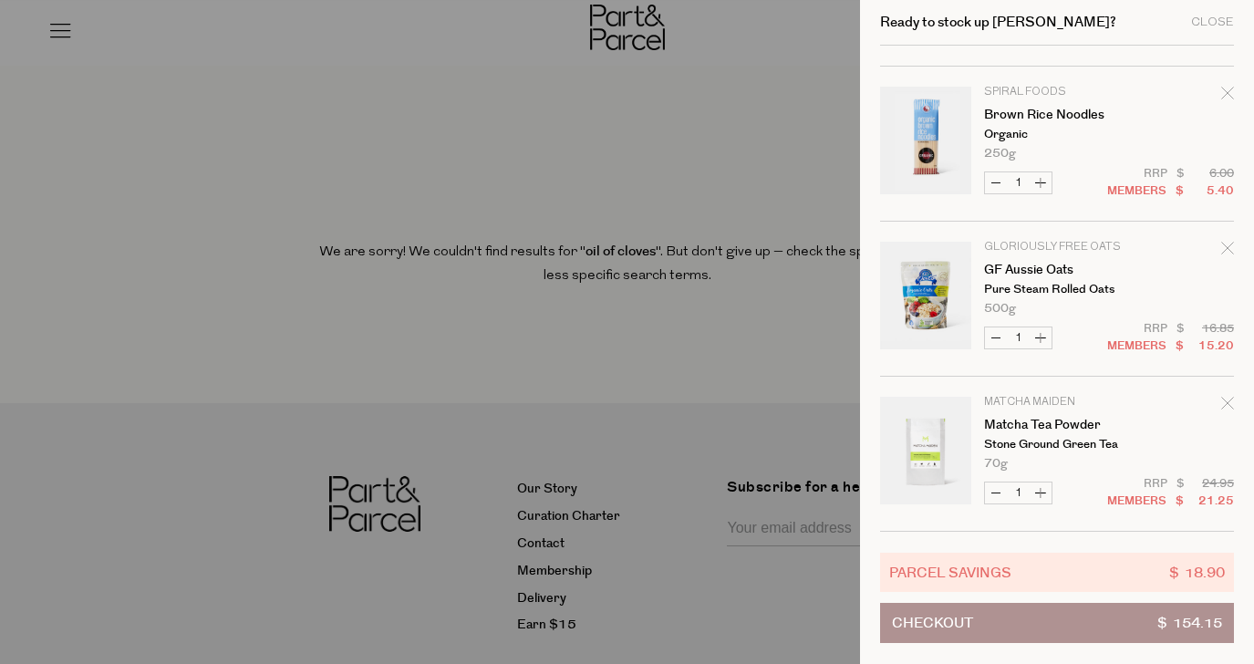
click at [1065, 616] on button "Checkout $ 154.15" at bounding box center [1057, 623] width 354 height 40
